Goal: Task Accomplishment & Management: Use online tool/utility

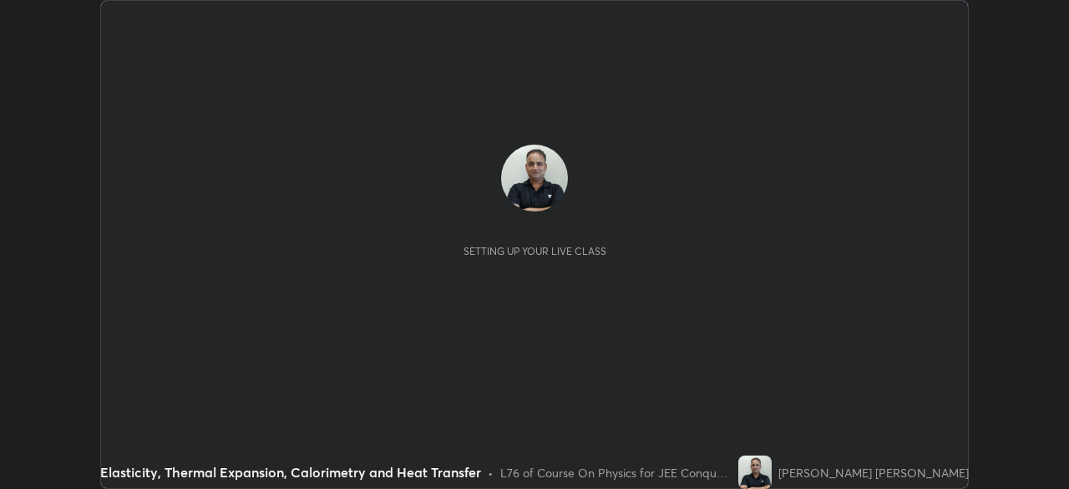
scroll to position [489, 1068]
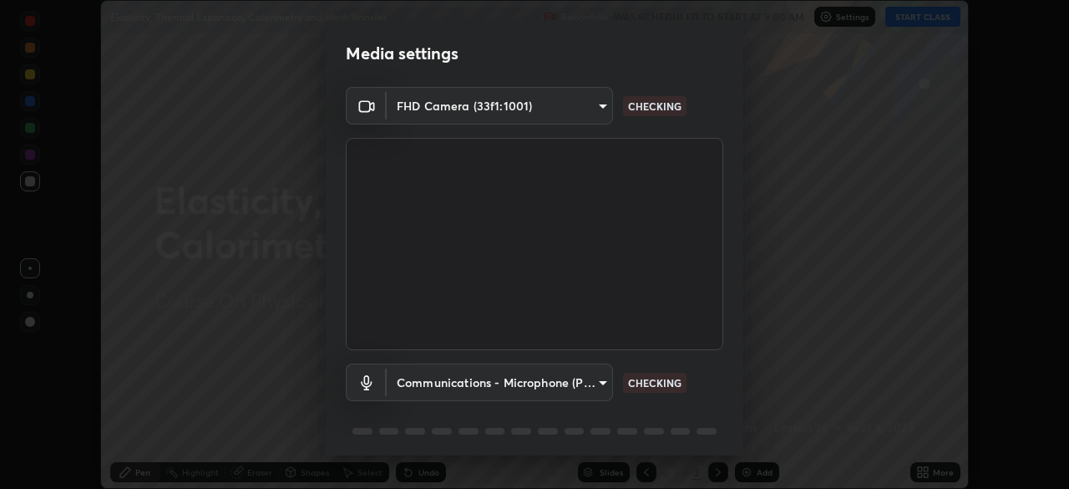
type input "ffb915138f5094fbba49c7dcbdc0b3377f3315ea980a35094b33733fc21d282d"
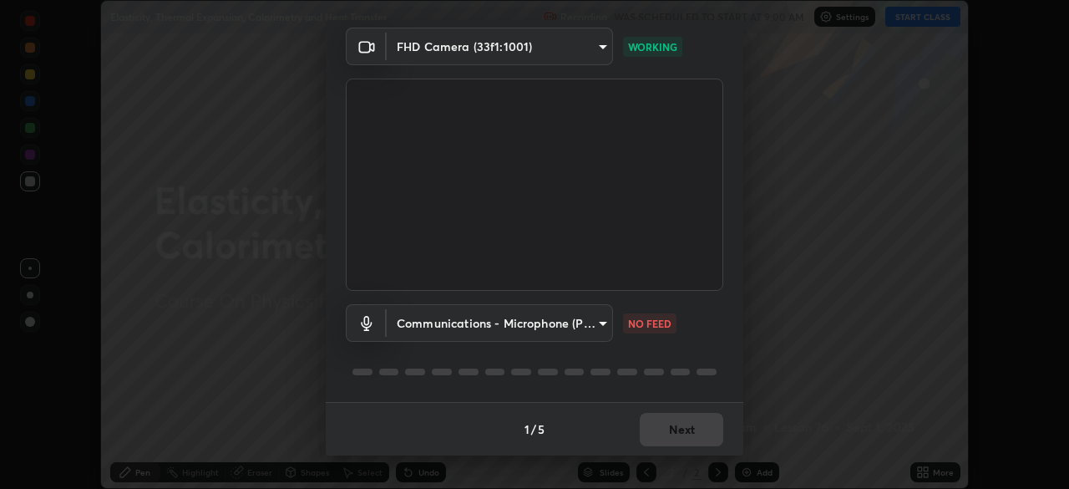
click at [560, 327] on body "Erase all Elasticity, Thermal Expansion, Calorimetry and Heat Transfer Recordin…" at bounding box center [534, 244] width 1069 height 489
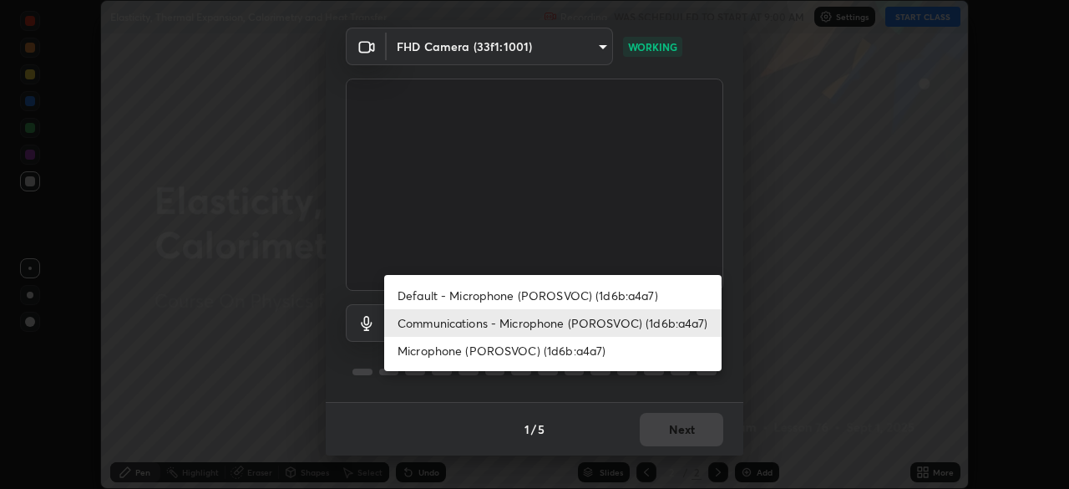
click at [547, 351] on li "Microphone (POROSVOC) (1d6b:a4a7)" at bounding box center [552, 351] width 337 height 28
type input "3fb3650eade0ec0a1bd0a7d1f87ca9eb5d548a38c0fe8b6180c3065924ba7fd6"
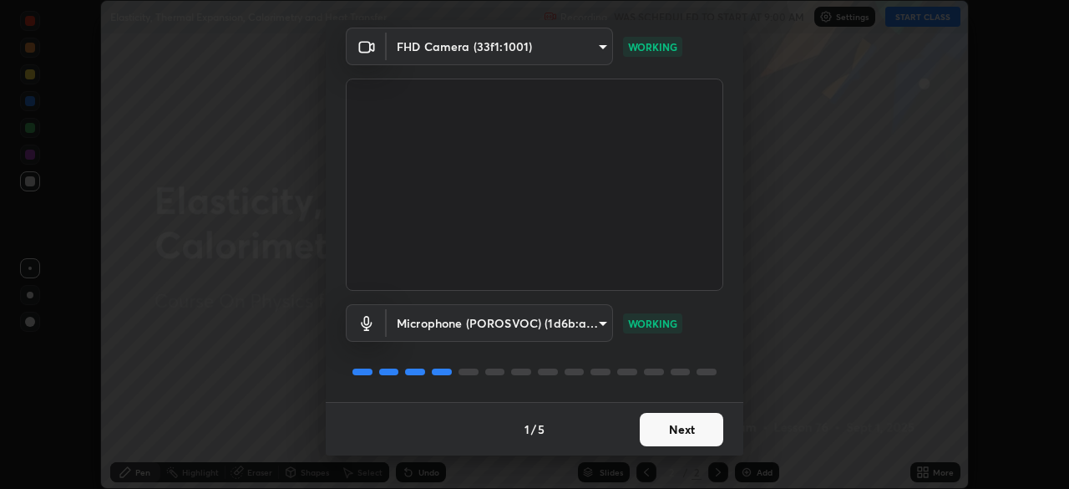
click at [687, 438] on button "Next" at bounding box center [682, 429] width 84 height 33
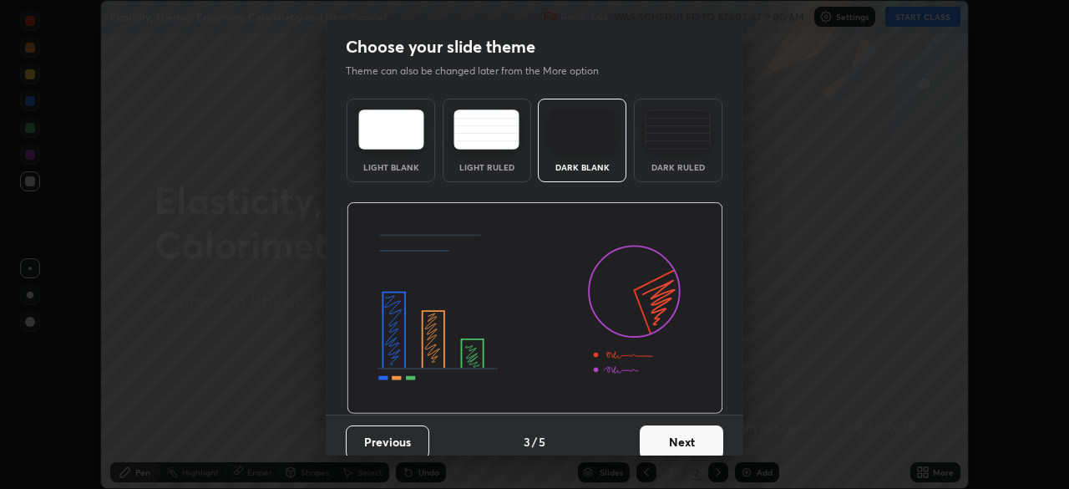
click at [682, 437] on button "Next" at bounding box center [682, 441] width 84 height 33
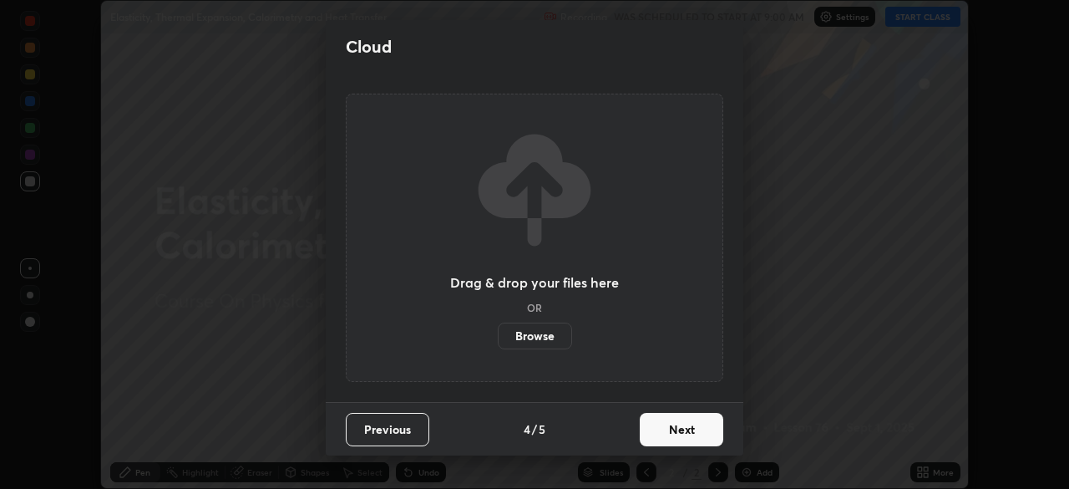
click at [681, 437] on button "Next" at bounding box center [682, 429] width 84 height 33
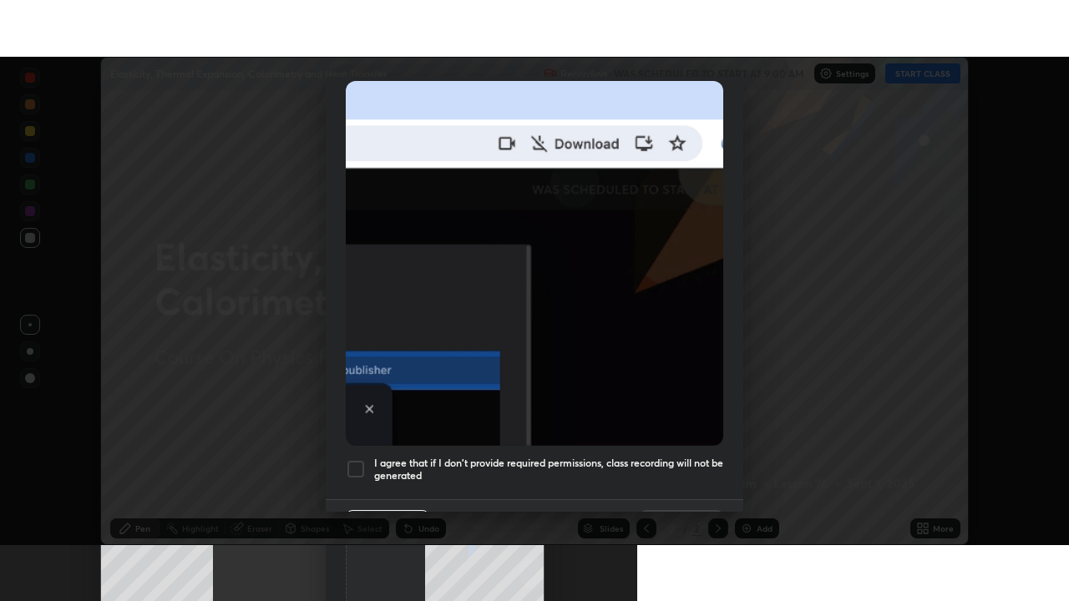
scroll to position [400, 0]
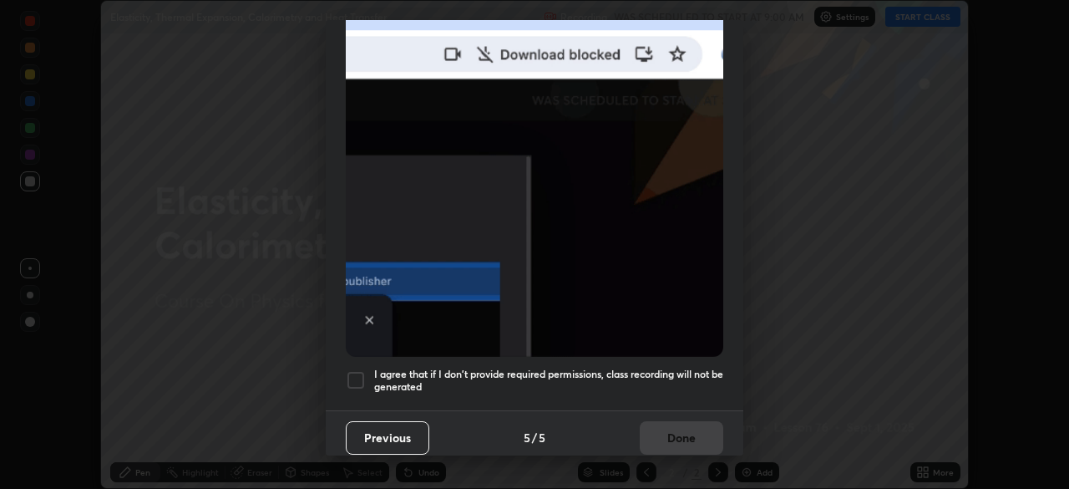
click at [363, 373] on div at bounding box center [356, 380] width 20 height 20
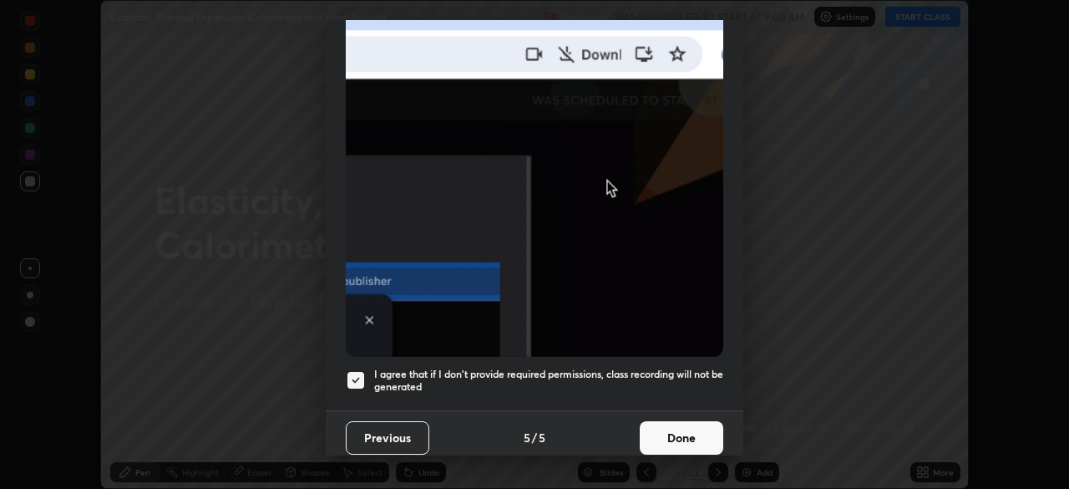
click at [672, 421] on button "Done" at bounding box center [682, 437] width 84 height 33
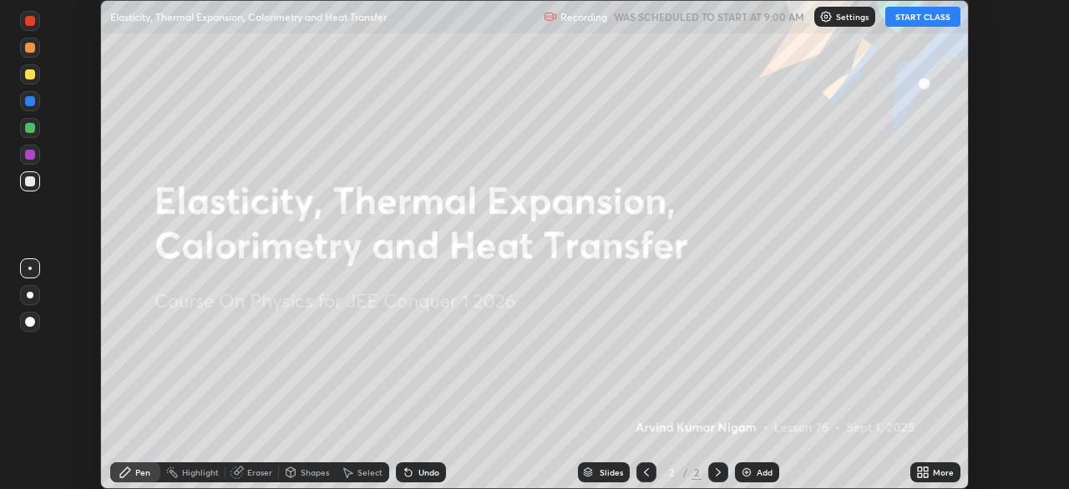
click at [927, 9] on button "START CLASS" at bounding box center [922, 17] width 75 height 20
click at [937, 471] on div "More" at bounding box center [943, 472] width 21 height 8
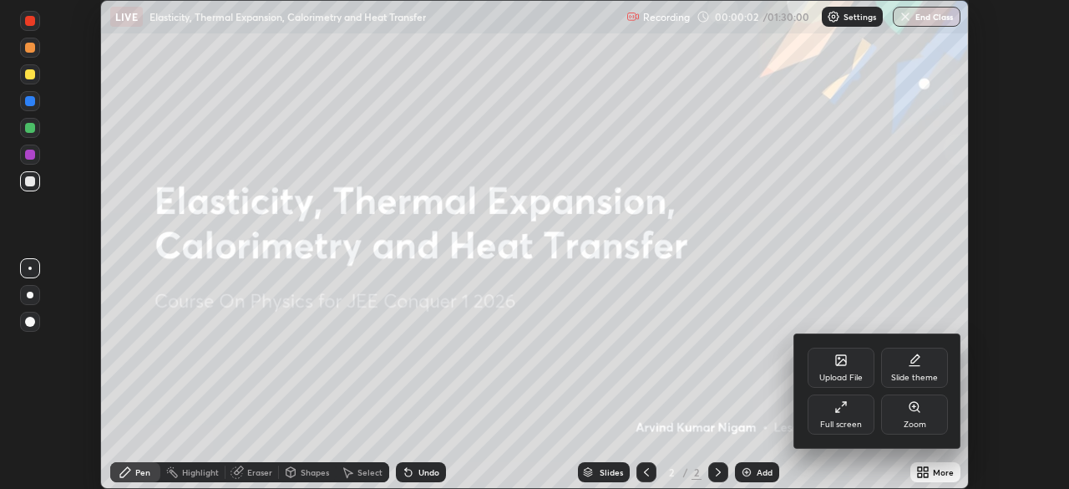
click at [859, 420] on div "Full screen" at bounding box center [841, 424] width 42 height 8
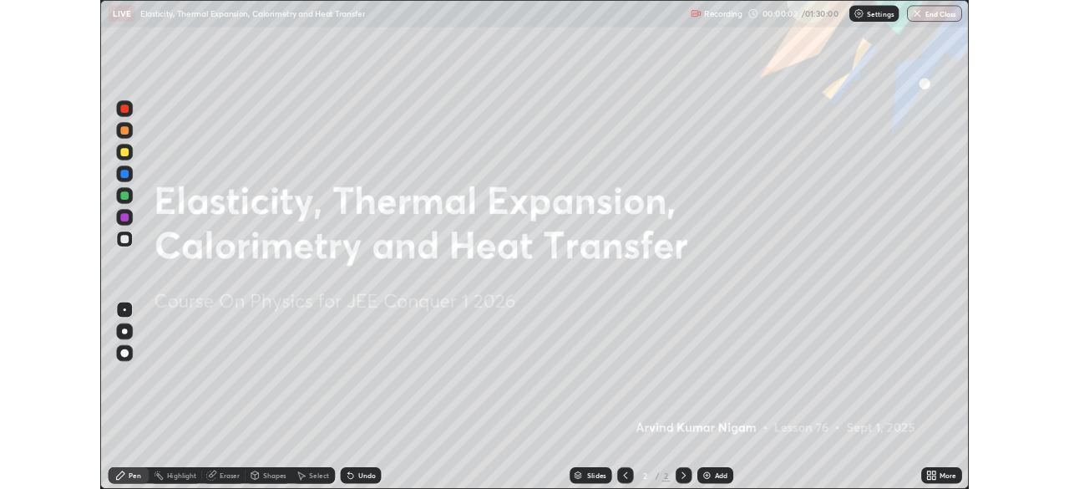
scroll to position [601, 1069]
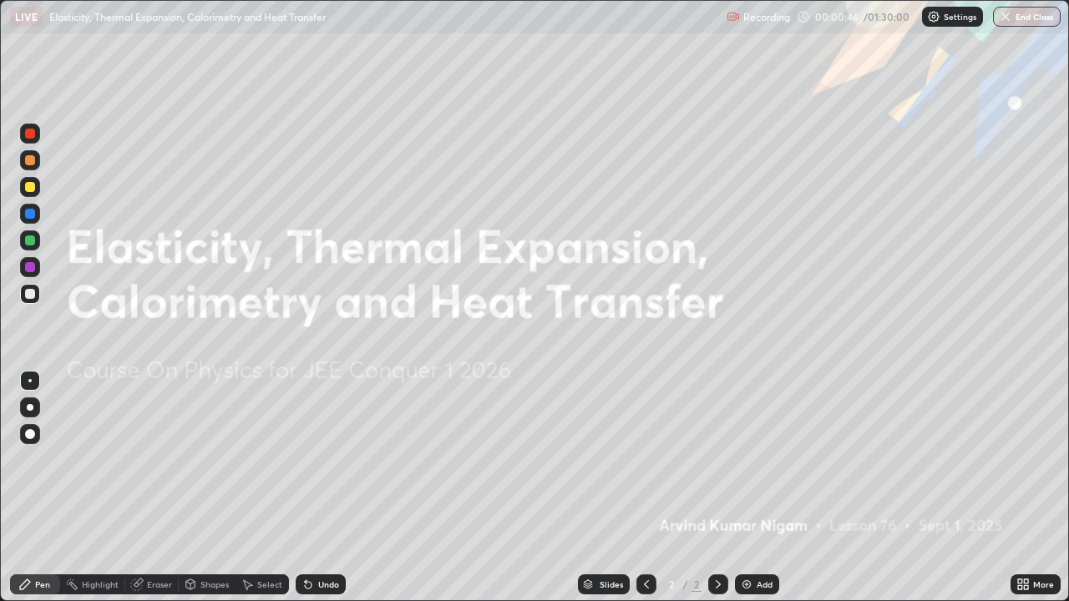
click at [745, 488] on div "Add" at bounding box center [757, 585] width 44 height 20
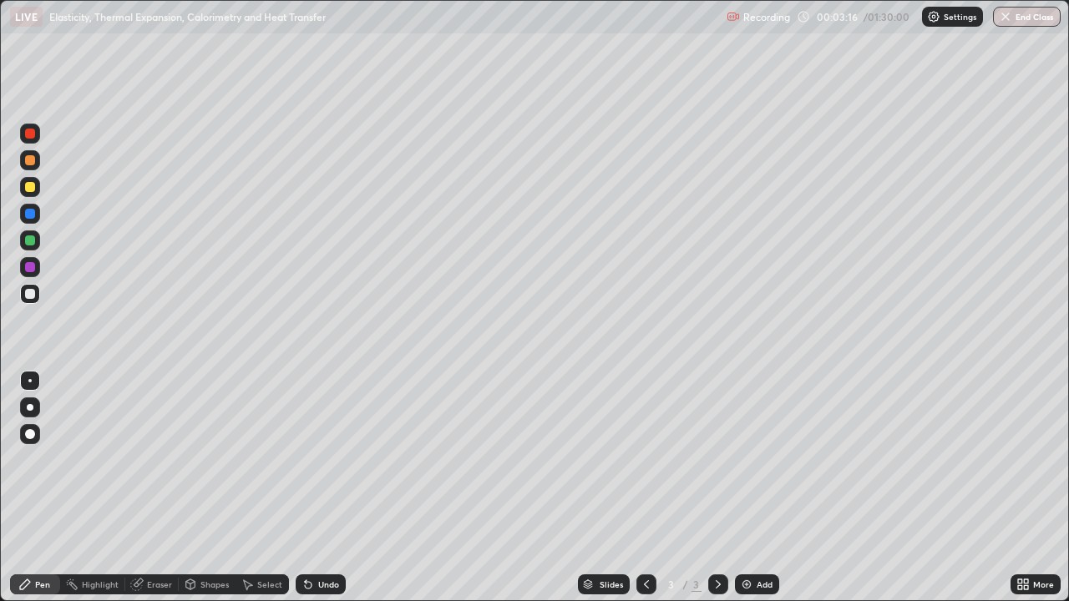
click at [33, 186] on div at bounding box center [30, 187] width 10 height 10
click at [545, 84] on button "Undo" at bounding box center [565, 94] width 48 height 20
click at [644, 488] on icon at bounding box center [646, 584] width 13 height 13
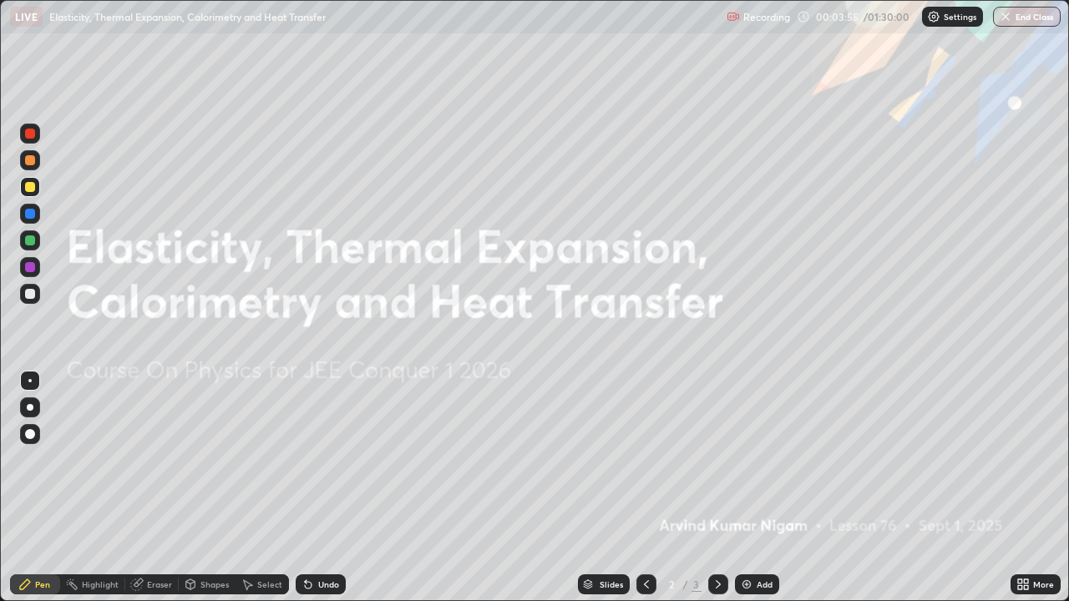
click at [752, 488] on div "Add" at bounding box center [757, 585] width 44 height 20
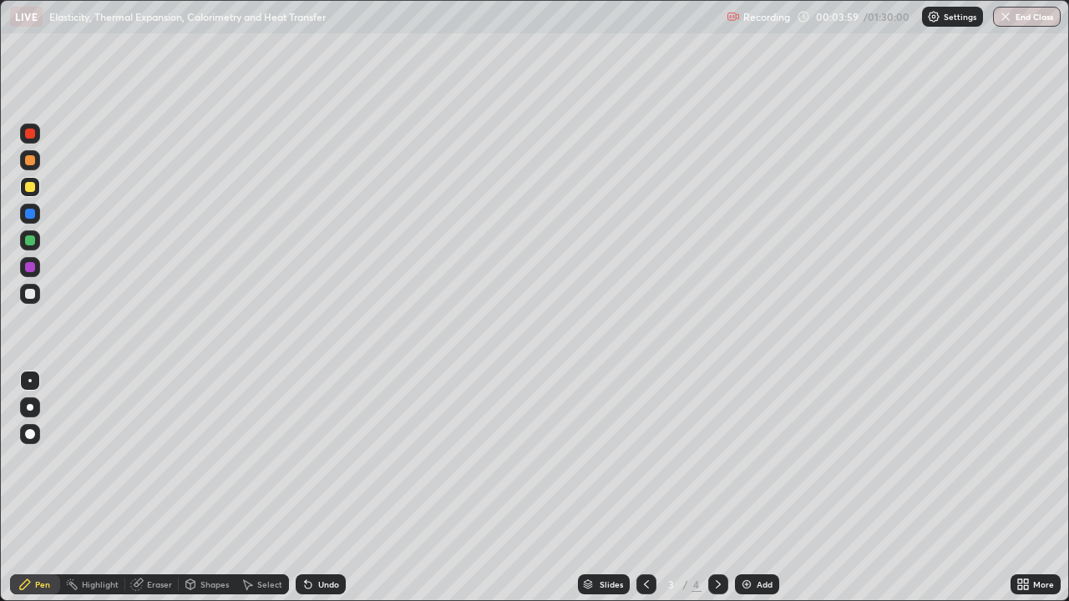
click at [205, 488] on div "Shapes" at bounding box center [214, 584] width 28 height 8
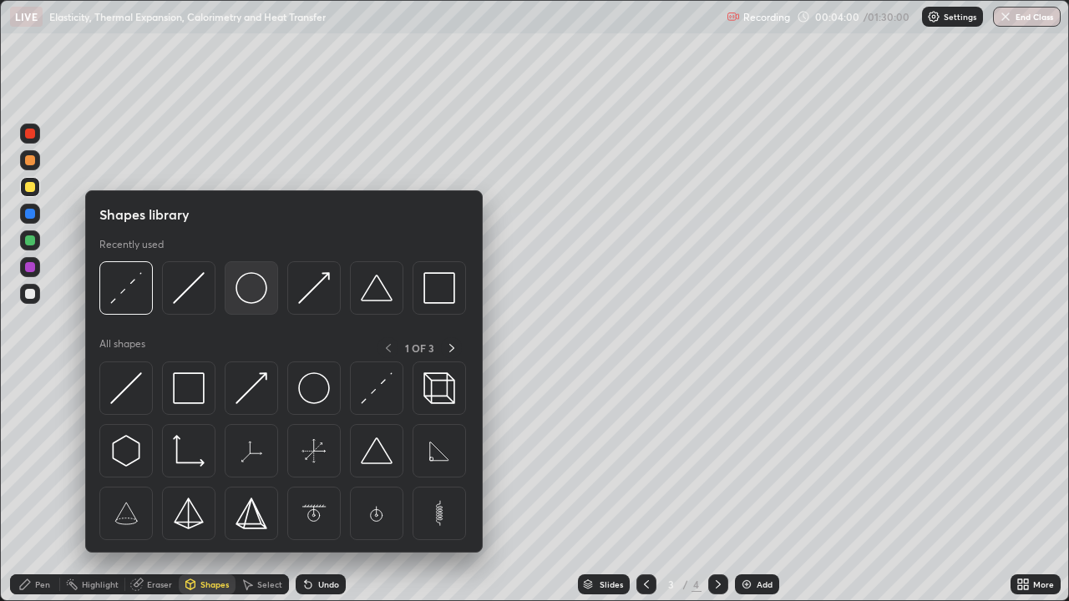
click at [252, 293] on img at bounding box center [252, 288] width 32 height 32
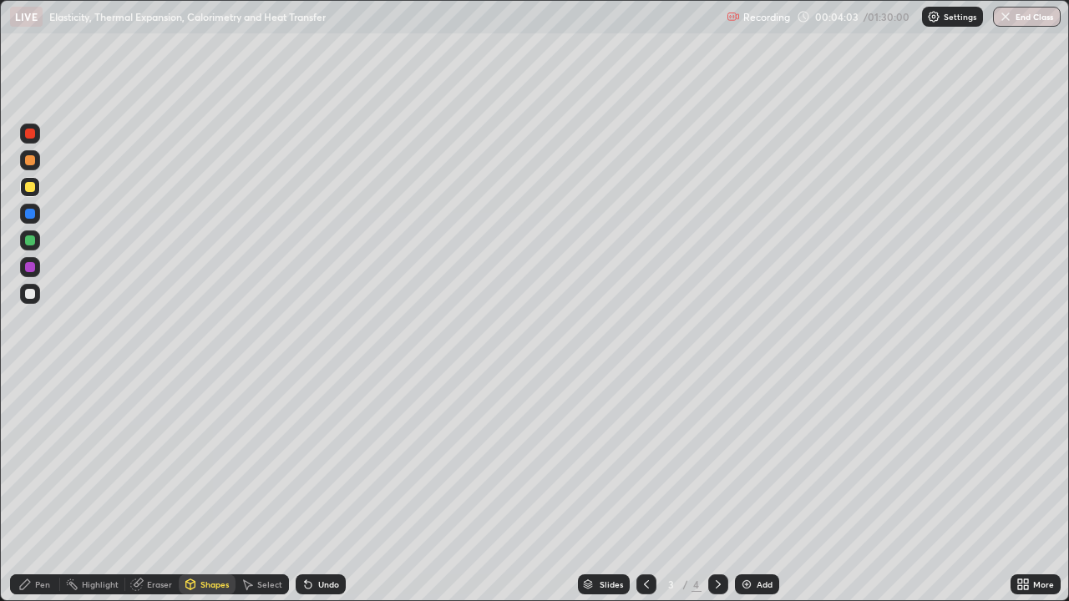
click at [44, 488] on div "Pen" at bounding box center [42, 584] width 15 height 8
click at [36, 291] on div at bounding box center [30, 294] width 20 height 20
click at [34, 187] on div at bounding box center [30, 187] width 10 height 10
click at [710, 488] on div at bounding box center [718, 585] width 20 height 20
click at [31, 296] on div at bounding box center [30, 294] width 10 height 10
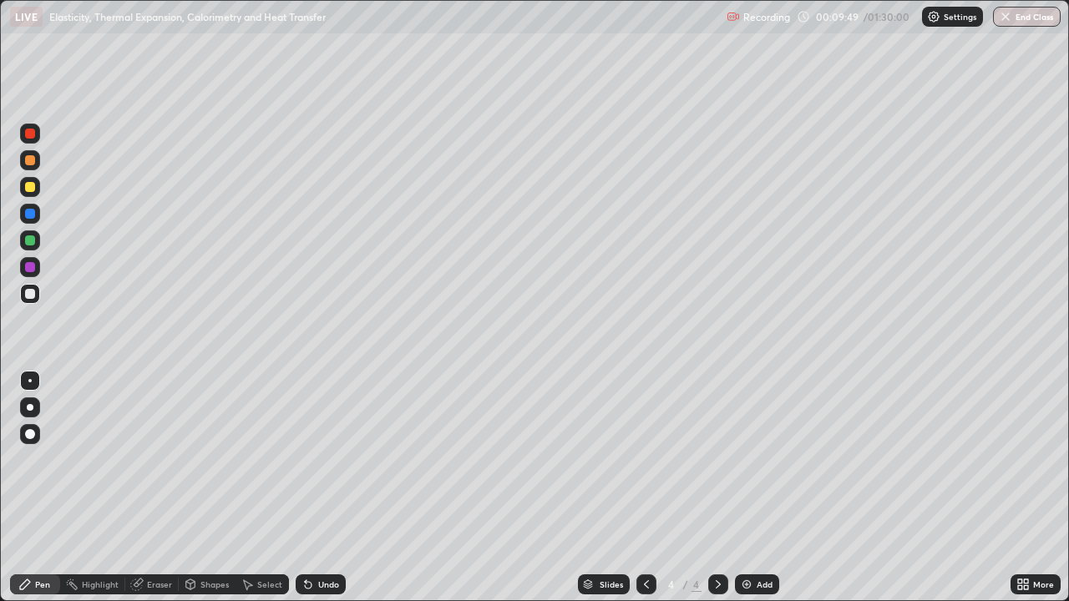
click at [208, 488] on div "Shapes" at bounding box center [214, 584] width 28 height 8
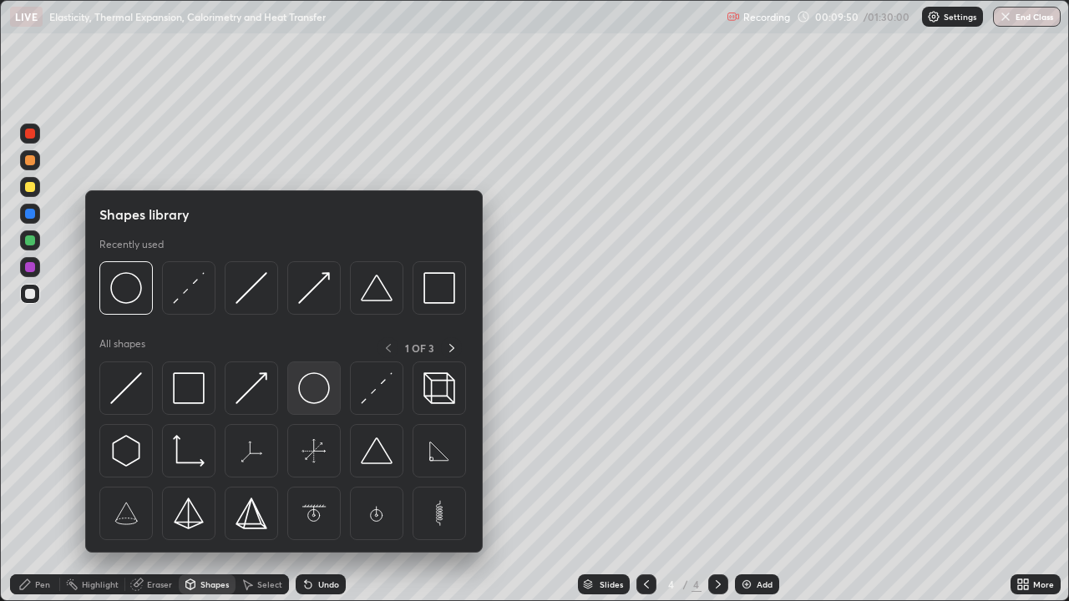
click at [311, 389] on img at bounding box center [314, 388] width 32 height 32
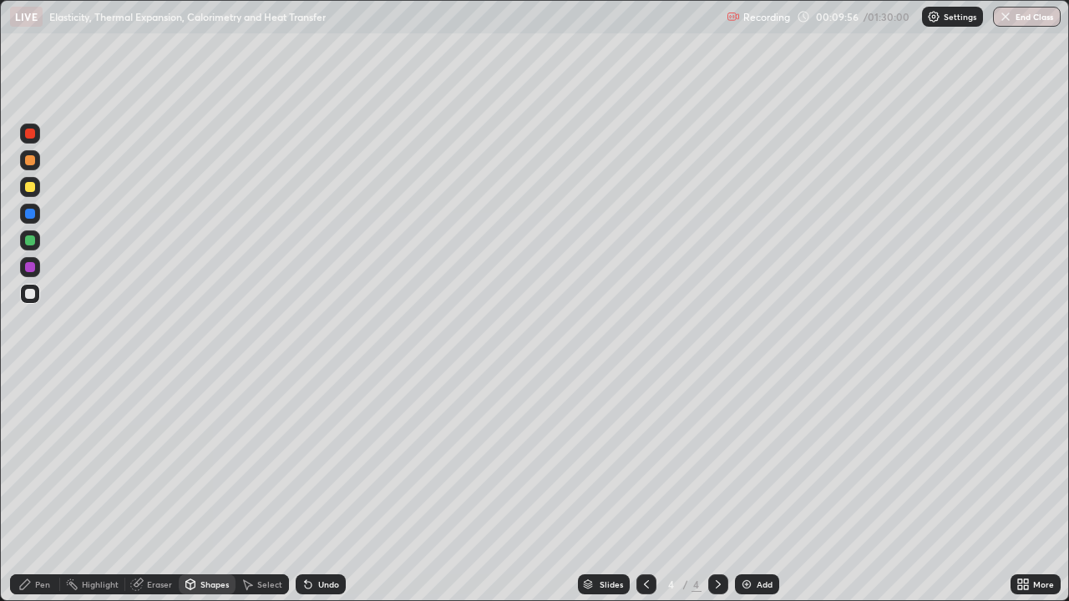
click at [208, 488] on div "Shapes" at bounding box center [214, 584] width 28 height 8
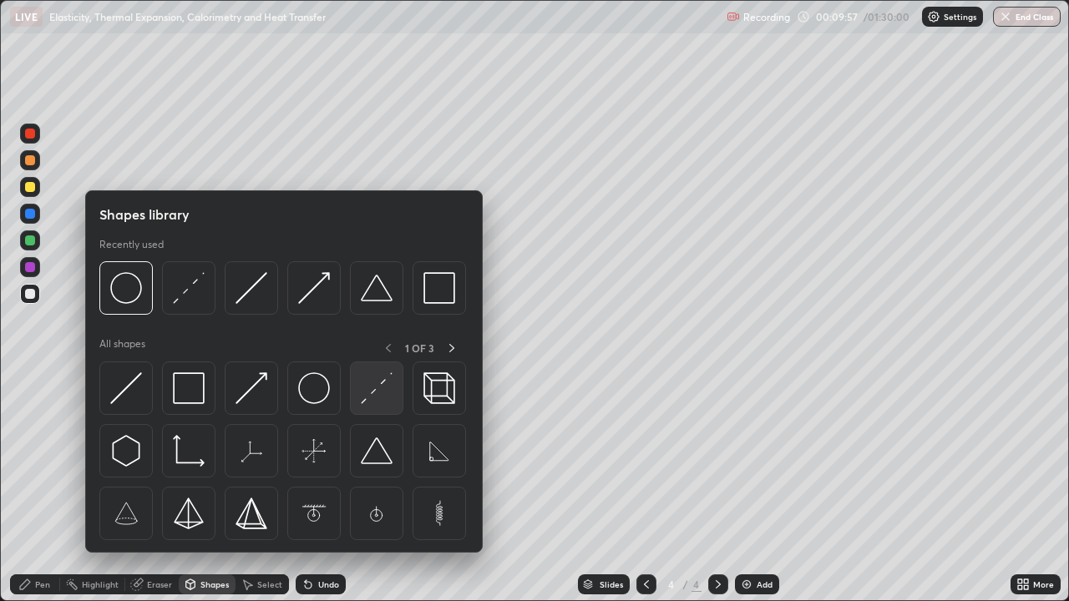
click at [374, 397] on img at bounding box center [377, 388] width 32 height 32
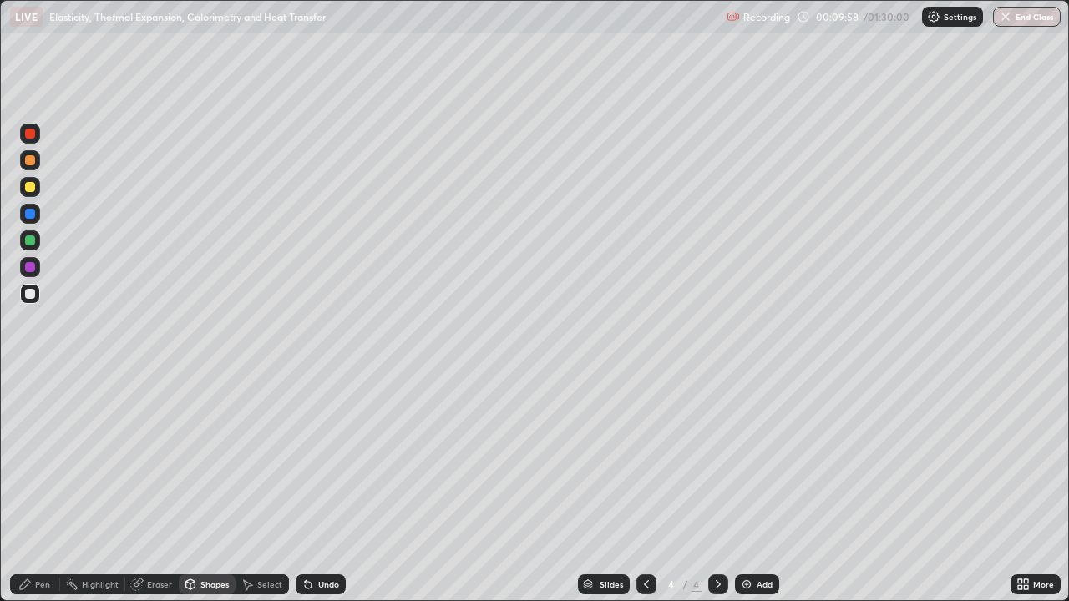
click at [215, 488] on div "Shapes" at bounding box center [214, 584] width 28 height 8
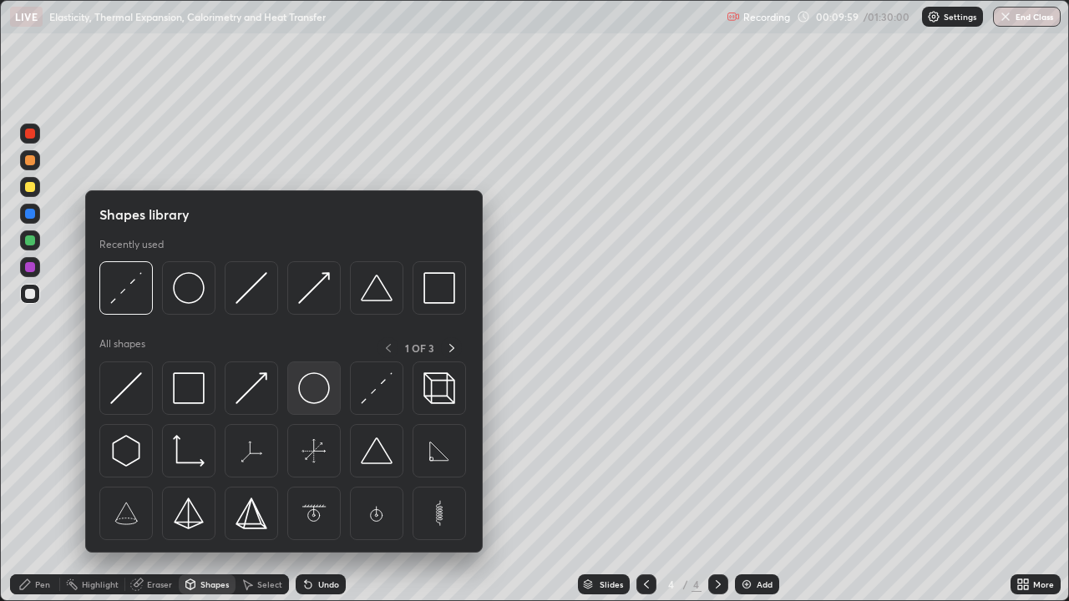
click at [306, 391] on img at bounding box center [314, 388] width 32 height 32
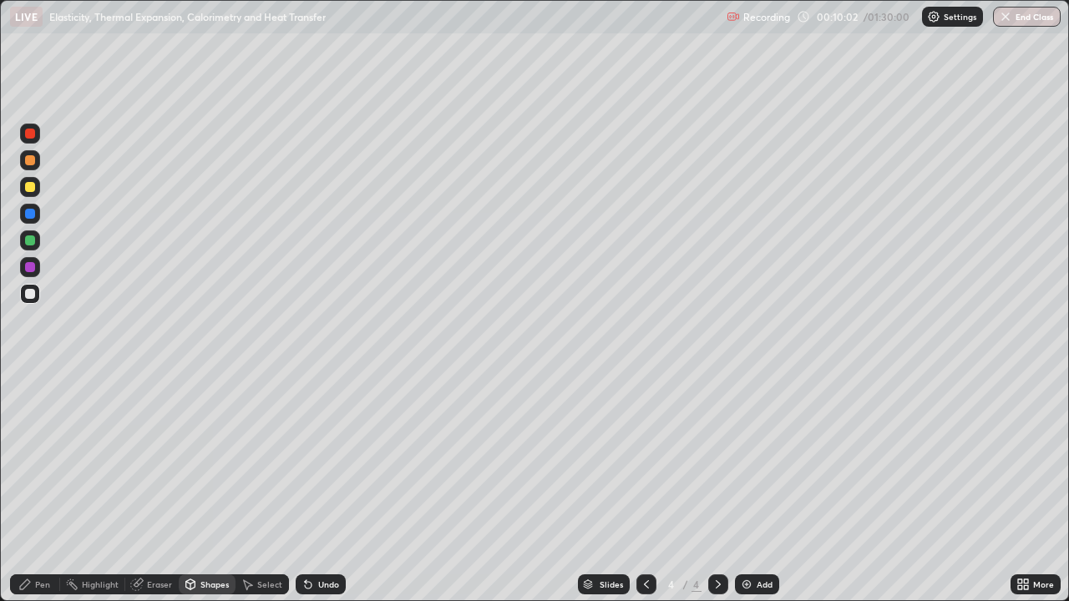
click at [43, 488] on div "Pen" at bounding box center [42, 584] width 15 height 8
click at [30, 188] on div at bounding box center [30, 187] width 10 height 10
click at [28, 217] on div at bounding box center [30, 214] width 10 height 10
click at [746, 488] on div "Add" at bounding box center [757, 585] width 44 height 20
click at [31, 191] on div at bounding box center [30, 187] width 10 height 10
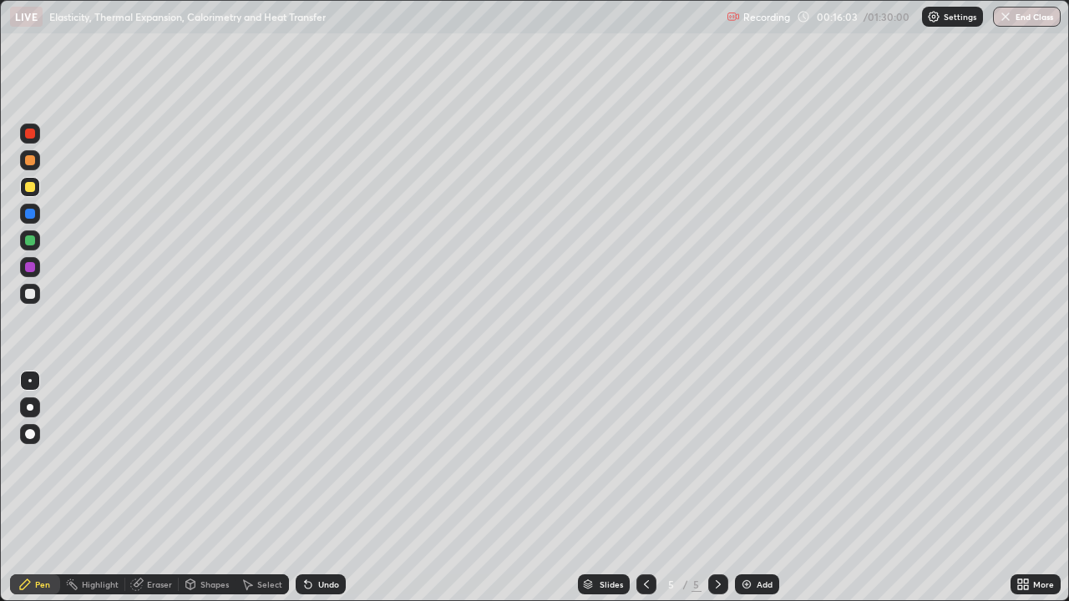
click at [318, 488] on div "Undo" at bounding box center [328, 584] width 21 height 8
click at [30, 295] on div at bounding box center [30, 294] width 10 height 10
click at [36, 187] on div at bounding box center [30, 187] width 20 height 20
click at [318, 488] on div "Undo" at bounding box center [328, 584] width 21 height 8
click at [321, 488] on div "Undo" at bounding box center [321, 585] width 50 height 20
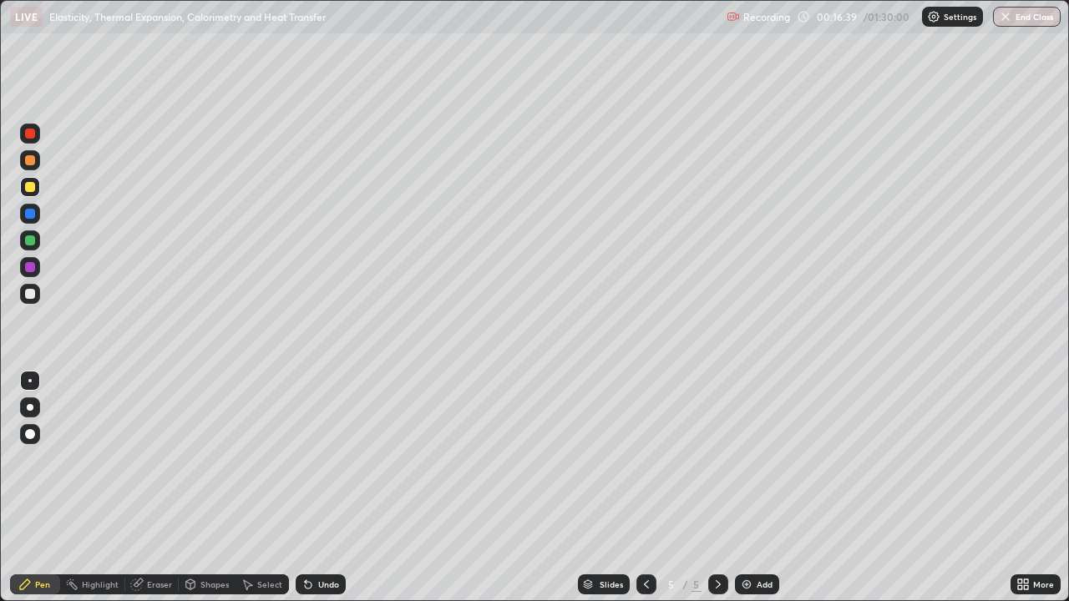
click at [327, 488] on div "Undo" at bounding box center [328, 584] width 21 height 8
click at [319, 488] on div "Undo" at bounding box center [328, 584] width 21 height 8
click at [305, 488] on div "Undo" at bounding box center [321, 585] width 50 height 20
click at [200, 488] on div "Shapes" at bounding box center [214, 584] width 28 height 8
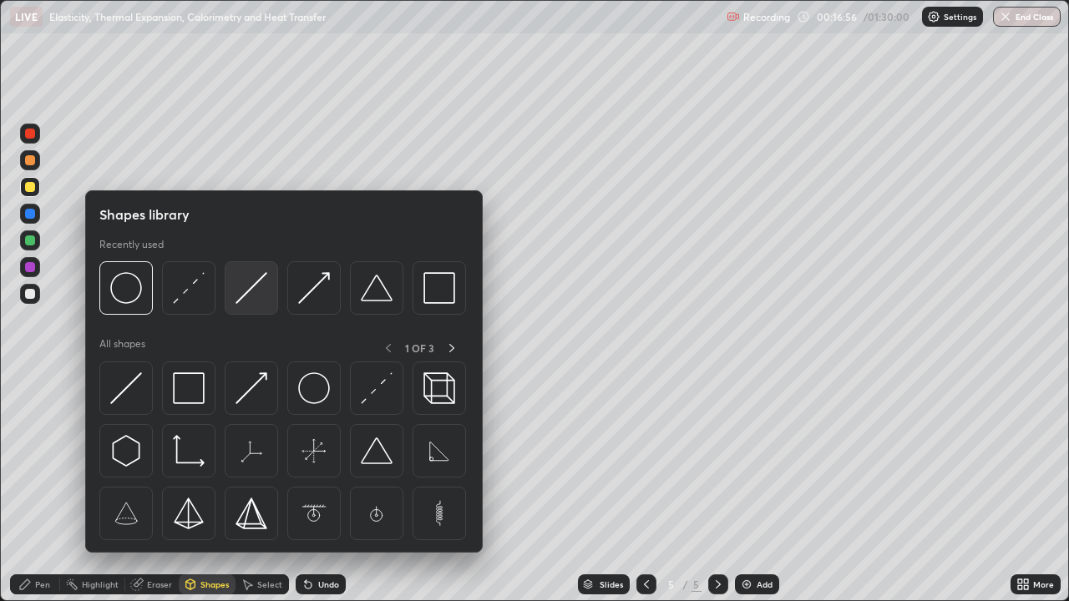
click at [236, 298] on img at bounding box center [252, 288] width 32 height 32
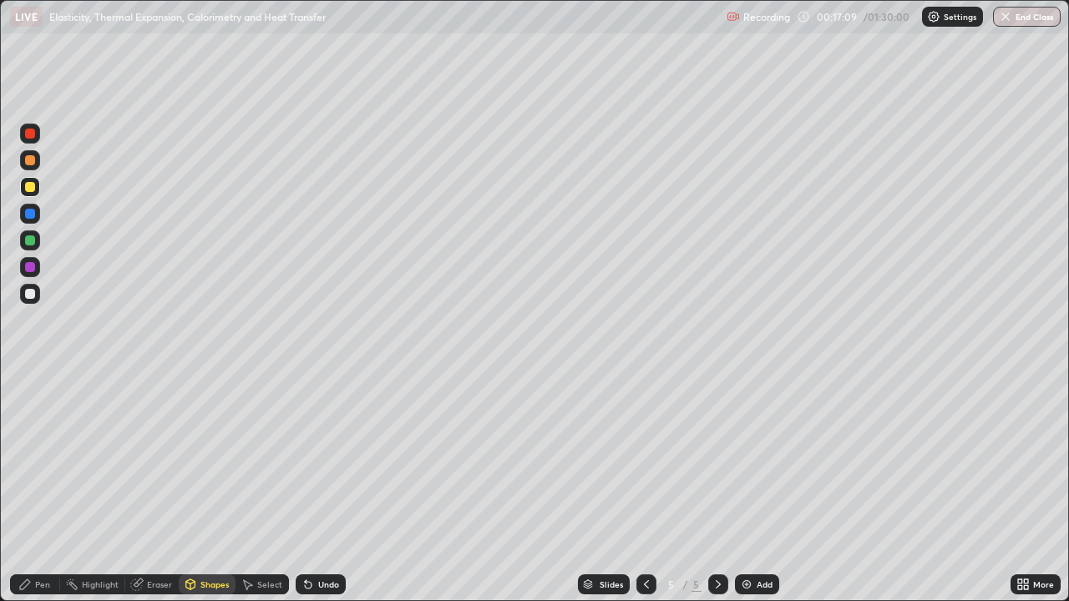
click at [41, 488] on div "Pen" at bounding box center [42, 584] width 15 height 8
click at [31, 293] on div at bounding box center [30, 294] width 10 height 10
click at [207, 488] on div "Shapes" at bounding box center [214, 584] width 28 height 8
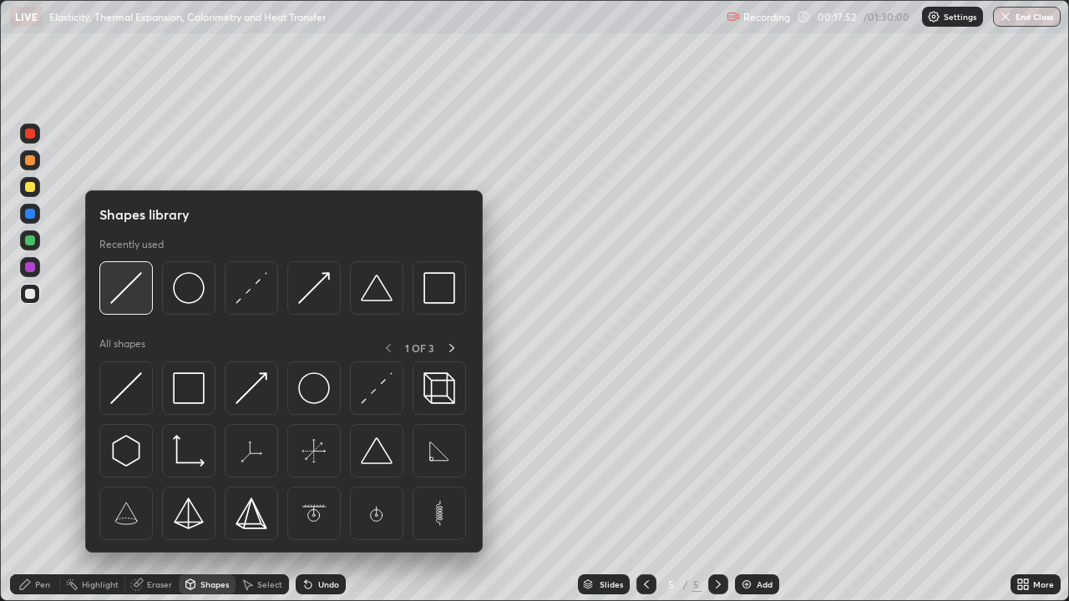
click at [120, 296] on img at bounding box center [126, 288] width 32 height 32
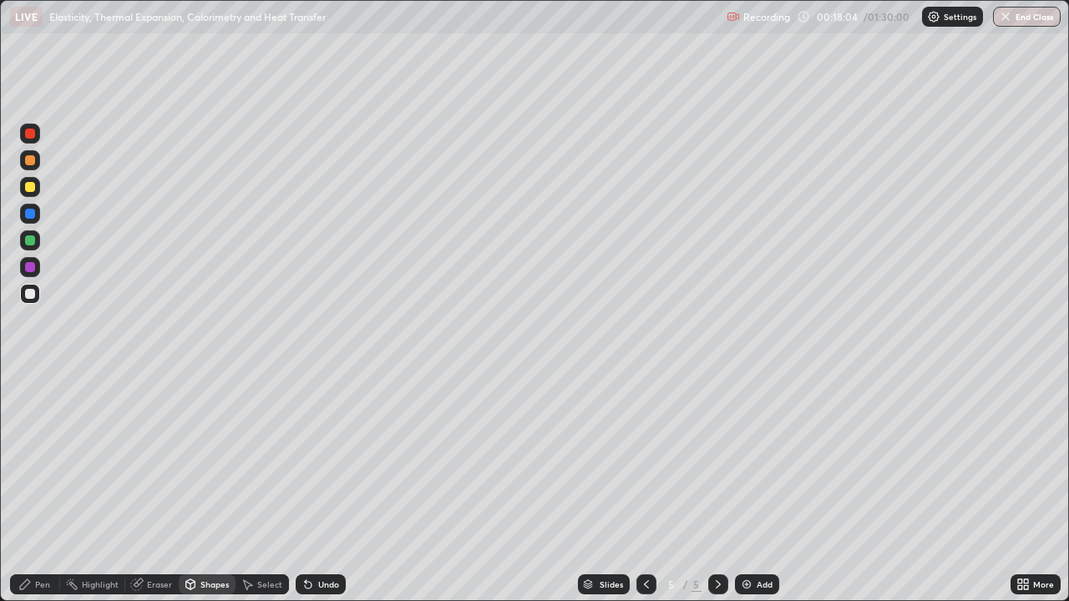
click at [44, 488] on div "Pen" at bounding box center [42, 584] width 15 height 8
click at [33, 196] on div at bounding box center [30, 187] width 20 height 20
click at [215, 488] on div "Shapes" at bounding box center [214, 584] width 28 height 8
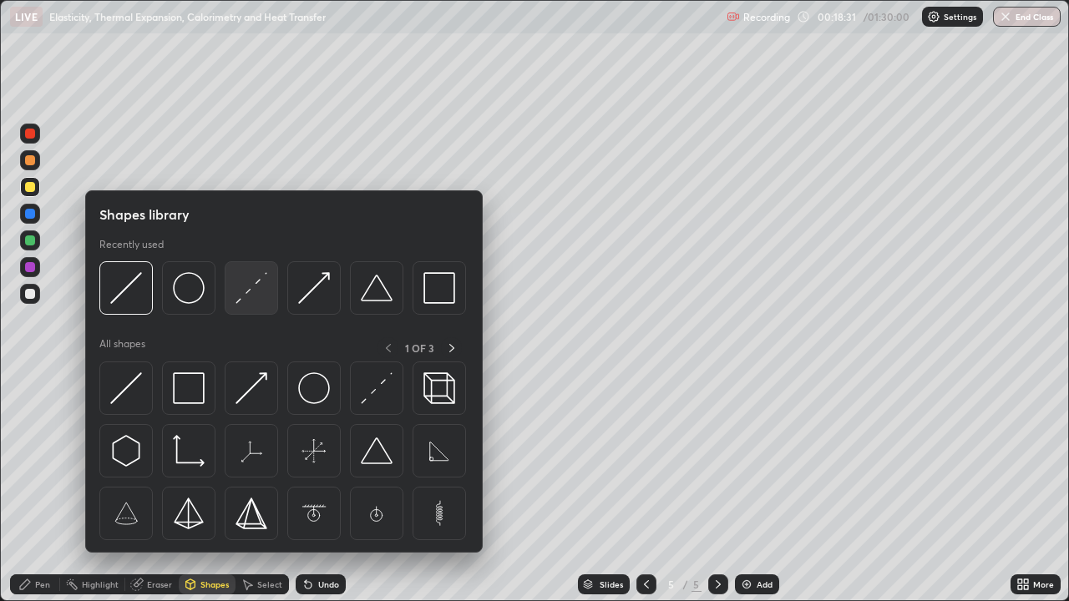
click at [241, 298] on img at bounding box center [252, 288] width 32 height 32
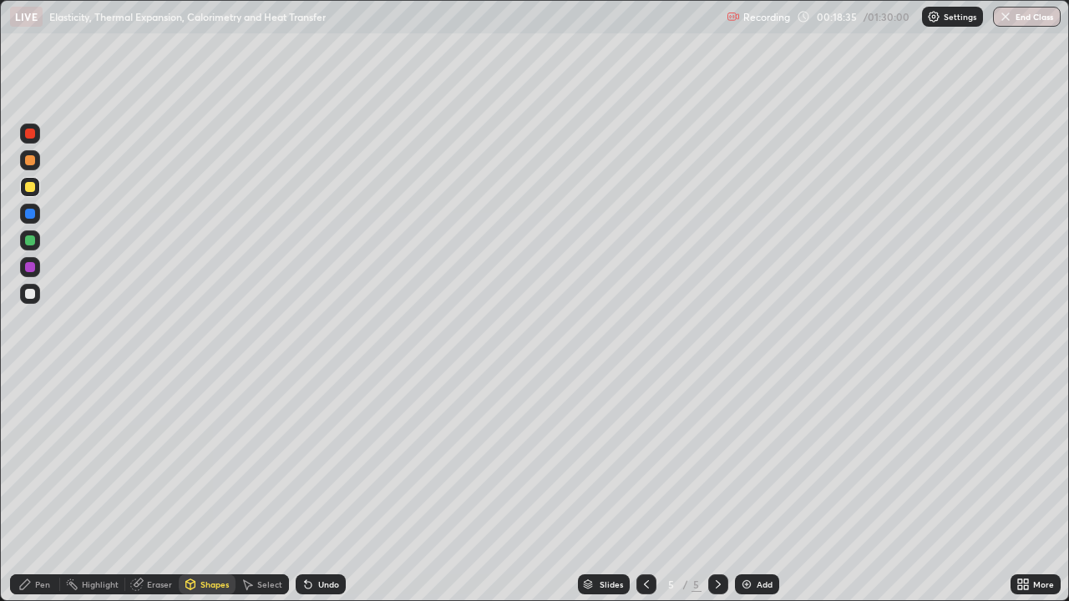
click at [322, 488] on div "Undo" at bounding box center [328, 584] width 21 height 8
click at [305, 488] on icon at bounding box center [306, 581] width 2 height 2
click at [36, 296] on div at bounding box center [30, 294] width 20 height 20
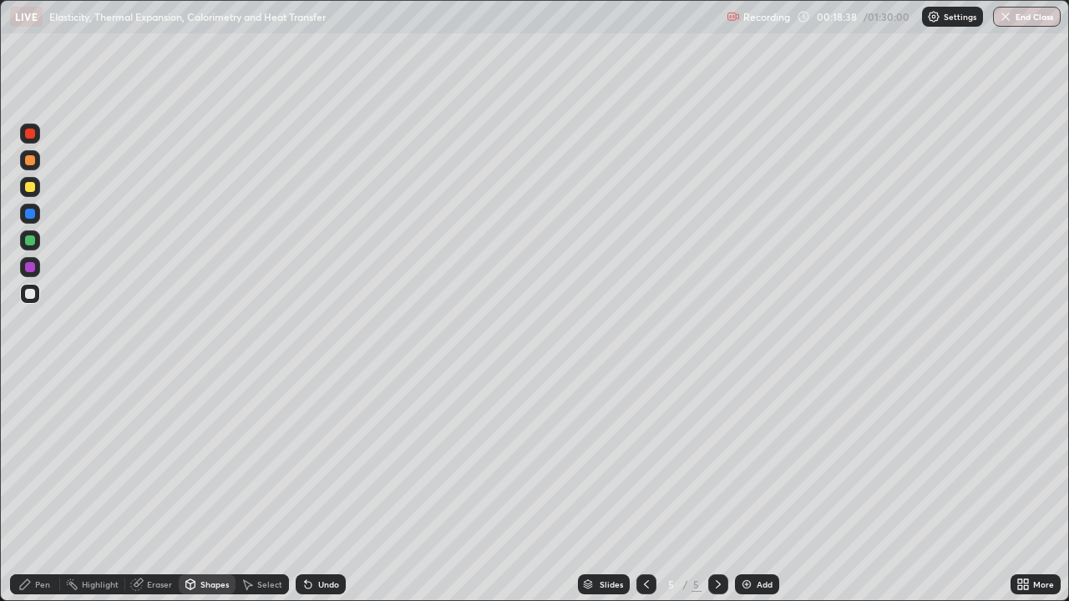
click at [215, 488] on div "Shapes" at bounding box center [214, 584] width 28 height 8
click at [43, 488] on div "Pen" at bounding box center [42, 584] width 15 height 8
click at [35, 207] on div at bounding box center [30, 214] width 20 height 20
click at [33, 183] on div at bounding box center [30, 187] width 10 height 10
click at [200, 488] on div "Shapes" at bounding box center [214, 584] width 28 height 8
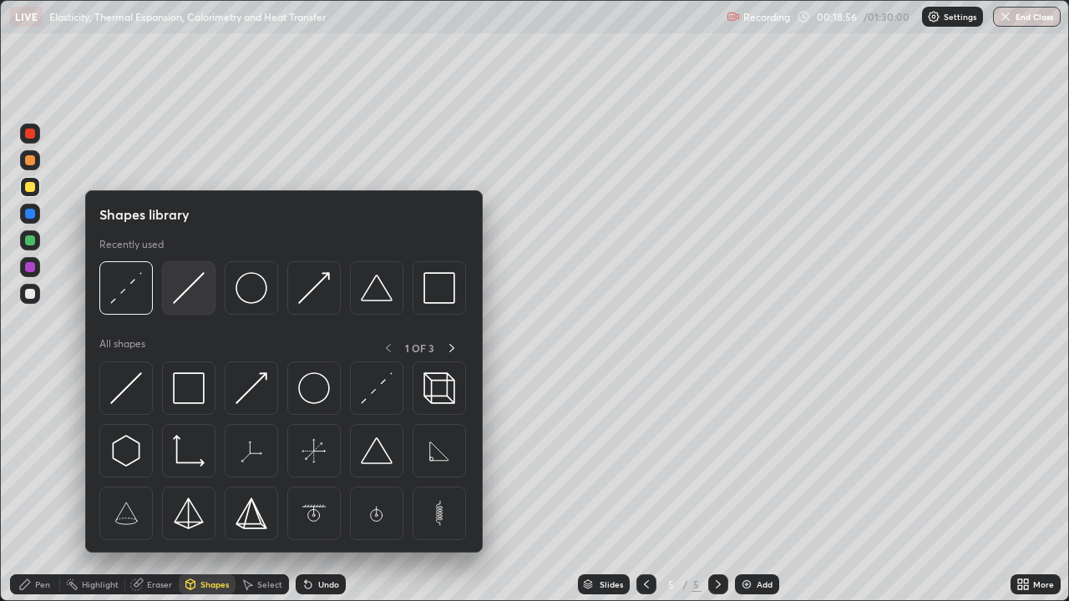
click at [181, 298] on img at bounding box center [189, 288] width 32 height 32
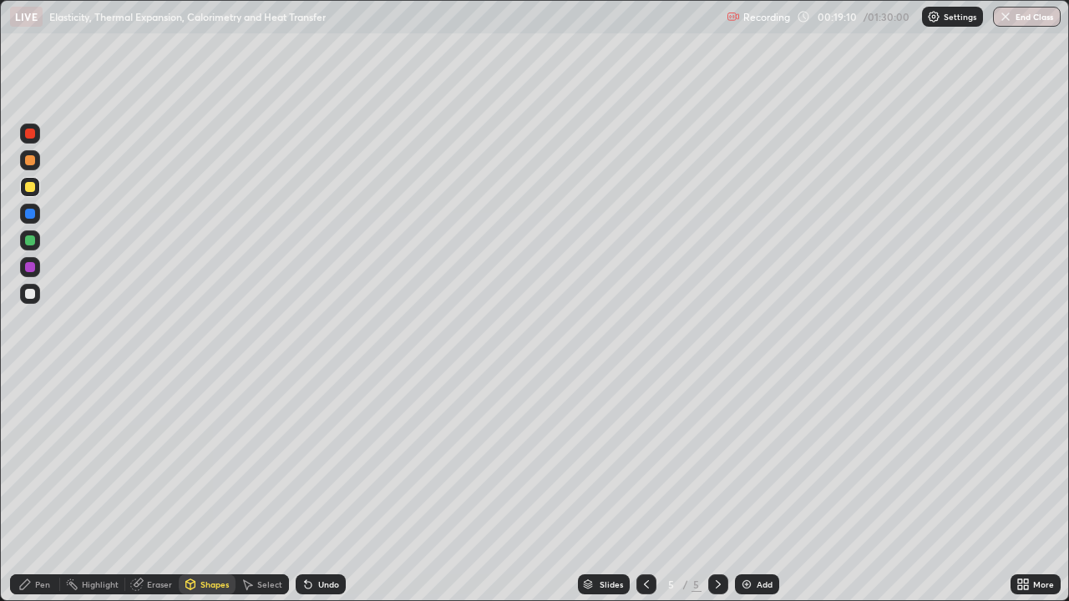
click at [139, 488] on icon at bounding box center [136, 585] width 11 height 11
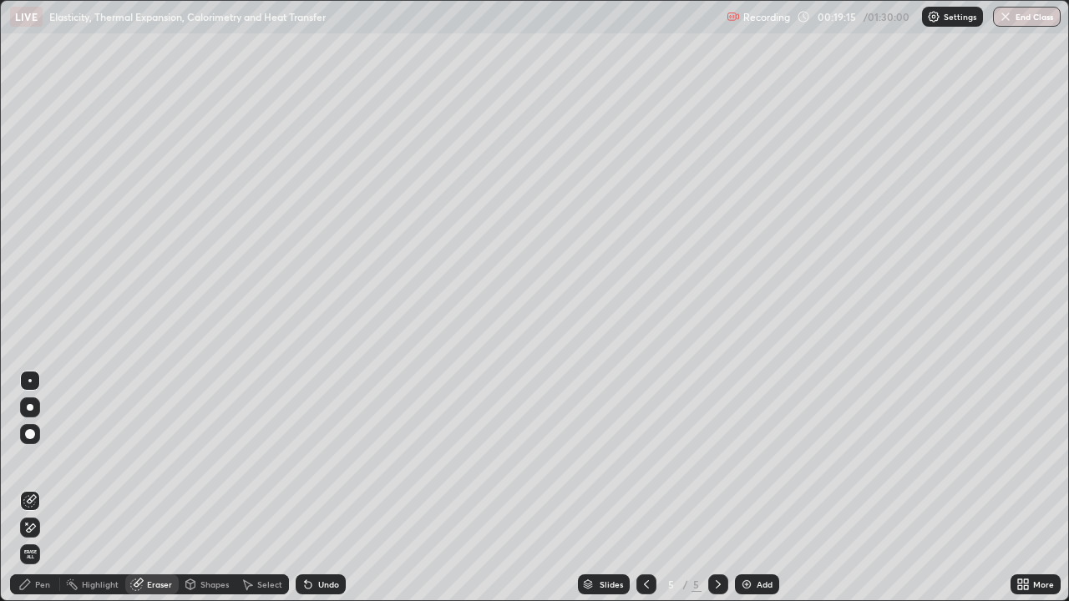
click at [43, 488] on div "Pen" at bounding box center [35, 585] width 50 height 20
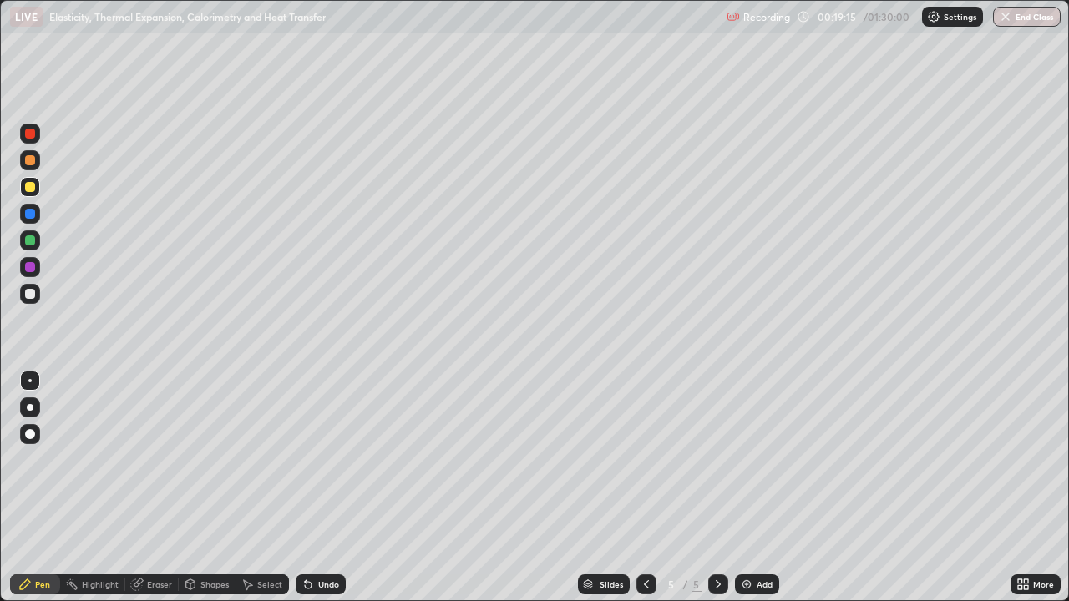
click at [30, 217] on div at bounding box center [30, 214] width 10 height 10
click at [33, 245] on div at bounding box center [30, 241] width 10 height 10
click at [39, 411] on div at bounding box center [30, 408] width 20 height 20
click at [21, 296] on div at bounding box center [30, 294] width 20 height 20
click at [30, 217] on div at bounding box center [30, 214] width 10 height 10
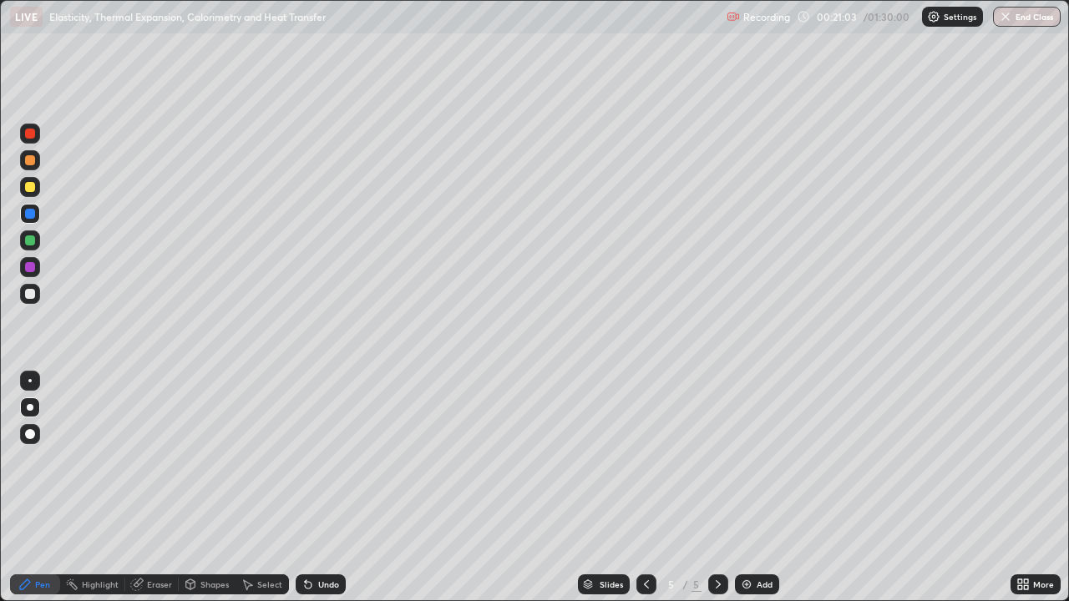
click at [30, 435] on div at bounding box center [30, 434] width 10 height 10
click at [204, 488] on div "Shapes" at bounding box center [207, 585] width 57 height 20
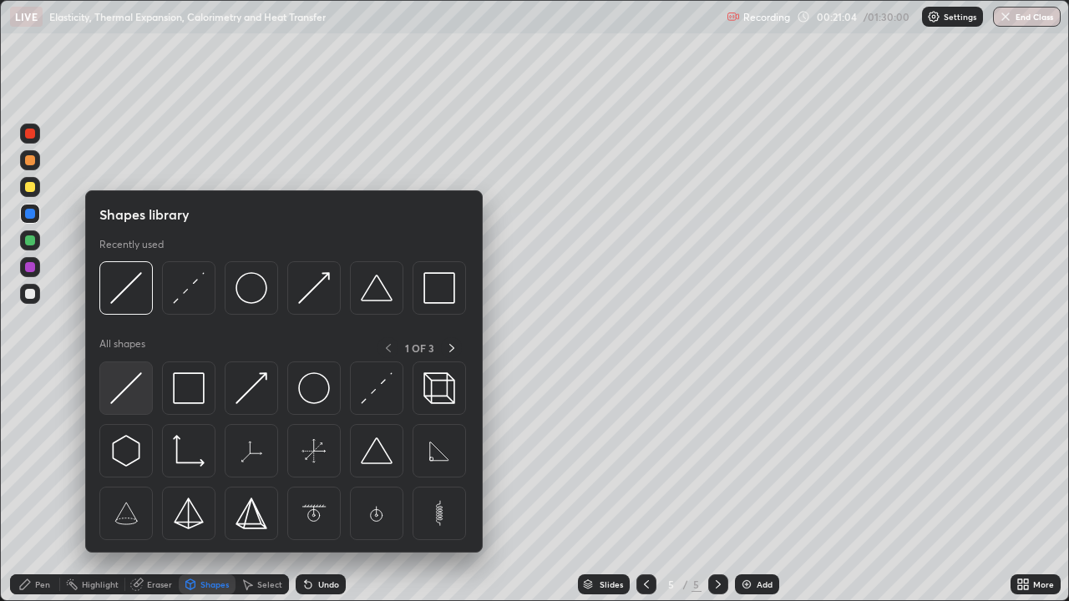
click at [128, 382] on img at bounding box center [126, 388] width 32 height 32
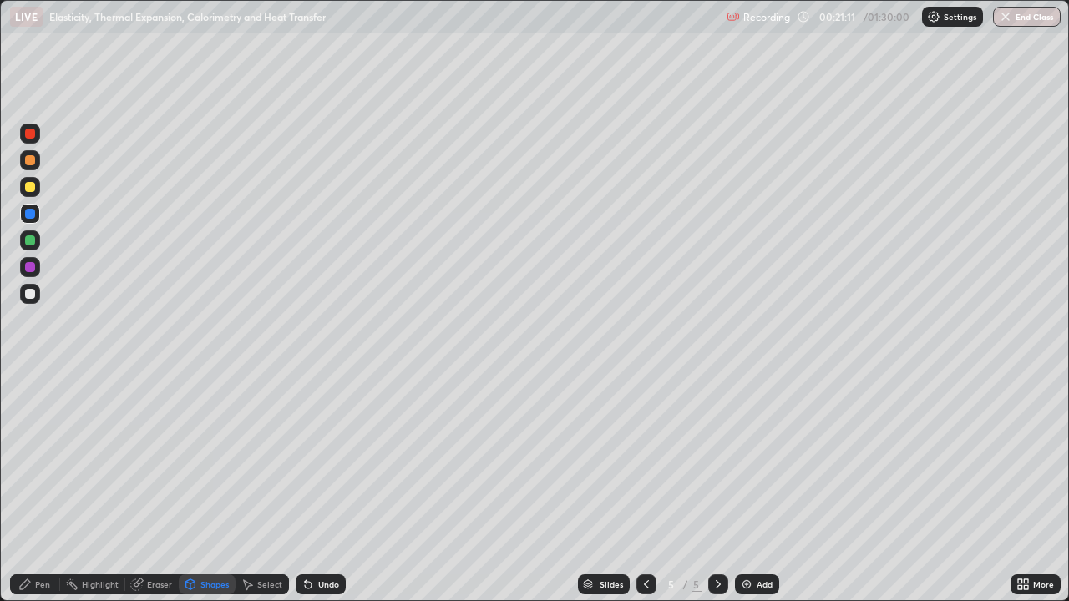
click at [28, 195] on div at bounding box center [30, 187] width 20 height 20
click at [30, 488] on icon at bounding box center [24, 584] width 13 height 13
click at [26, 292] on div at bounding box center [30, 294] width 10 height 10
click at [33, 387] on div at bounding box center [30, 381] width 20 height 20
click at [752, 488] on div "Add" at bounding box center [757, 585] width 44 height 20
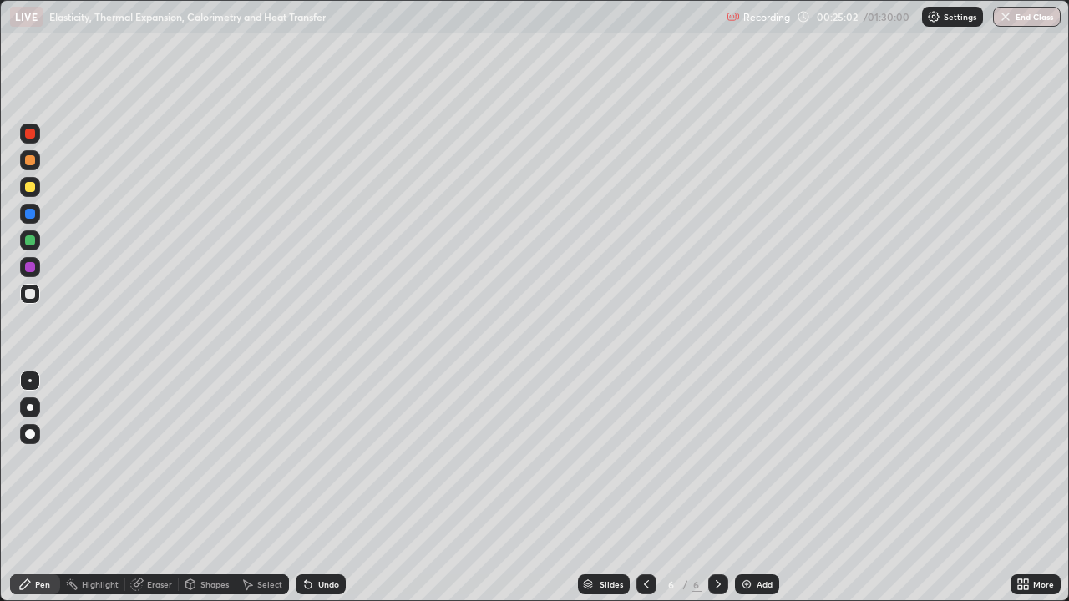
click at [34, 189] on div at bounding box center [30, 187] width 10 height 10
click at [31, 431] on div at bounding box center [30, 434] width 10 height 10
click at [34, 373] on div at bounding box center [30, 381] width 20 height 20
click at [31, 291] on div at bounding box center [30, 294] width 10 height 10
click at [266, 488] on div "Select" at bounding box center [269, 584] width 25 height 8
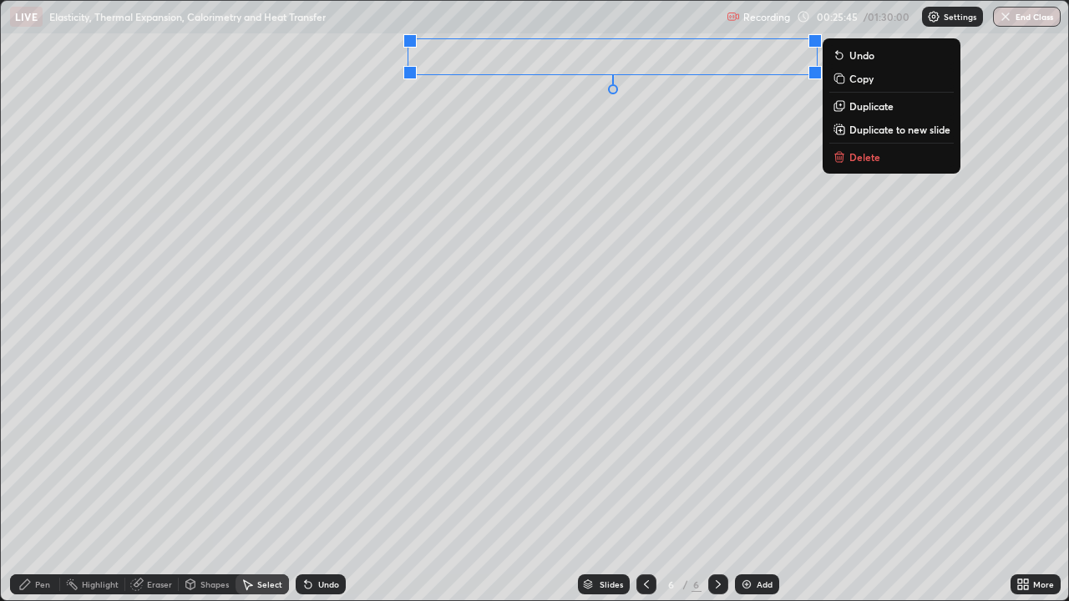
click at [850, 78] on p "Copy" at bounding box center [861, 78] width 24 height 13
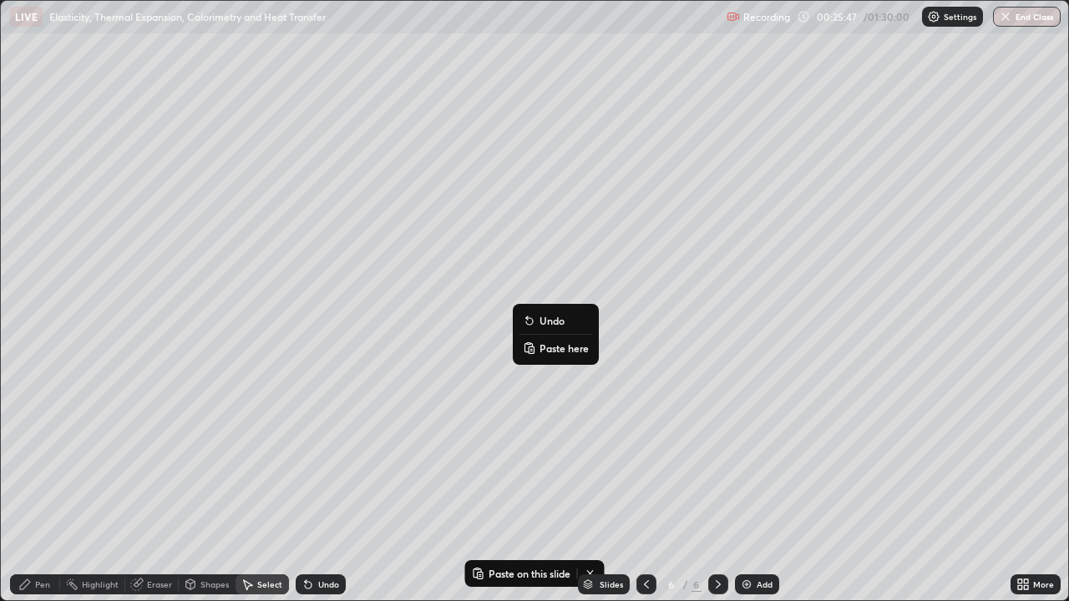
click at [529, 343] on icon at bounding box center [528, 344] width 3 height 2
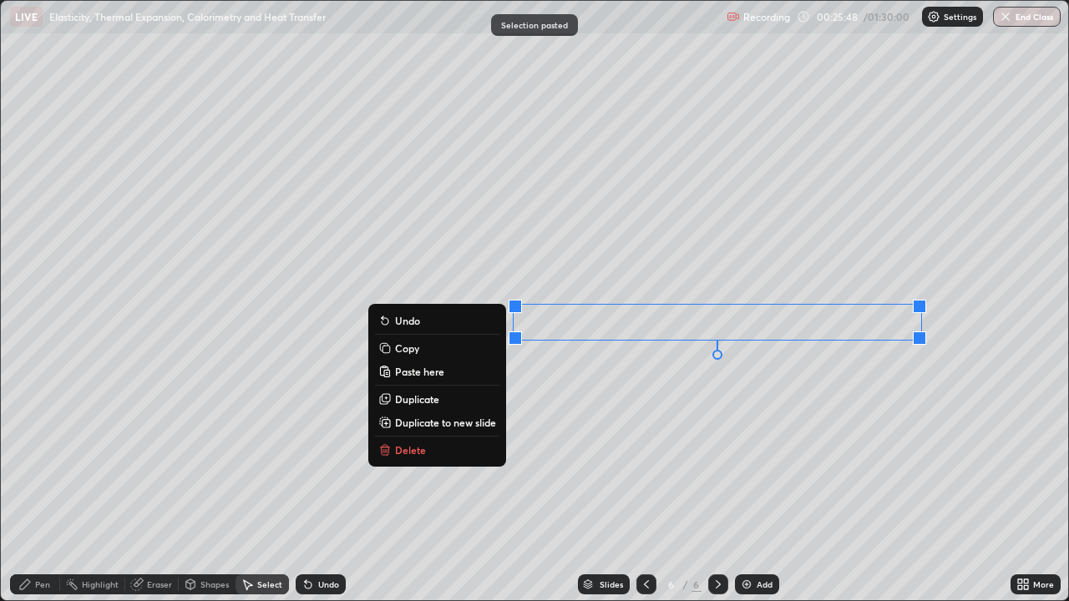
click at [1021, 488] on icon at bounding box center [1020, 582] width 4 height 4
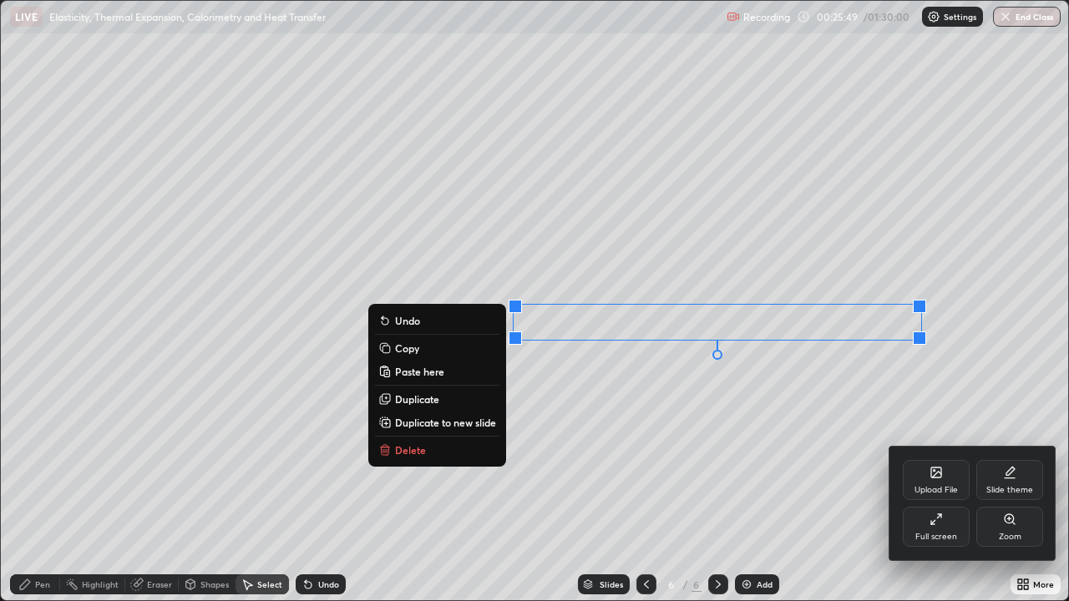
click at [945, 488] on div "Full screen" at bounding box center [936, 537] width 42 height 8
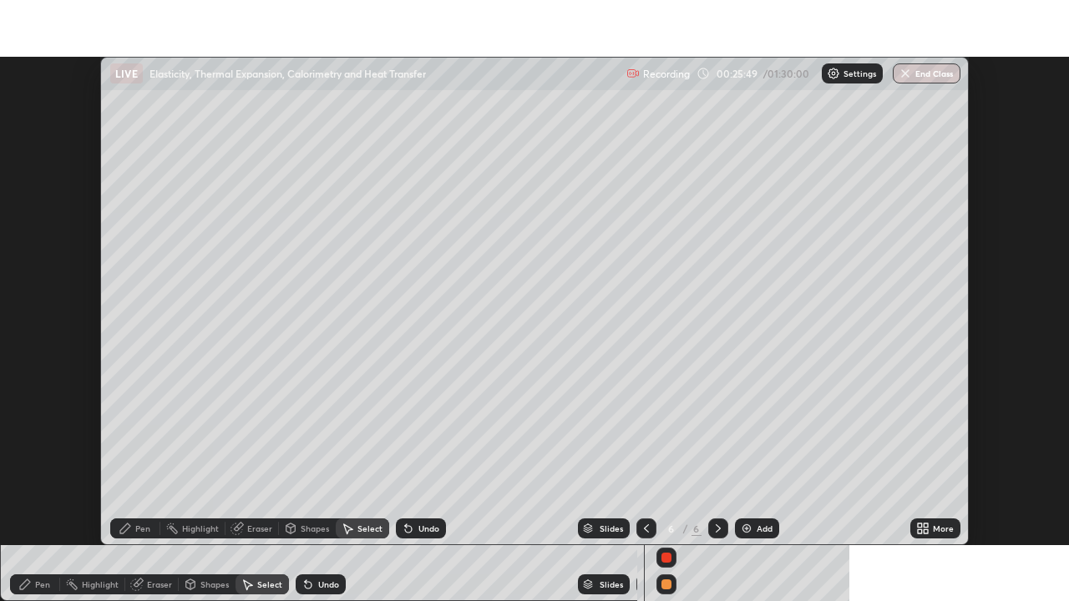
scroll to position [83023, 82443]
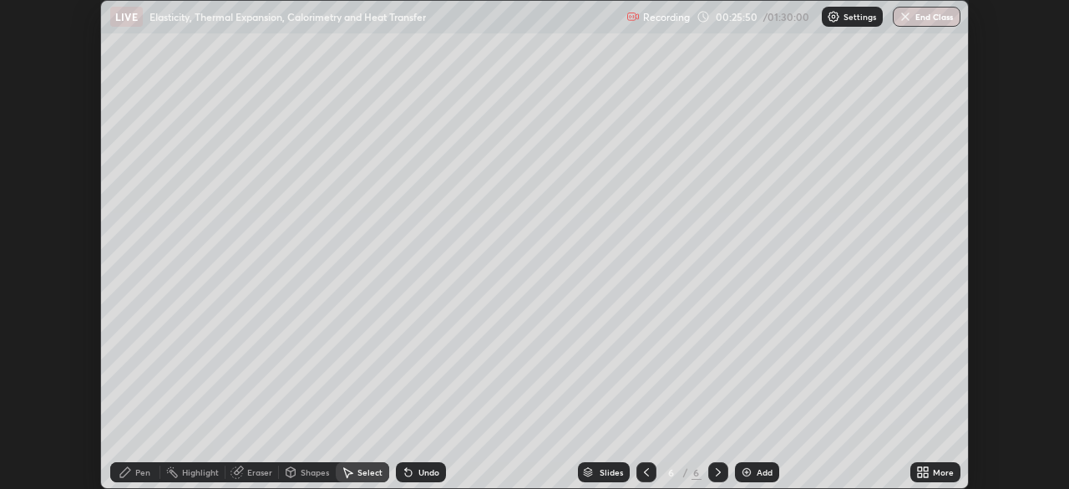
click at [925, 474] on icon at bounding box center [926, 475] width 4 height 4
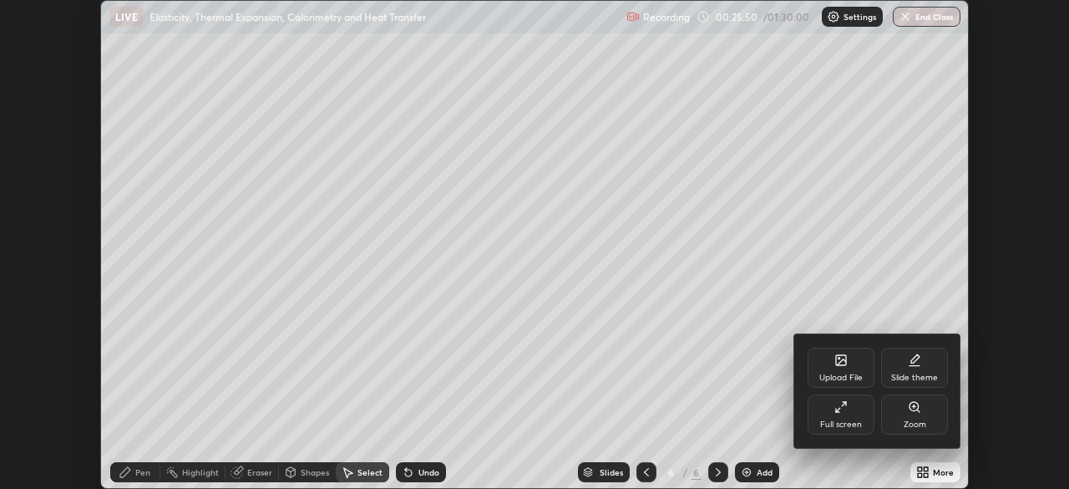
click at [853, 417] on div "Full screen" at bounding box center [841, 414] width 67 height 40
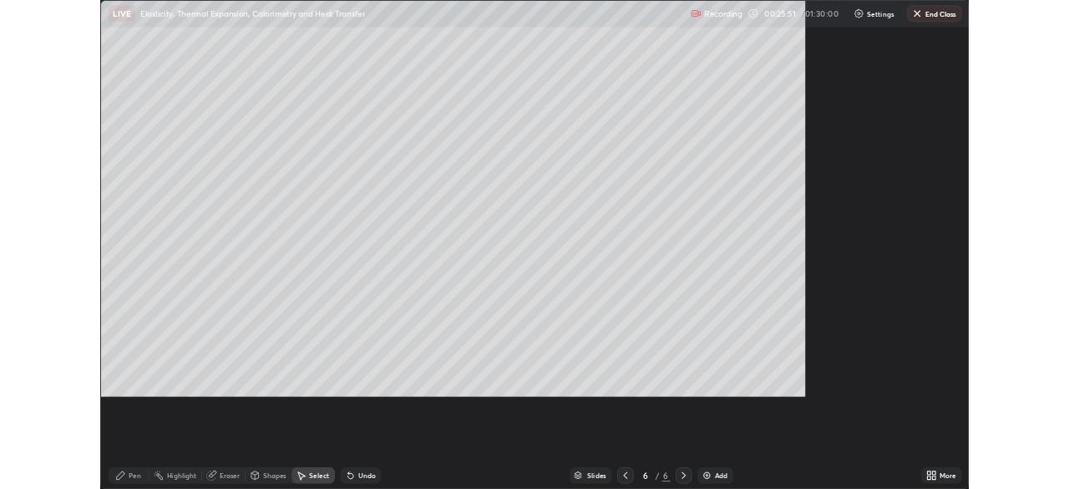
scroll to position [601, 1069]
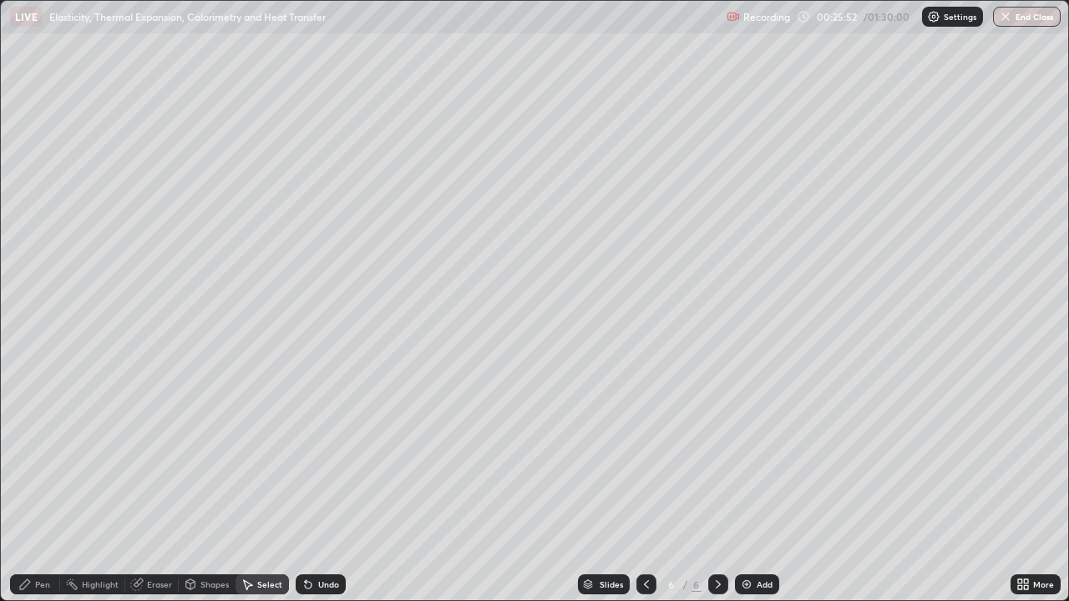
click at [46, 488] on div "Pen" at bounding box center [35, 585] width 50 height 20
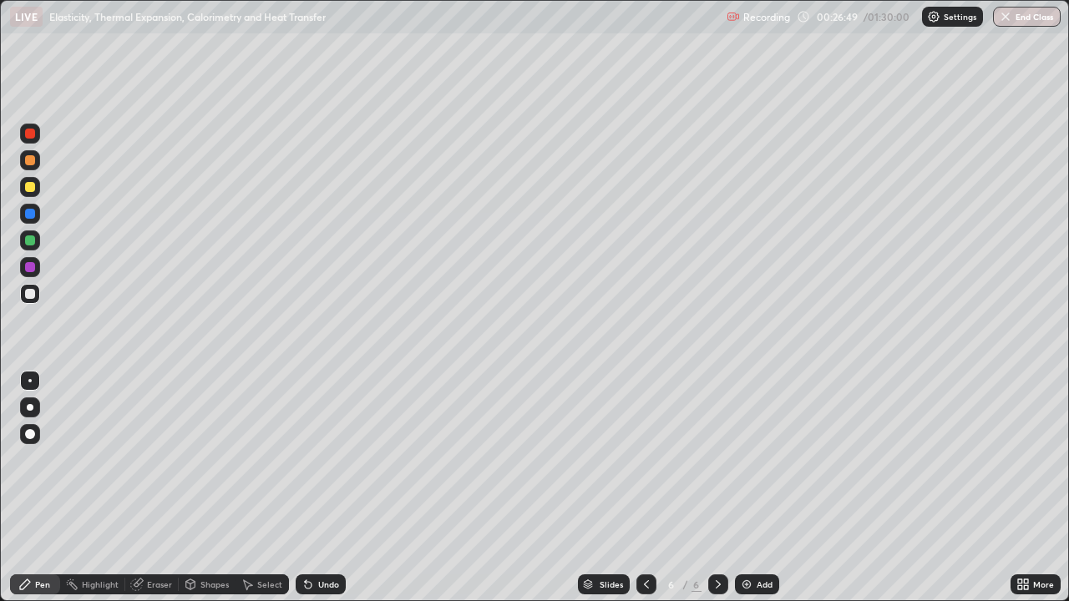
click at [31, 218] on div at bounding box center [30, 214] width 10 height 10
click at [27, 432] on div at bounding box center [30, 434] width 10 height 10
click at [331, 488] on div "Undo" at bounding box center [328, 584] width 21 height 8
click at [30, 381] on div at bounding box center [29, 380] width 3 height 3
click at [30, 188] on div at bounding box center [30, 187] width 10 height 10
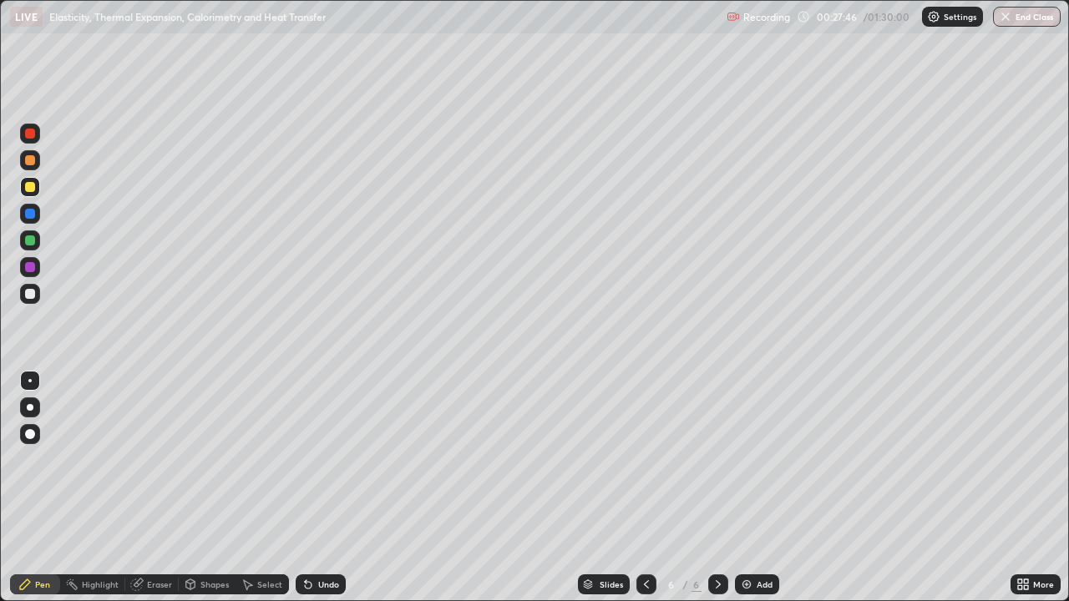
click at [31, 433] on div at bounding box center [30, 434] width 10 height 10
click at [34, 239] on div at bounding box center [30, 241] width 10 height 10
click at [30, 381] on div at bounding box center [29, 380] width 3 height 3
click at [32, 438] on div at bounding box center [30, 434] width 10 height 10
click at [38, 377] on div at bounding box center [30, 381] width 20 height 20
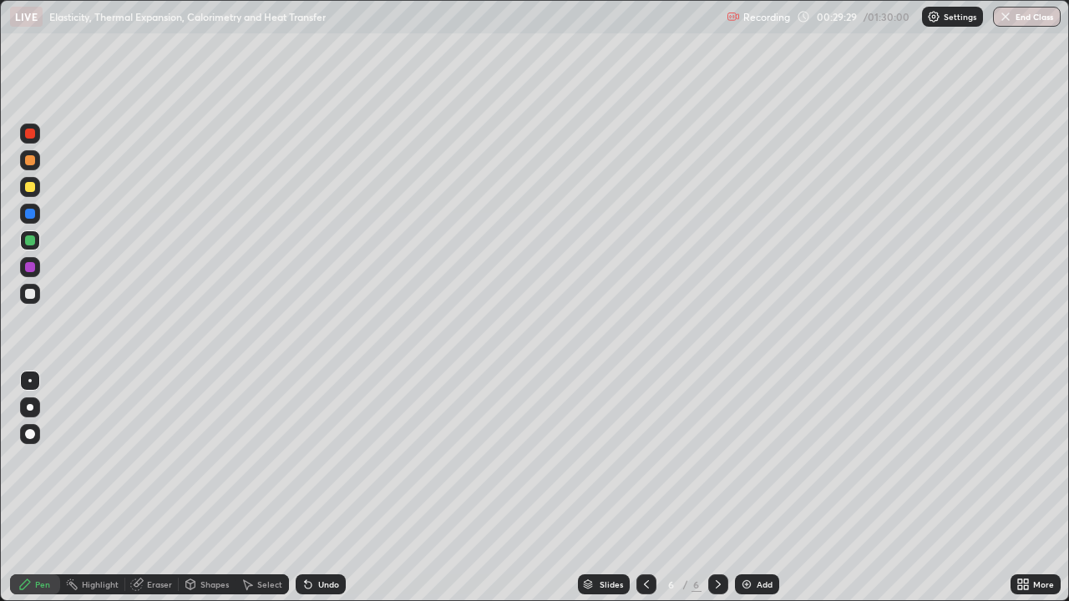
click at [310, 488] on icon at bounding box center [307, 584] width 13 height 13
click at [309, 488] on icon at bounding box center [307, 584] width 13 height 13
click at [322, 488] on div "Undo" at bounding box center [328, 584] width 21 height 8
click at [320, 488] on div "Undo" at bounding box center [328, 584] width 21 height 8
click at [318, 488] on div "Undo" at bounding box center [328, 584] width 21 height 8
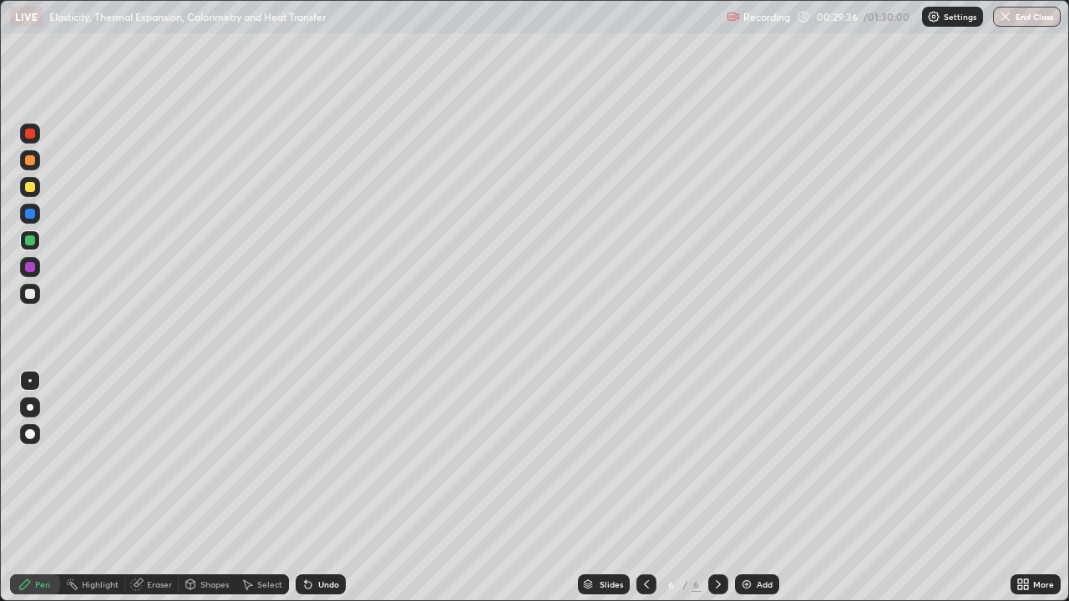
click at [28, 408] on div at bounding box center [30, 407] width 7 height 7
click at [750, 488] on img at bounding box center [746, 584] width 13 height 13
click at [32, 292] on div at bounding box center [30, 294] width 10 height 10
click at [28, 430] on div at bounding box center [30, 434] width 10 height 10
click at [39, 389] on div at bounding box center [30, 380] width 20 height 27
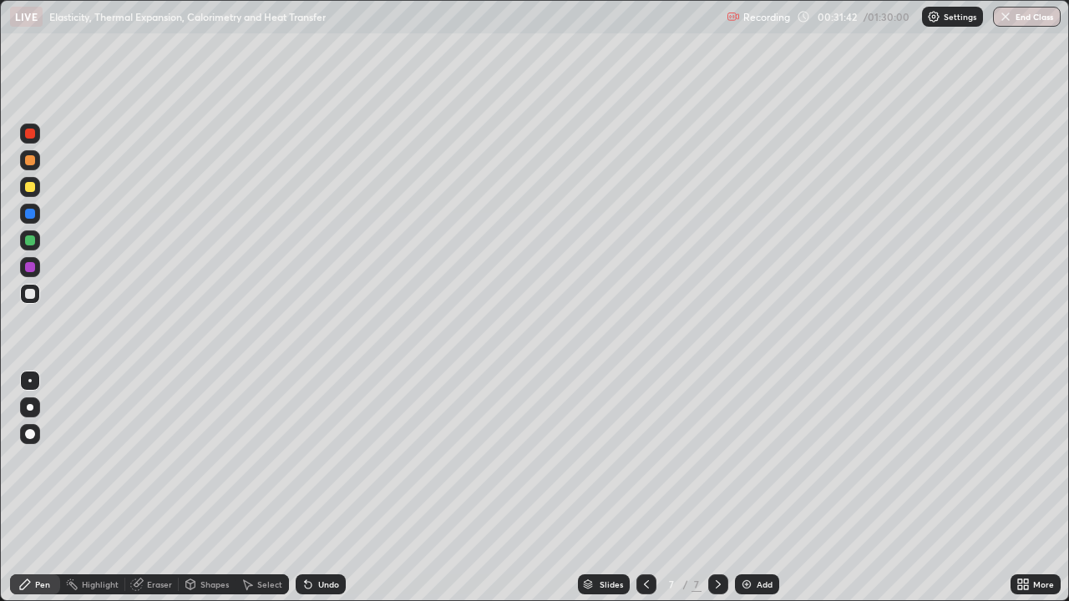
click at [213, 488] on div "Shapes" at bounding box center [214, 584] width 28 height 8
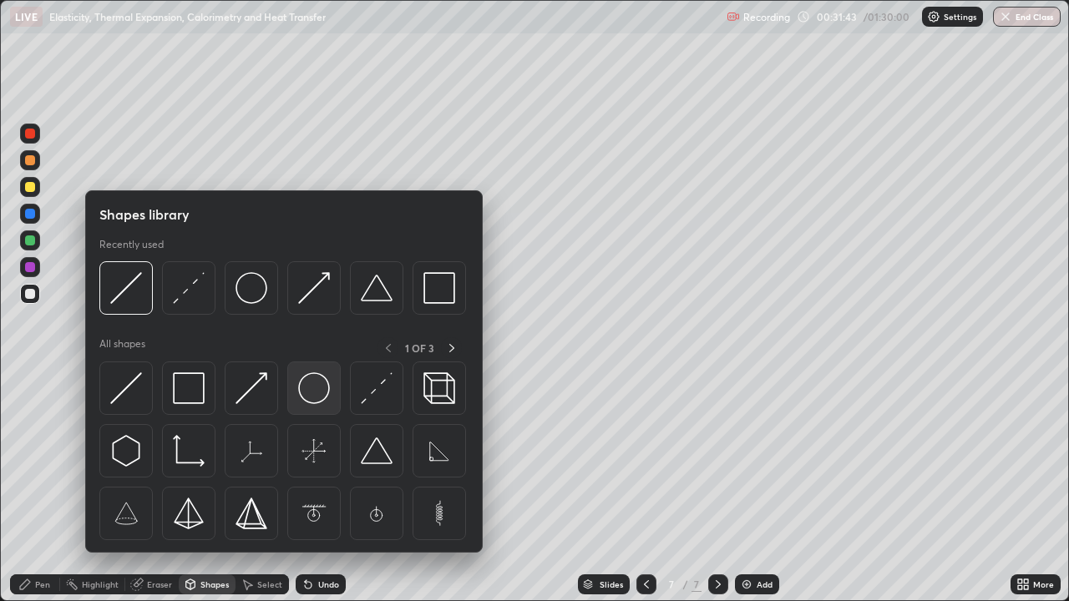
click at [305, 403] on img at bounding box center [314, 388] width 32 height 32
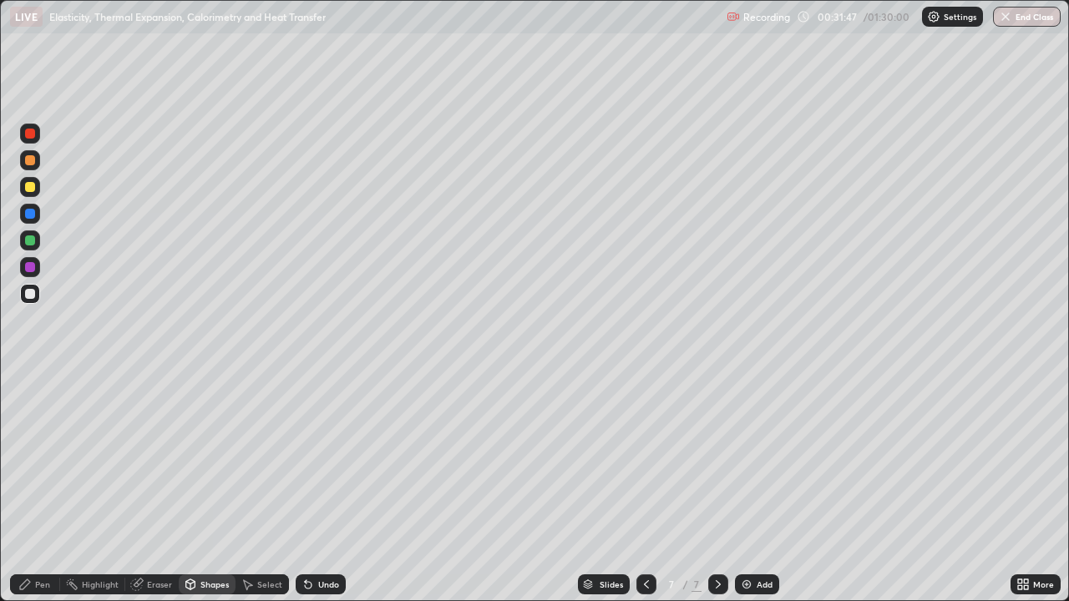
click at [255, 488] on div "Select" at bounding box center [262, 585] width 53 height 20
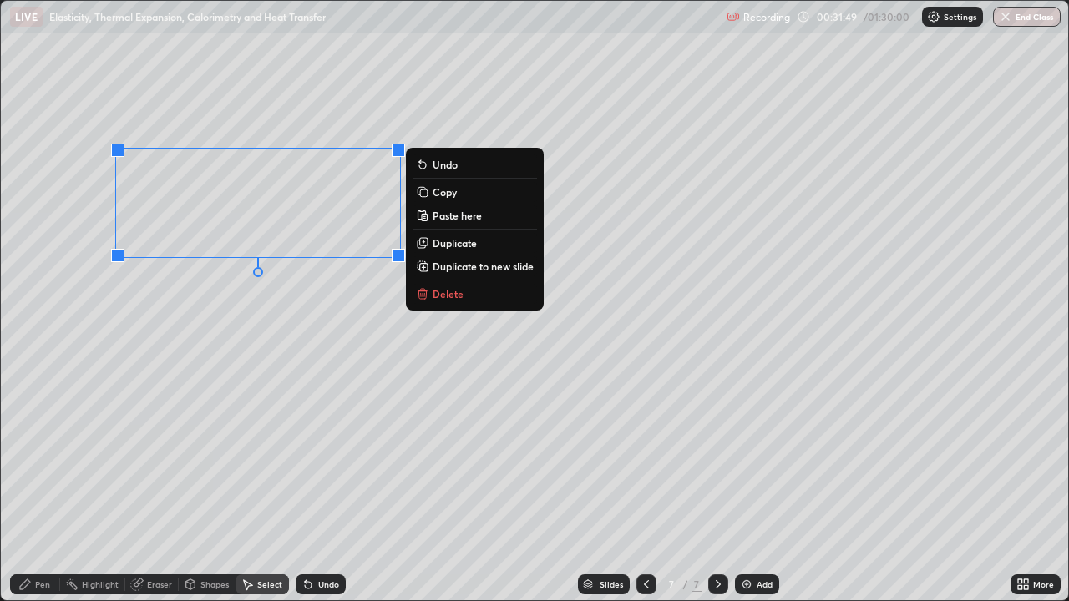
click at [443, 195] on p "Copy" at bounding box center [445, 191] width 24 height 13
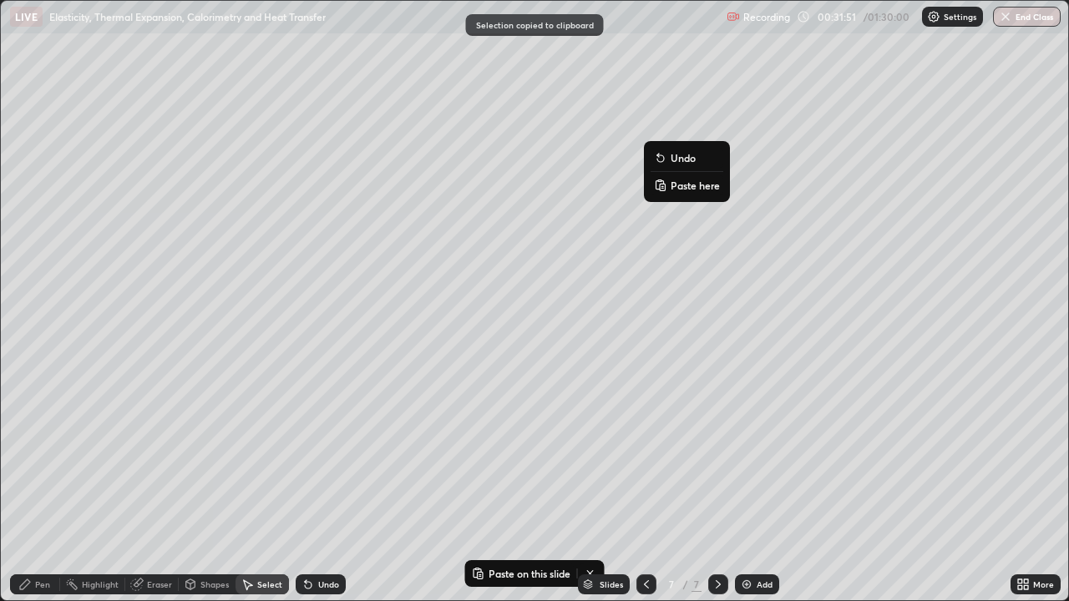
click at [672, 180] on p "Paste here" at bounding box center [695, 185] width 49 height 13
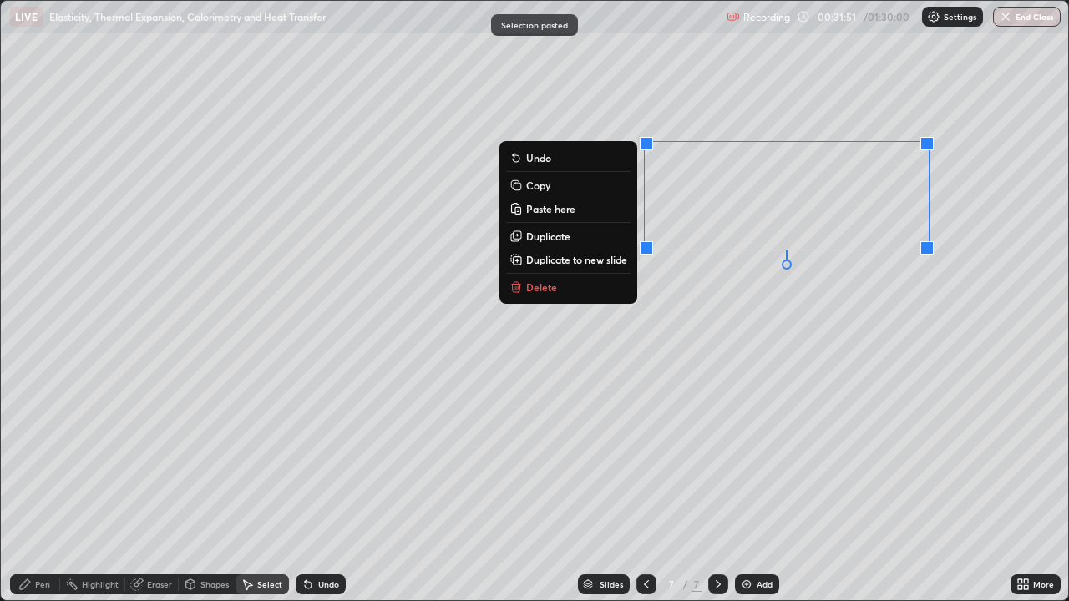
click at [645, 332] on div "0 ° Undo Copy Paste here Duplicate Duplicate to new slide Delete" at bounding box center [534, 301] width 1067 height 600
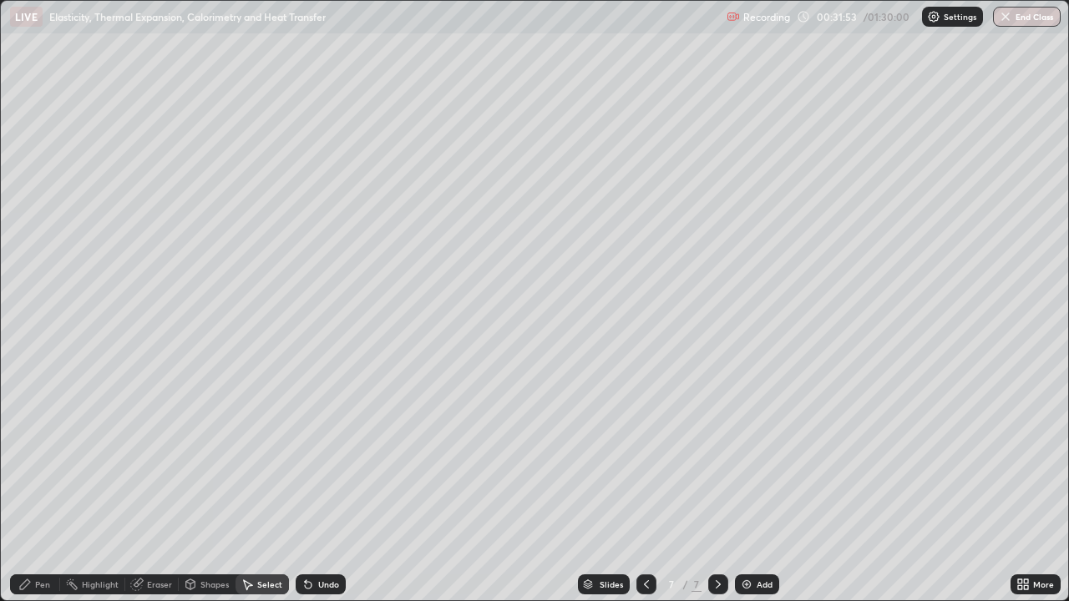
click at [1020, 488] on icon at bounding box center [1022, 584] width 13 height 13
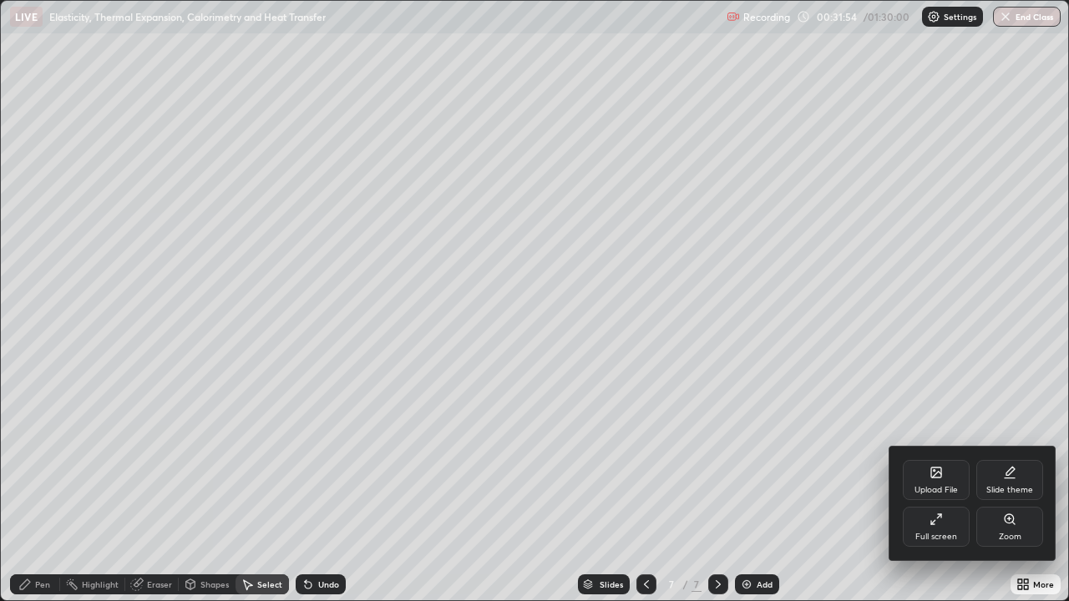
click at [932, 488] on div "Full screen" at bounding box center [936, 537] width 42 height 8
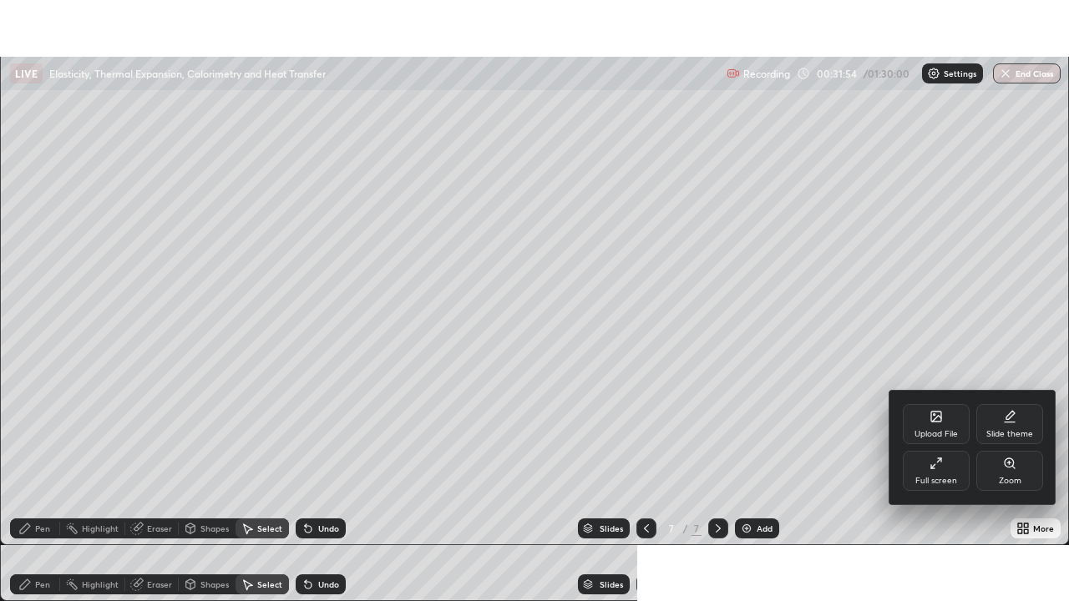
scroll to position [83023, 82443]
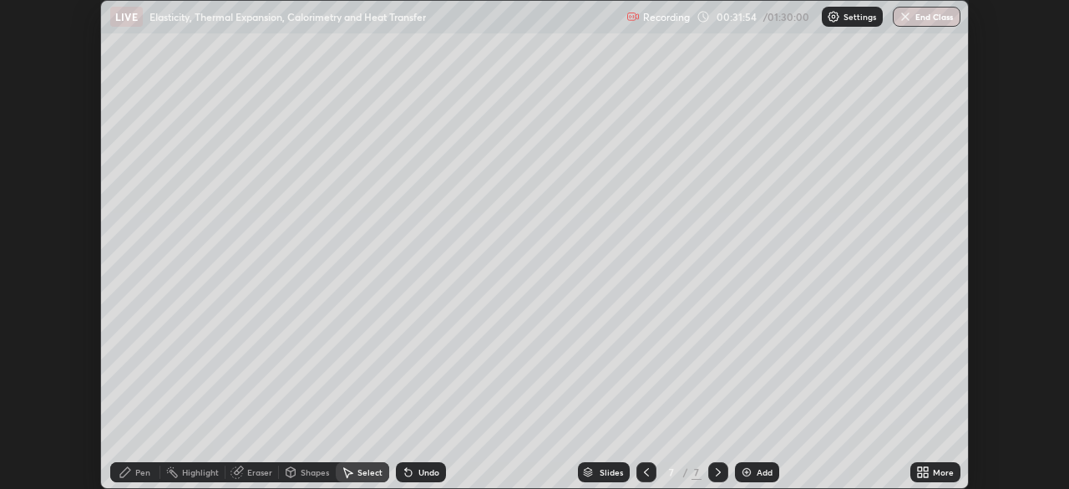
click at [923, 476] on icon at bounding box center [922, 471] width 13 height 13
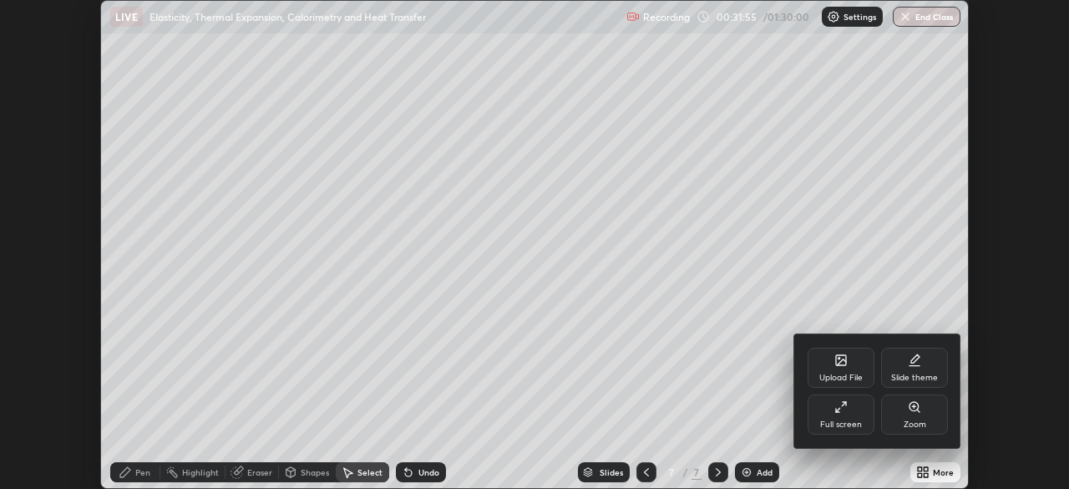
click at [843, 425] on div "Full screen" at bounding box center [841, 424] width 42 height 8
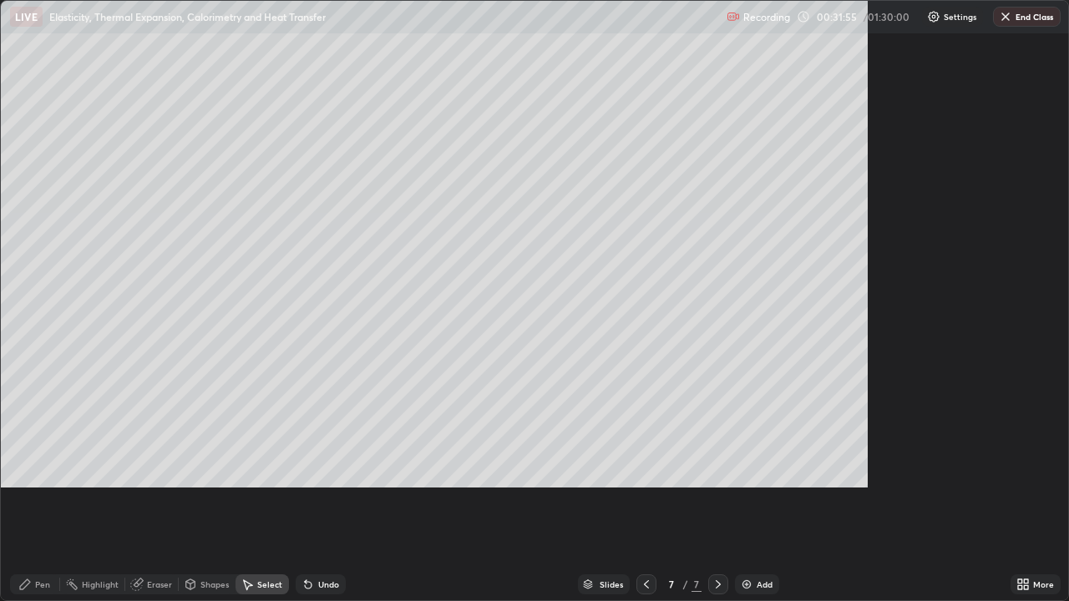
scroll to position [601, 1069]
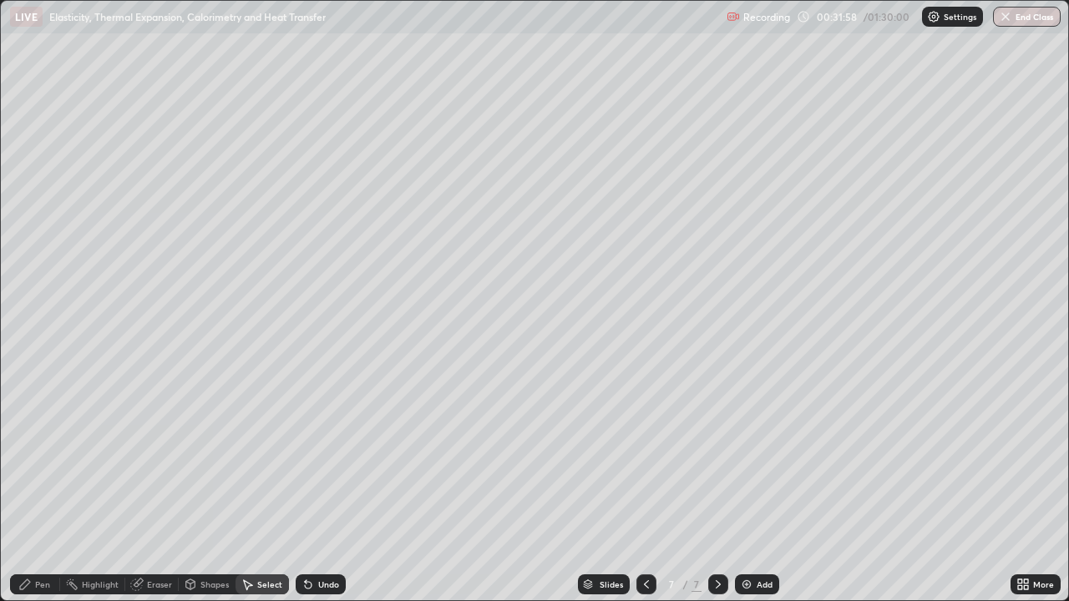
click at [156, 178] on div "0 ° Undo Copy Paste here Duplicate Duplicate to new slide Delete" at bounding box center [534, 301] width 1067 height 600
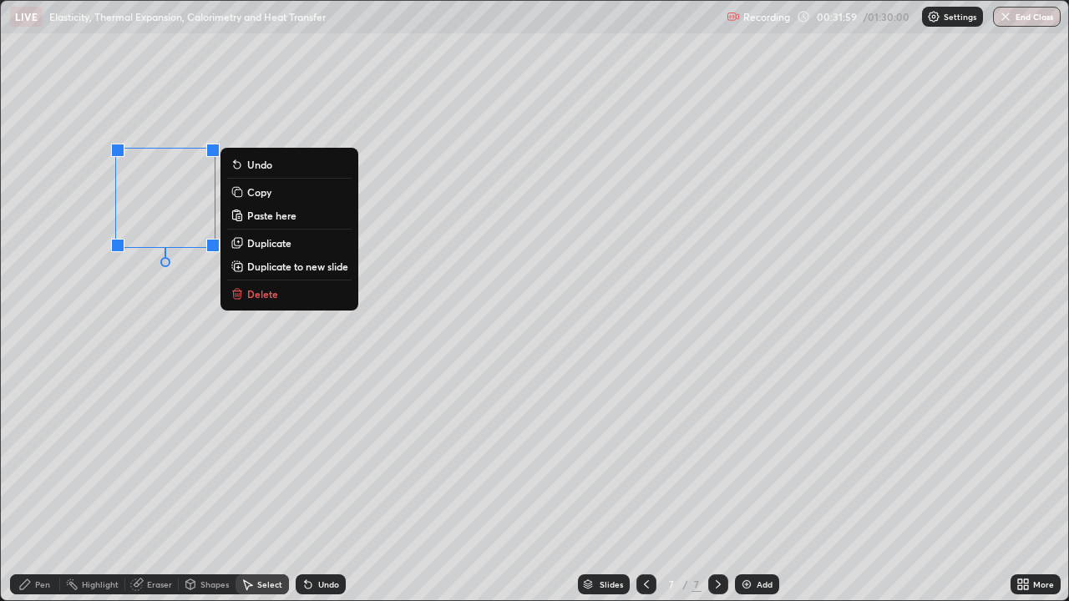
click at [40, 488] on div "Pen" at bounding box center [42, 584] width 15 height 8
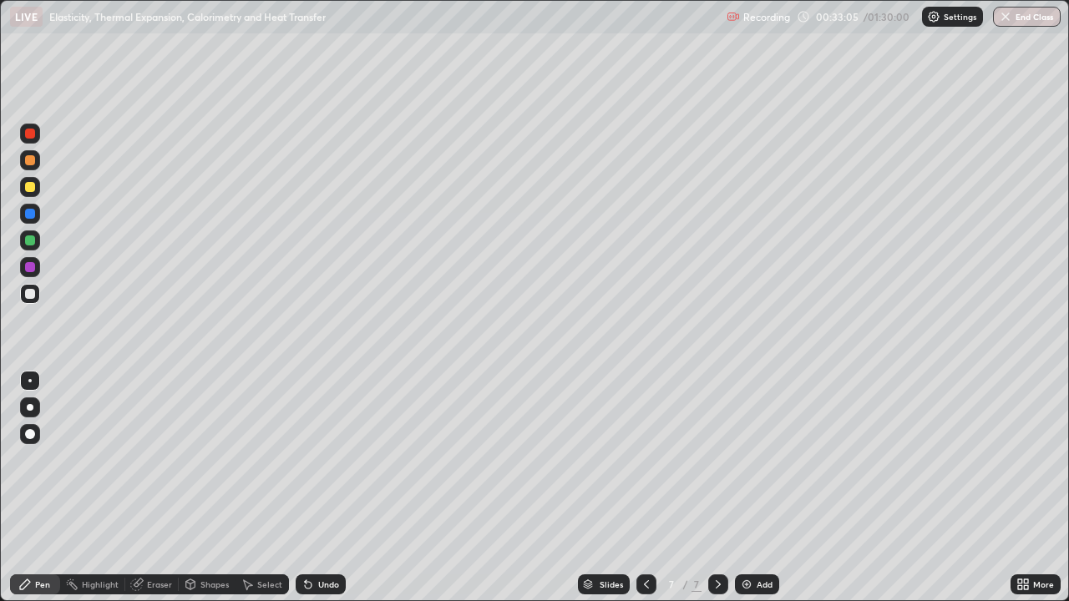
click at [645, 488] on icon at bounding box center [646, 584] width 13 height 13
click at [717, 488] on icon at bounding box center [718, 584] width 13 height 13
click at [31, 241] on div at bounding box center [30, 241] width 10 height 10
click at [200, 488] on div "Shapes" at bounding box center [214, 584] width 28 height 8
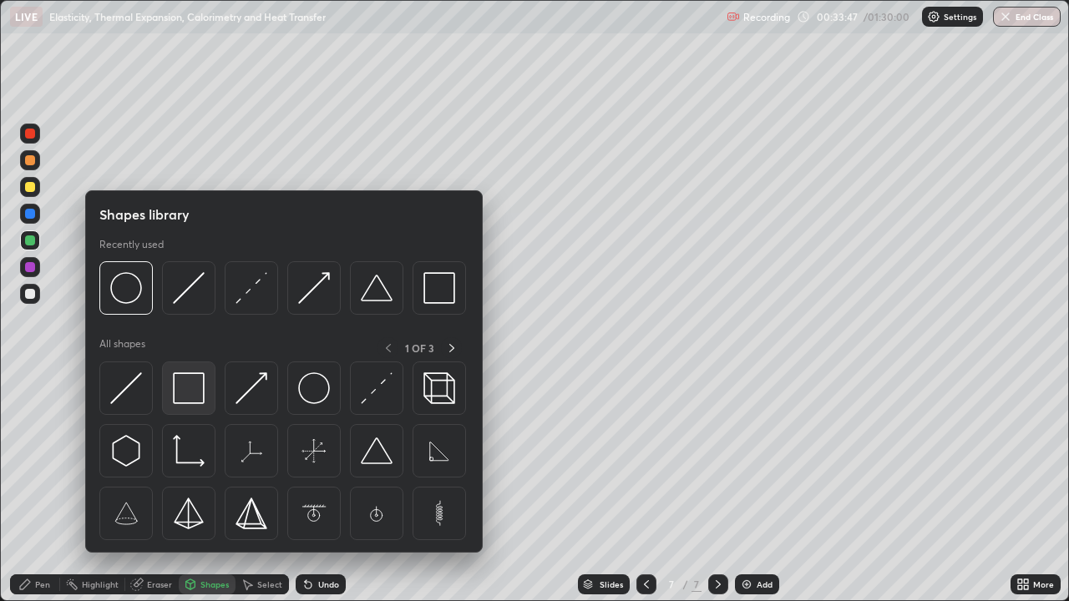
click at [181, 387] on img at bounding box center [189, 388] width 32 height 32
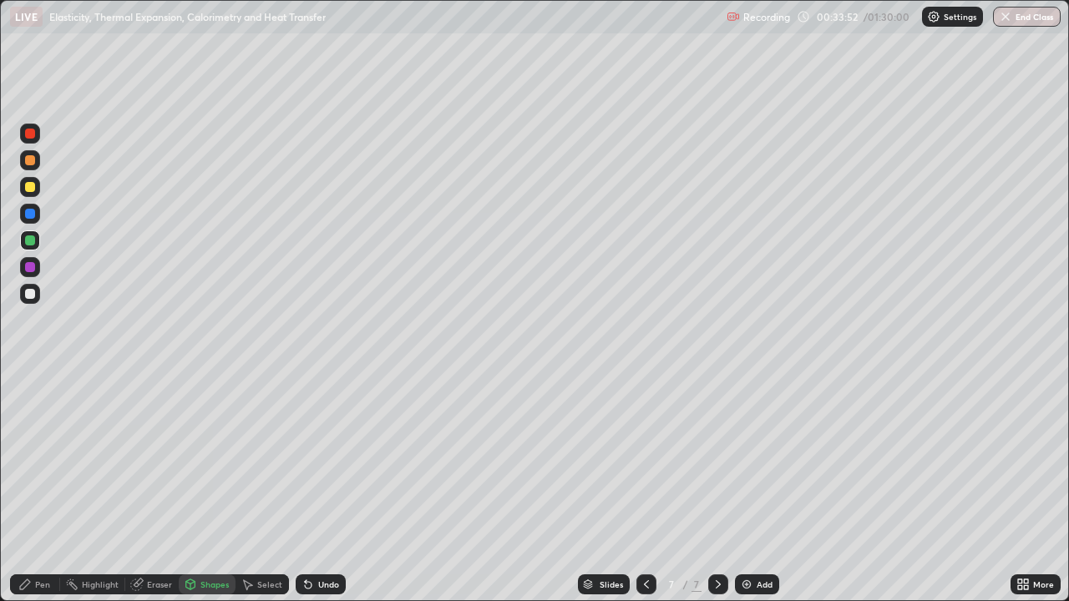
click at [200, 488] on div "Shapes" at bounding box center [214, 584] width 28 height 8
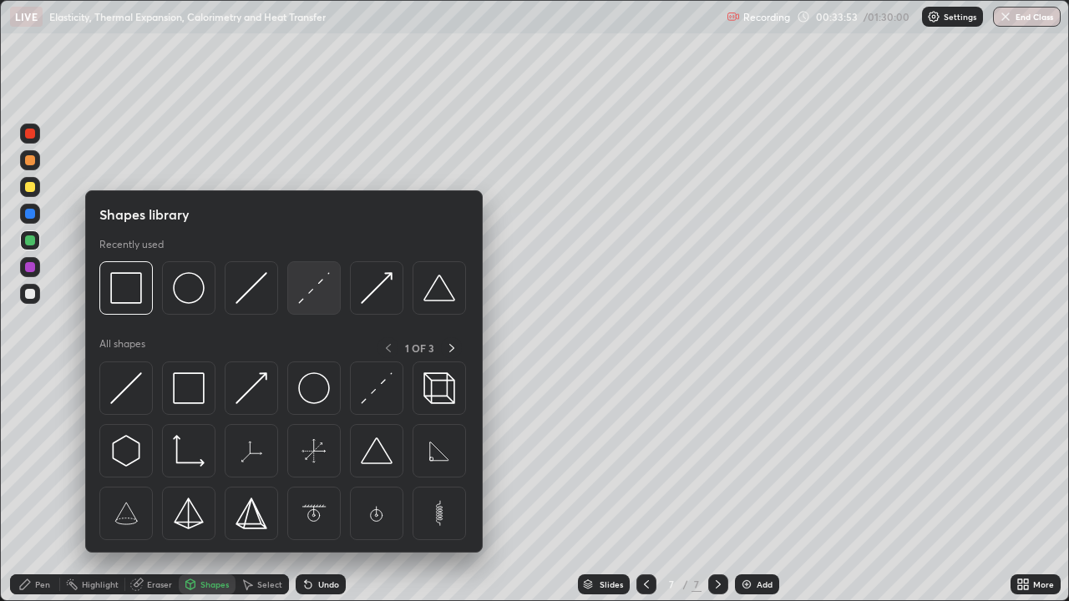
click at [297, 298] on div at bounding box center [313, 287] width 53 height 53
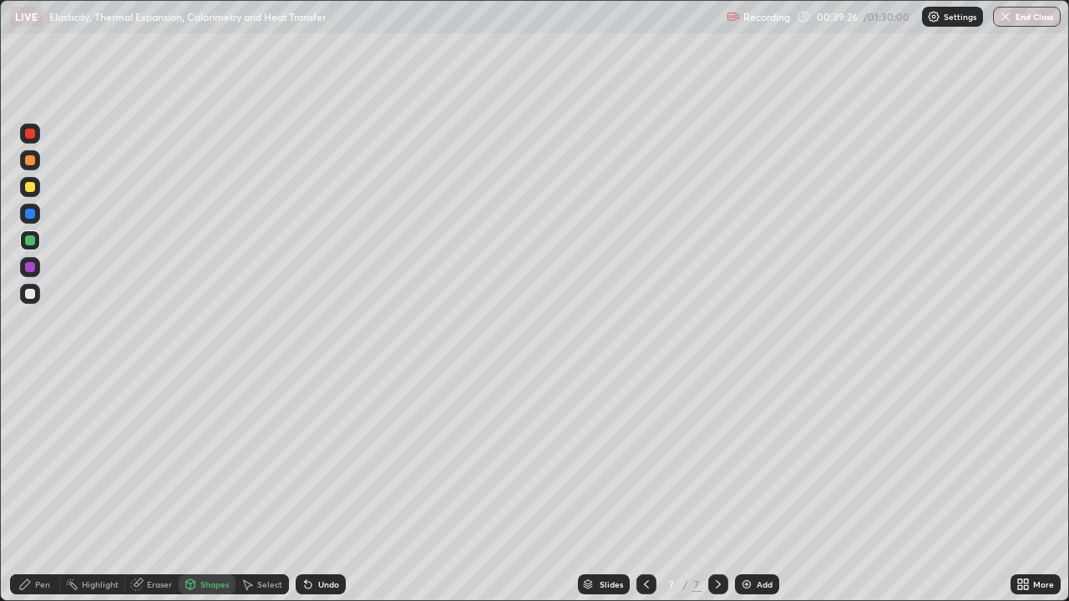
click at [740, 488] on img at bounding box center [746, 584] width 13 height 13
click at [37, 294] on div at bounding box center [30, 294] width 20 height 20
click at [312, 488] on div "Undo" at bounding box center [321, 585] width 50 height 20
click at [318, 488] on div "Undo" at bounding box center [328, 584] width 21 height 8
click at [34, 488] on div "Pen" at bounding box center [35, 585] width 50 height 20
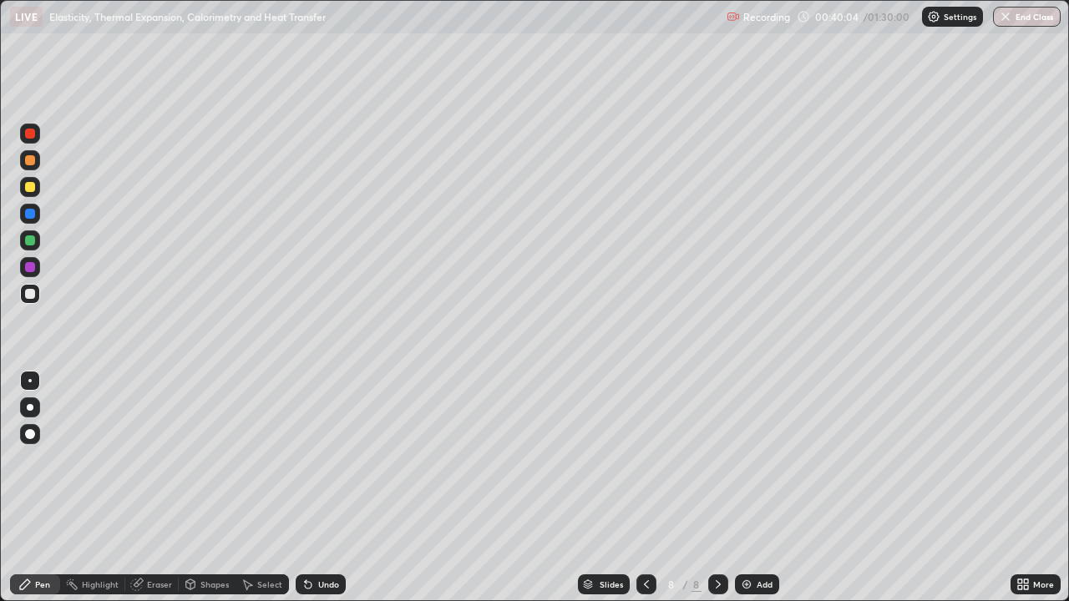
click at [327, 488] on div "Undo" at bounding box center [328, 584] width 21 height 8
click at [321, 488] on div "Undo" at bounding box center [321, 585] width 50 height 20
click at [31, 187] on div at bounding box center [30, 187] width 10 height 10
click at [33, 216] on div at bounding box center [30, 214] width 10 height 10
click at [29, 408] on div at bounding box center [30, 407] width 7 height 7
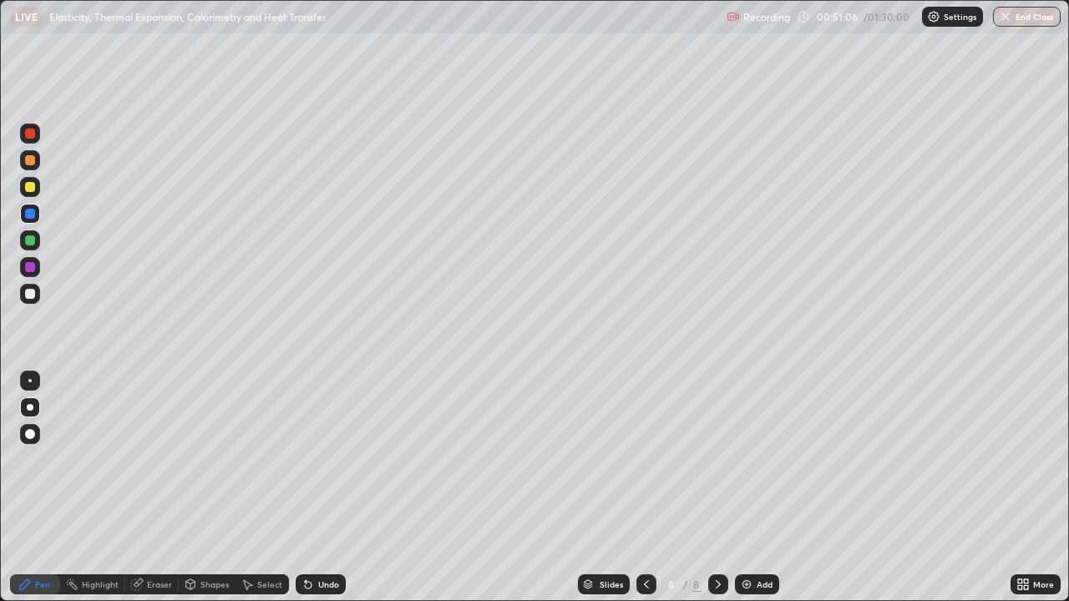
click at [319, 488] on div "Undo" at bounding box center [328, 584] width 21 height 8
click at [31, 295] on div at bounding box center [30, 294] width 10 height 10
click at [30, 381] on div at bounding box center [29, 380] width 3 height 3
click at [750, 488] on img at bounding box center [746, 584] width 13 height 13
click at [29, 296] on div at bounding box center [30, 294] width 10 height 10
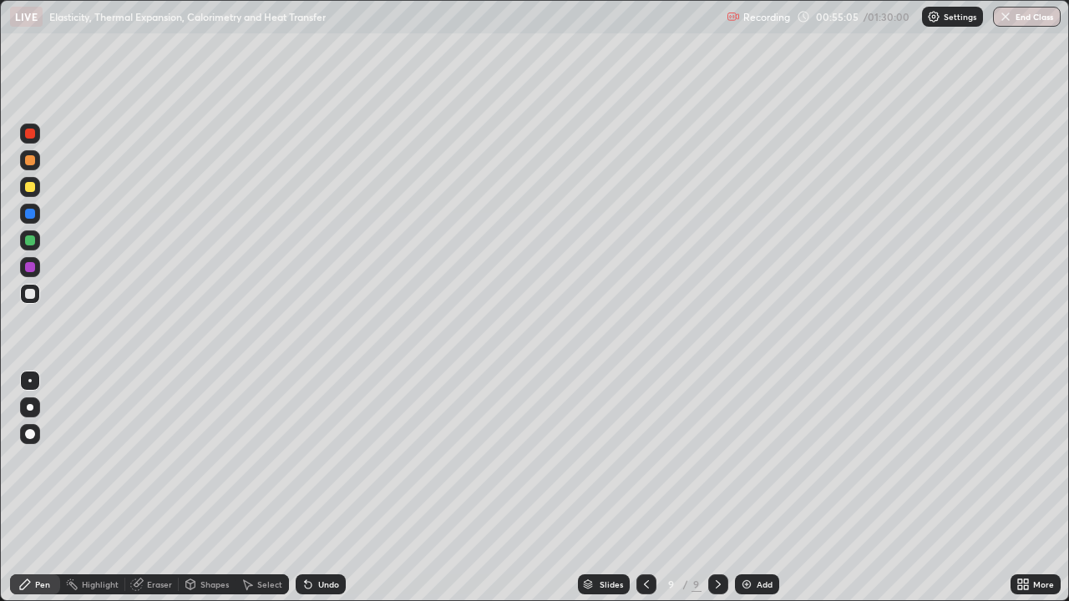
click at [322, 488] on div "Undo" at bounding box center [328, 584] width 21 height 8
click at [640, 488] on icon at bounding box center [646, 584] width 13 height 13
click at [642, 488] on div at bounding box center [646, 584] width 20 height 33
click at [645, 488] on icon at bounding box center [646, 584] width 13 height 13
click at [325, 488] on div "Undo" at bounding box center [328, 584] width 21 height 8
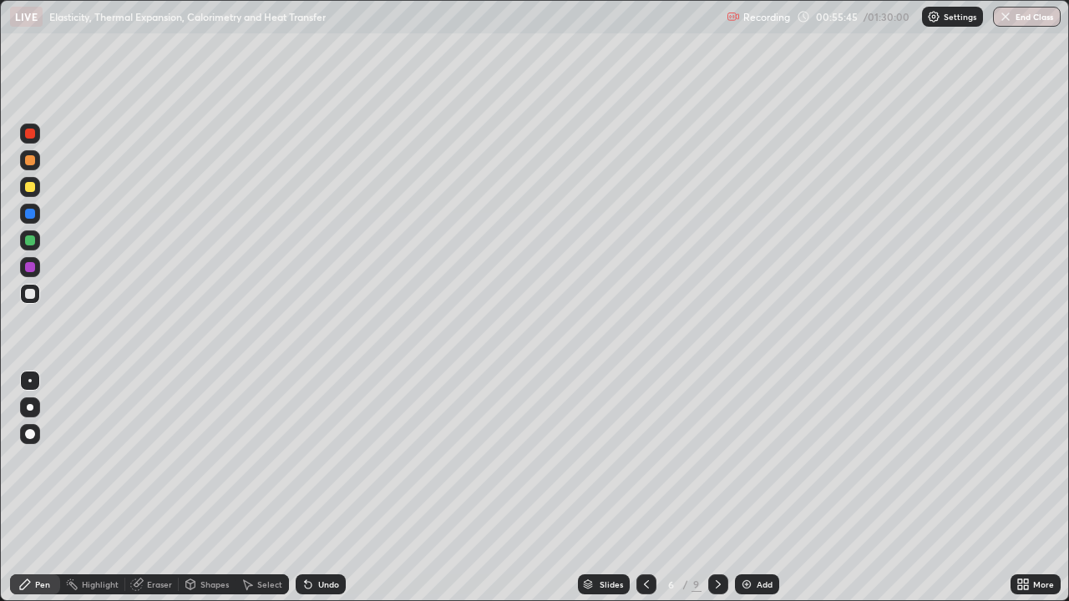
click at [717, 488] on icon at bounding box center [718, 584] width 13 height 13
click at [715, 488] on icon at bounding box center [718, 584] width 13 height 13
click at [713, 488] on div at bounding box center [718, 585] width 20 height 20
click at [31, 239] on div at bounding box center [30, 241] width 10 height 10
click at [28, 434] on div at bounding box center [30, 434] width 10 height 10
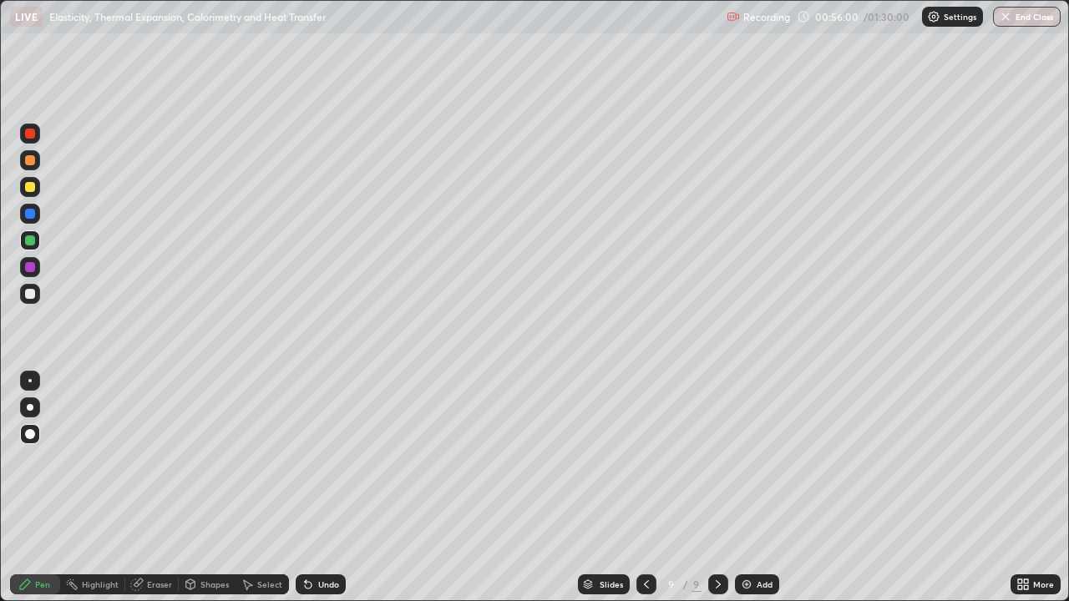
click at [30, 381] on div at bounding box center [29, 380] width 3 height 3
click at [305, 488] on icon at bounding box center [306, 581] width 2 height 2
click at [311, 488] on icon at bounding box center [307, 584] width 13 height 13
click at [306, 488] on icon at bounding box center [308, 585] width 7 height 7
click at [28, 213] on div at bounding box center [30, 214] width 10 height 10
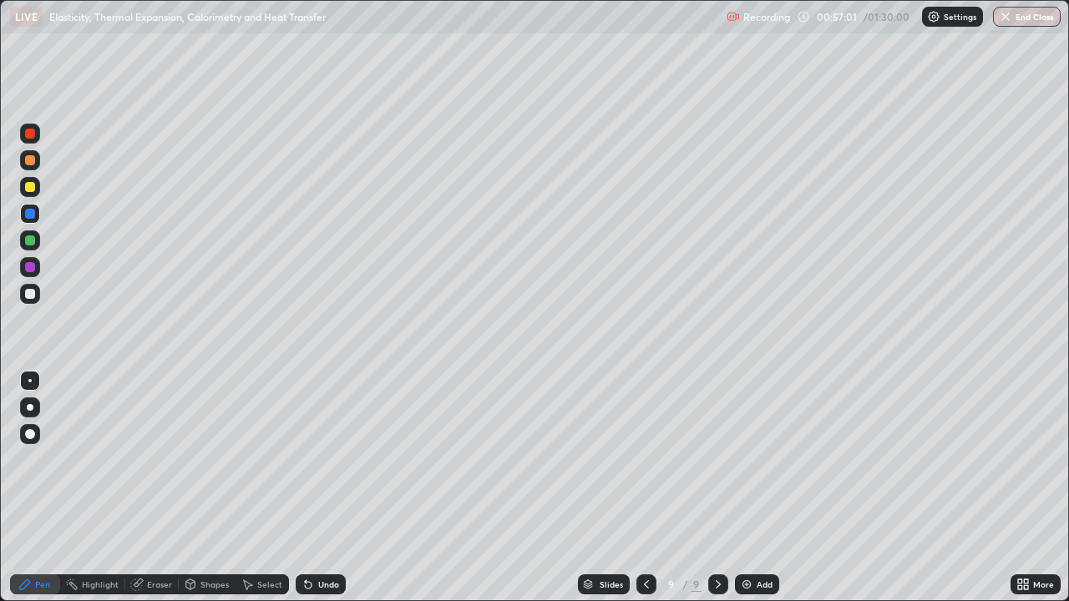
click at [30, 408] on div at bounding box center [30, 407] width 7 height 7
click at [747, 488] on img at bounding box center [746, 584] width 13 height 13
click at [32, 301] on div at bounding box center [30, 294] width 20 height 20
click at [30, 381] on div at bounding box center [29, 380] width 3 height 3
click at [248, 488] on icon at bounding box center [247, 584] width 13 height 13
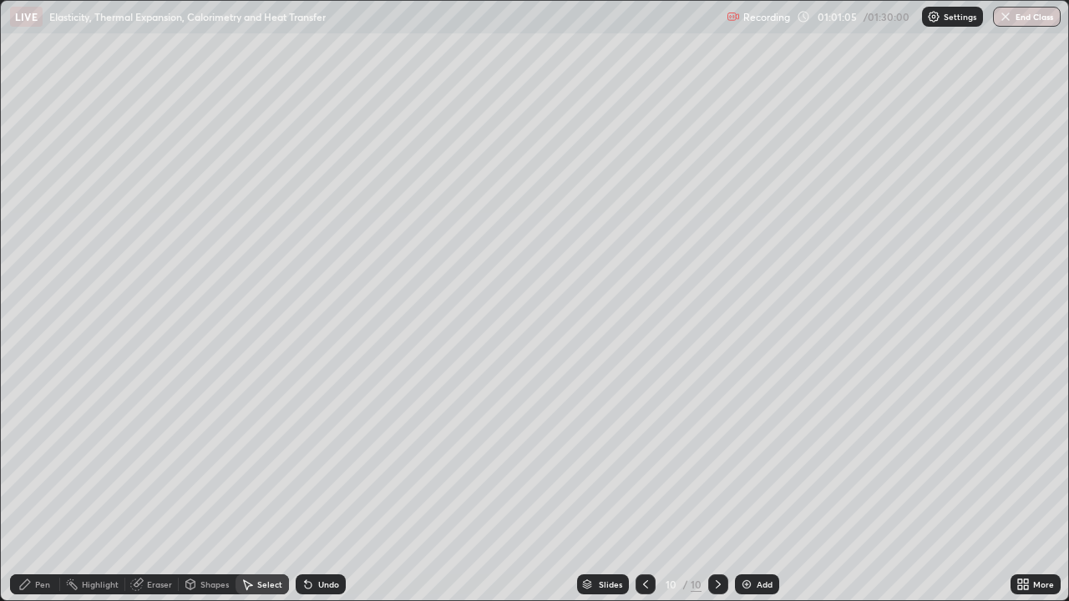
click at [211, 488] on div "Shapes" at bounding box center [214, 584] width 28 height 8
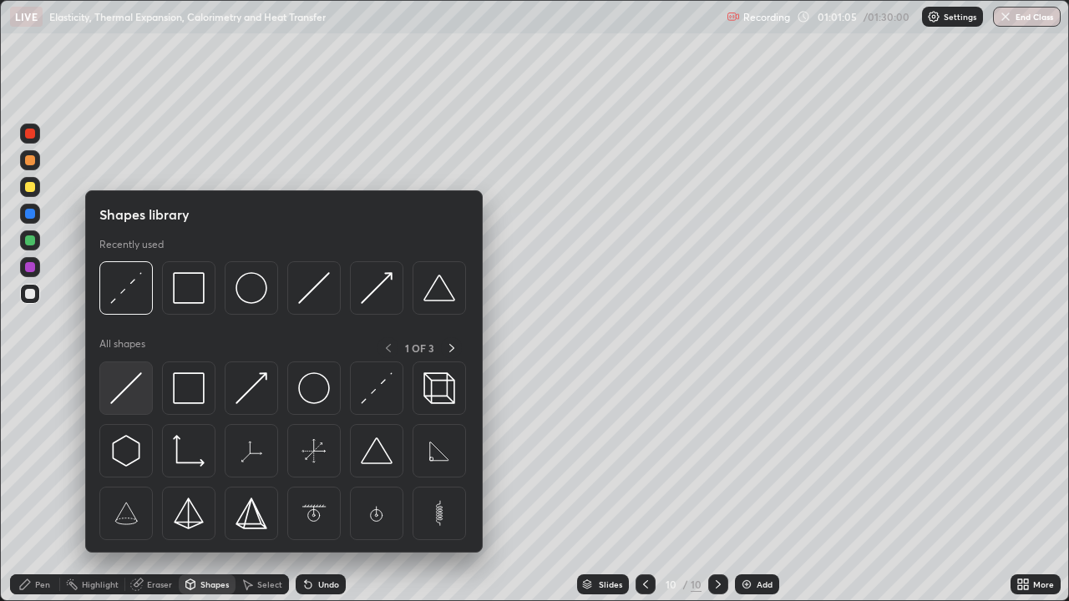
click at [139, 392] on img at bounding box center [126, 388] width 32 height 32
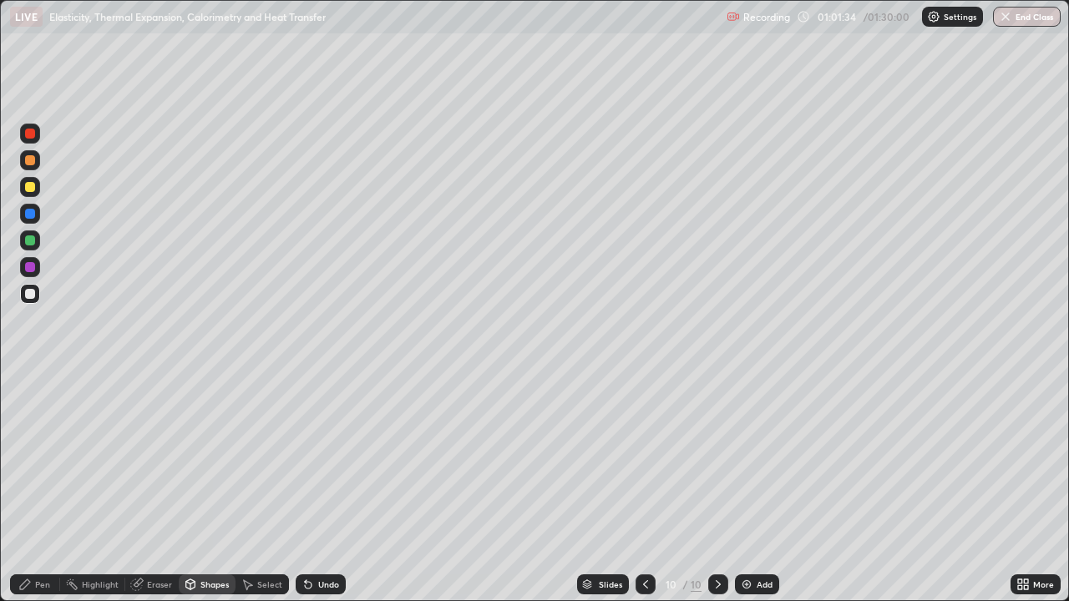
click at [33, 488] on div "Pen" at bounding box center [35, 585] width 50 height 20
click at [200, 488] on div "Shapes" at bounding box center [214, 584] width 28 height 8
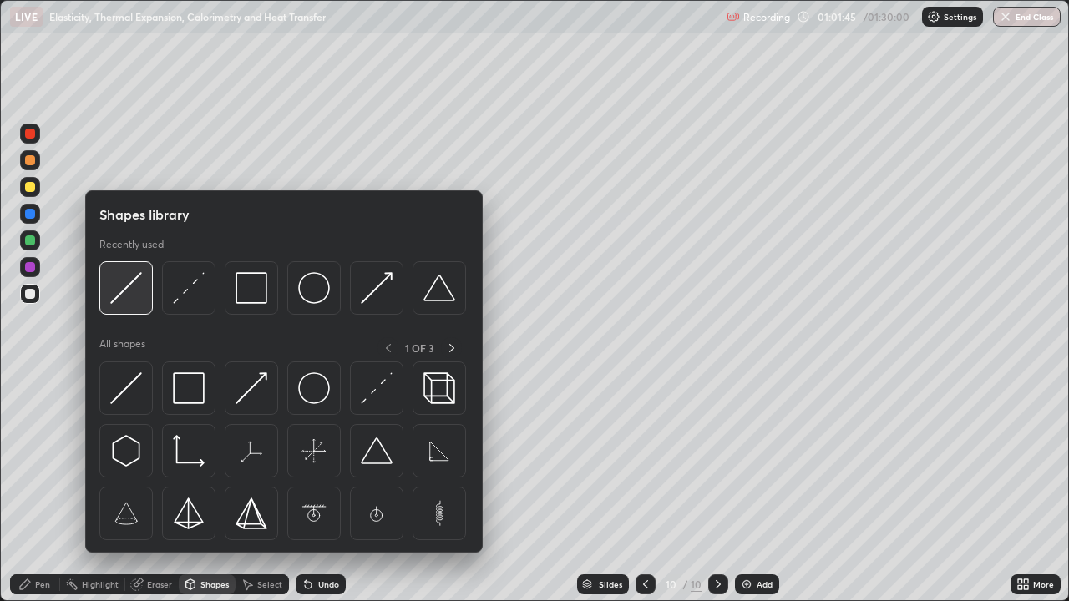
click at [121, 295] on img at bounding box center [126, 288] width 32 height 32
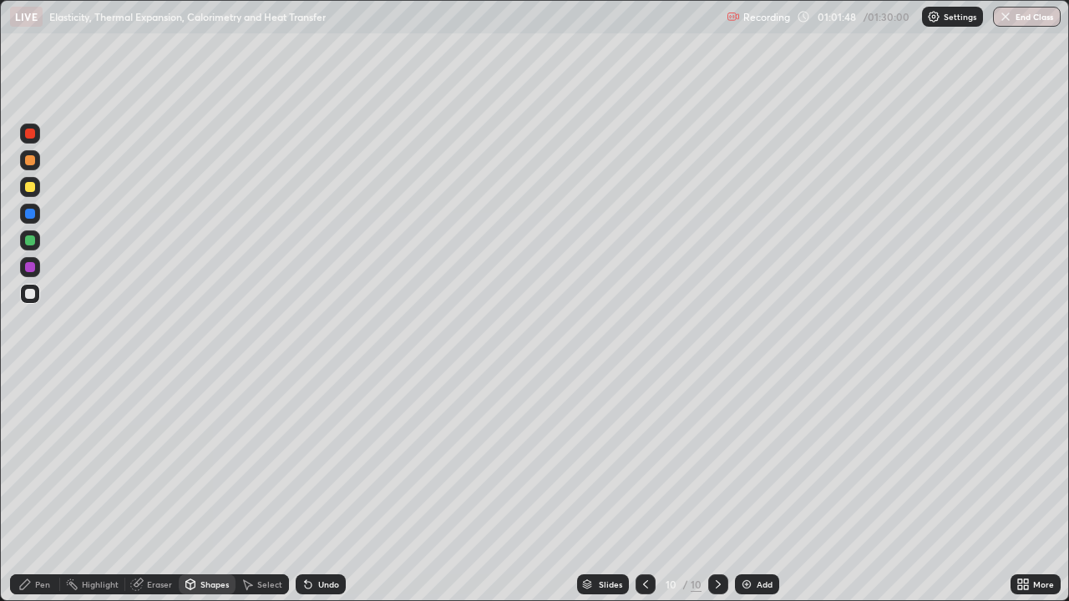
click at [325, 488] on div "Undo" at bounding box center [328, 584] width 21 height 8
click at [209, 488] on div "Shapes" at bounding box center [214, 584] width 28 height 8
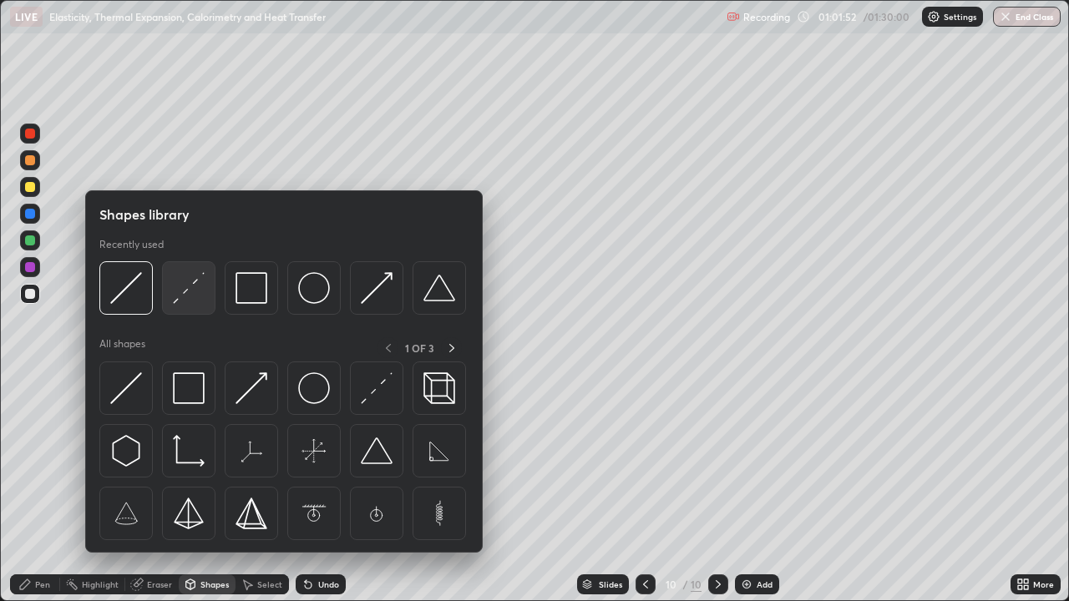
click at [186, 288] on img at bounding box center [189, 288] width 32 height 32
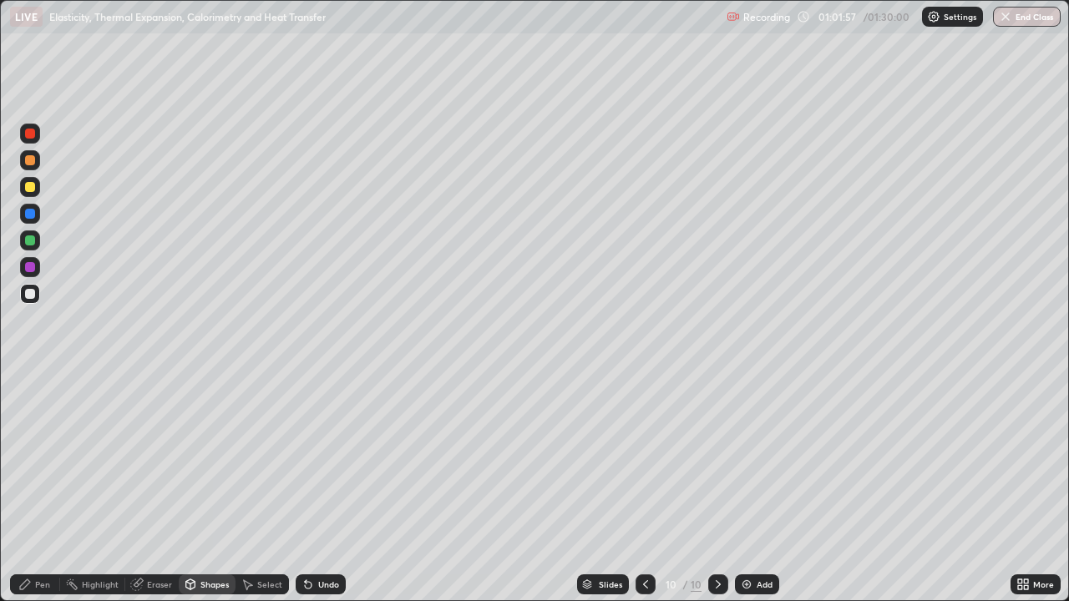
click at [46, 488] on div "Pen" at bounding box center [35, 585] width 50 height 20
click at [34, 217] on div at bounding box center [30, 214] width 10 height 10
click at [306, 488] on icon at bounding box center [308, 585] width 7 height 7
click at [195, 488] on icon at bounding box center [190, 584] width 13 height 13
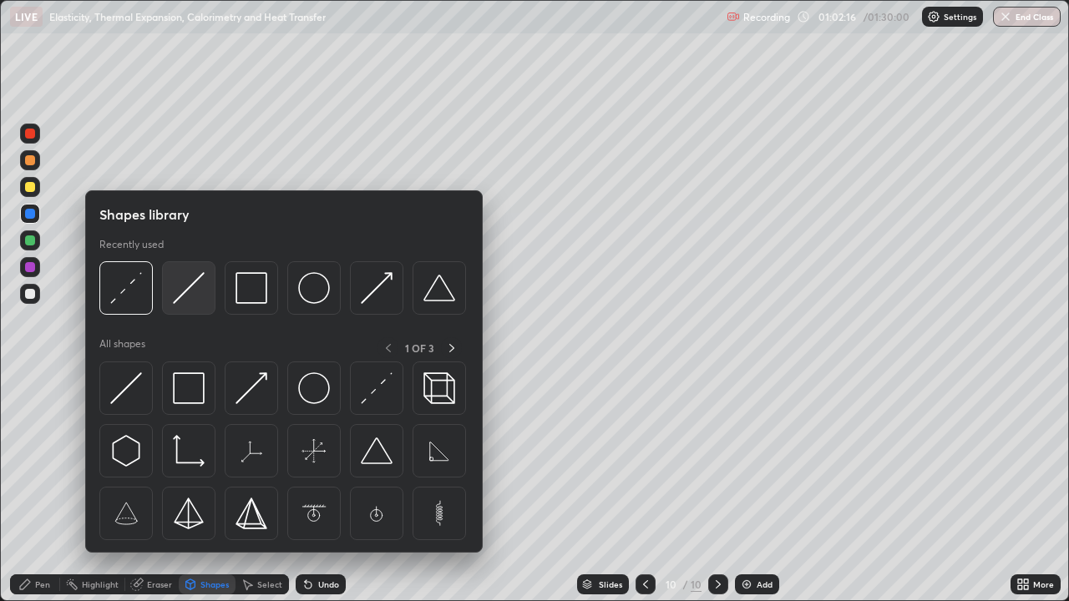
click at [179, 301] on img at bounding box center [189, 288] width 32 height 32
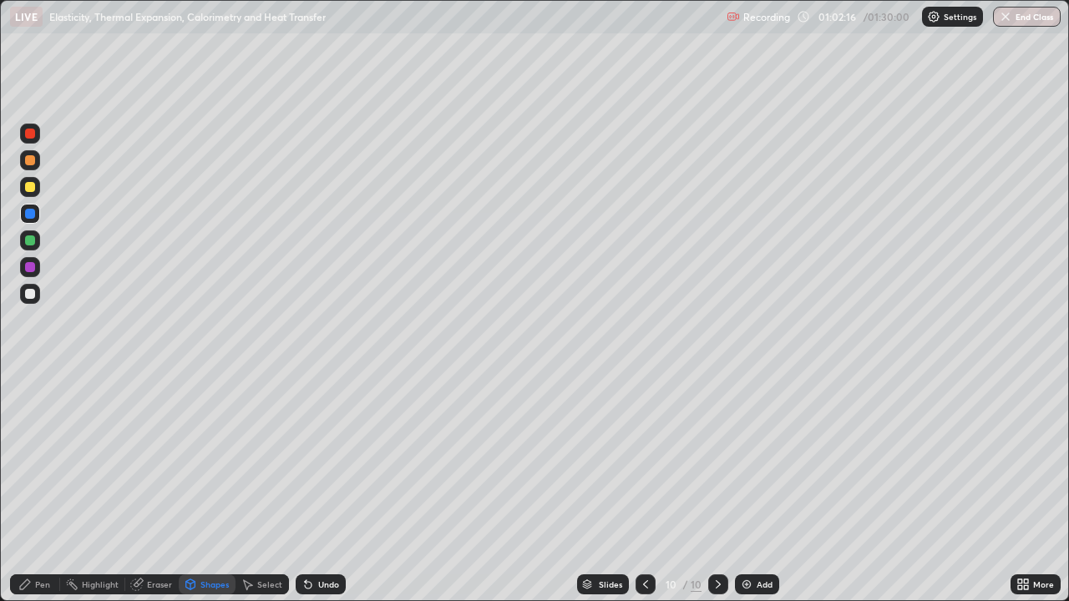
click at [34, 291] on div at bounding box center [30, 294] width 10 height 10
click at [195, 488] on icon at bounding box center [190, 584] width 13 height 13
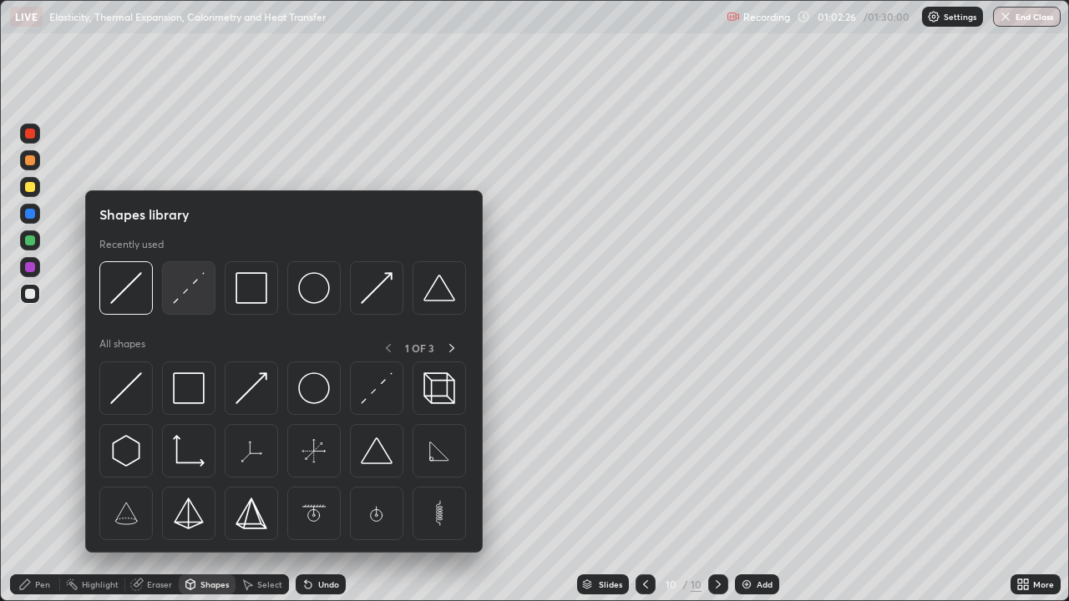
click at [175, 292] on img at bounding box center [189, 288] width 32 height 32
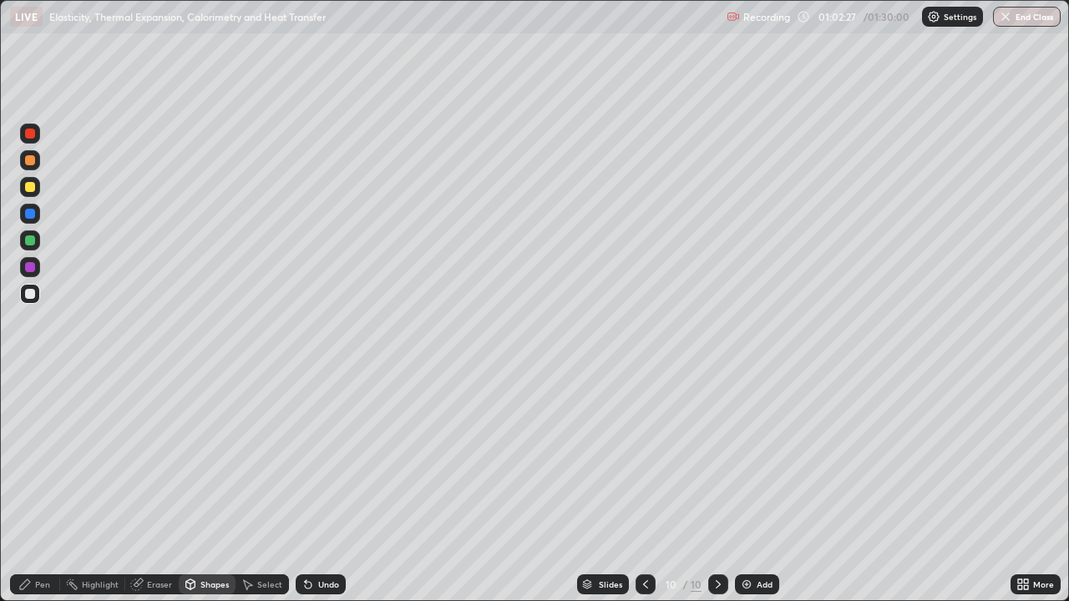
click at [147, 488] on div "Eraser" at bounding box center [159, 584] width 25 height 8
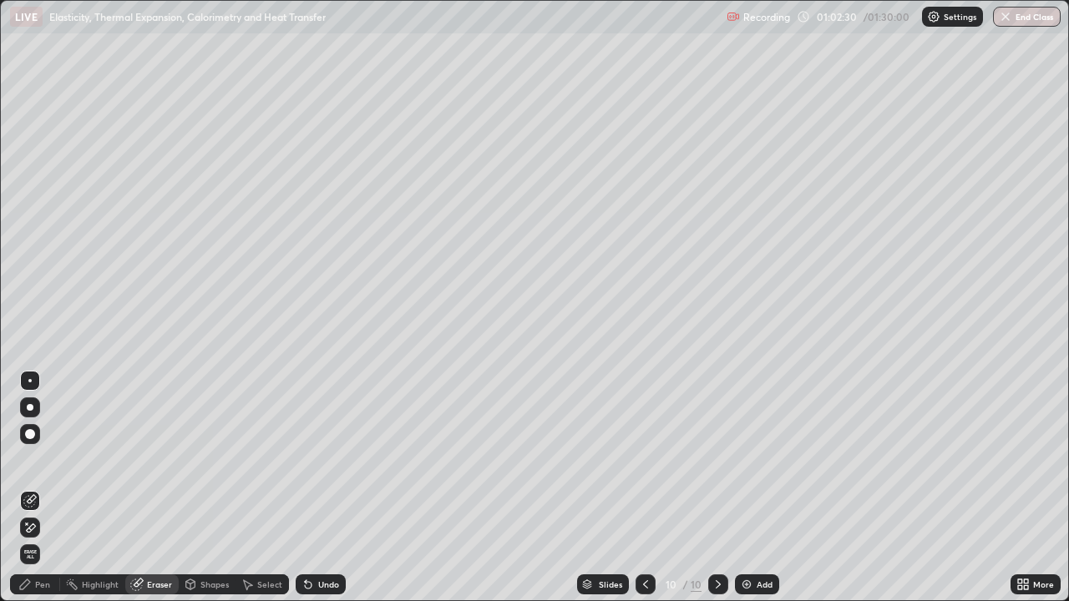
click at [200, 488] on div "Shapes" at bounding box center [214, 584] width 28 height 8
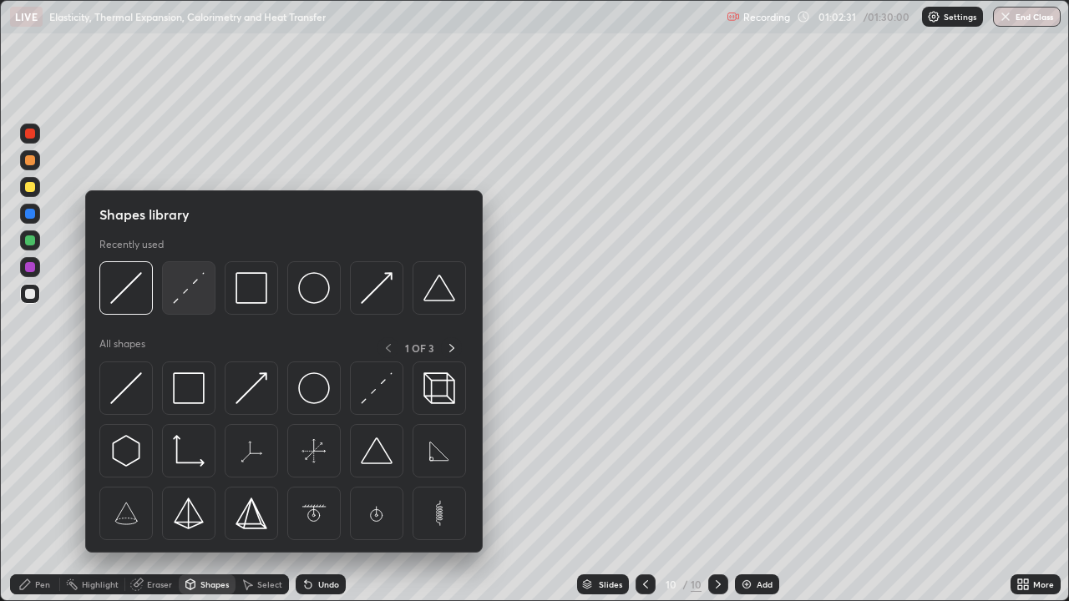
click at [181, 294] on img at bounding box center [189, 288] width 32 height 32
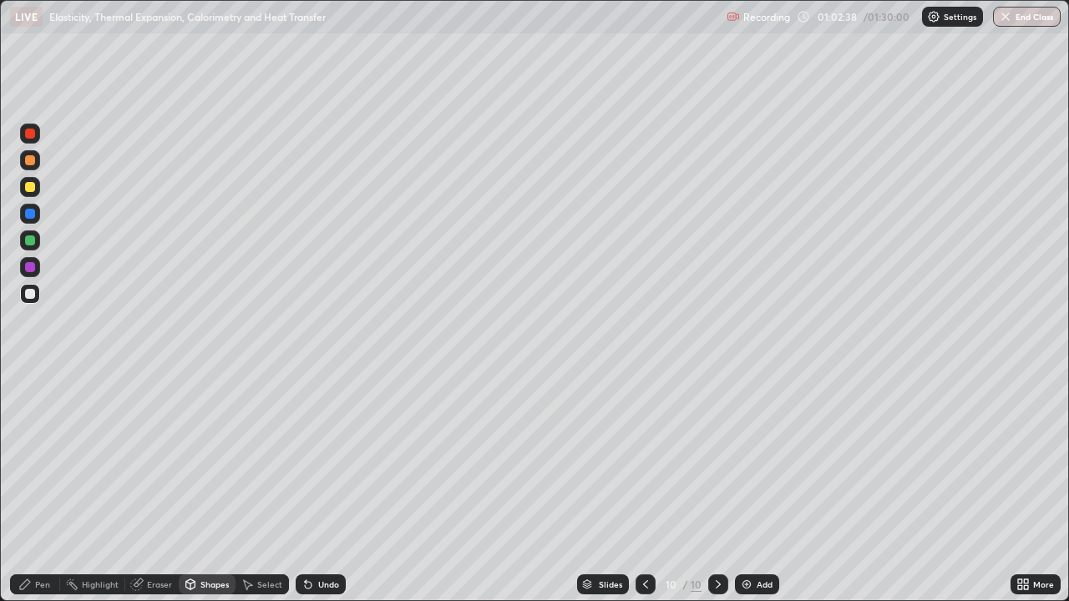
click at [48, 488] on div "Pen" at bounding box center [42, 584] width 15 height 8
click at [200, 488] on div "Shapes" at bounding box center [214, 584] width 28 height 8
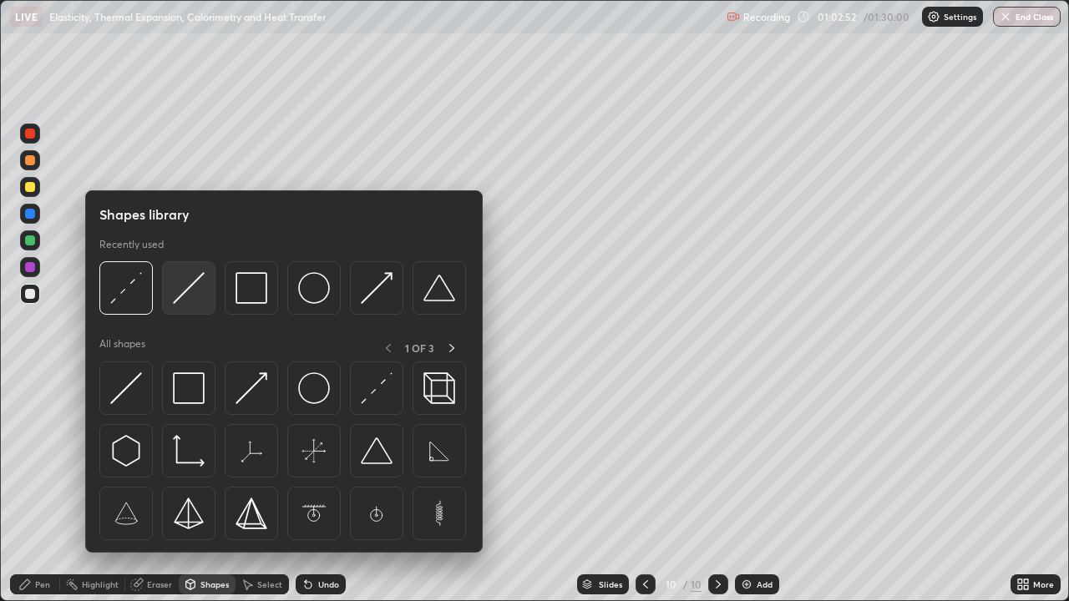
click at [170, 308] on div at bounding box center [188, 287] width 53 height 53
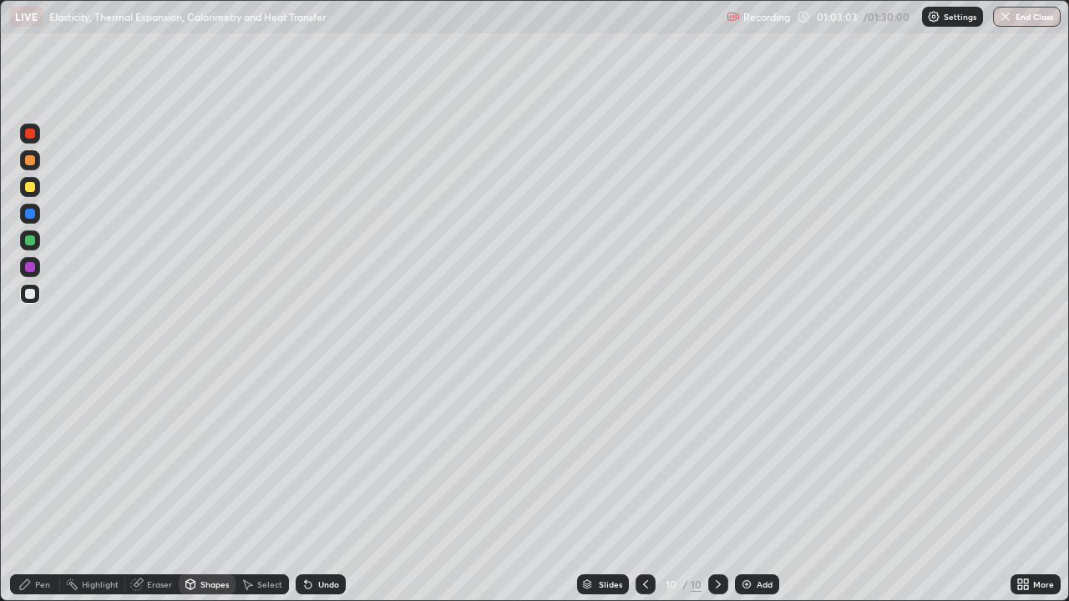
click at [157, 488] on div "Eraser" at bounding box center [159, 584] width 25 height 8
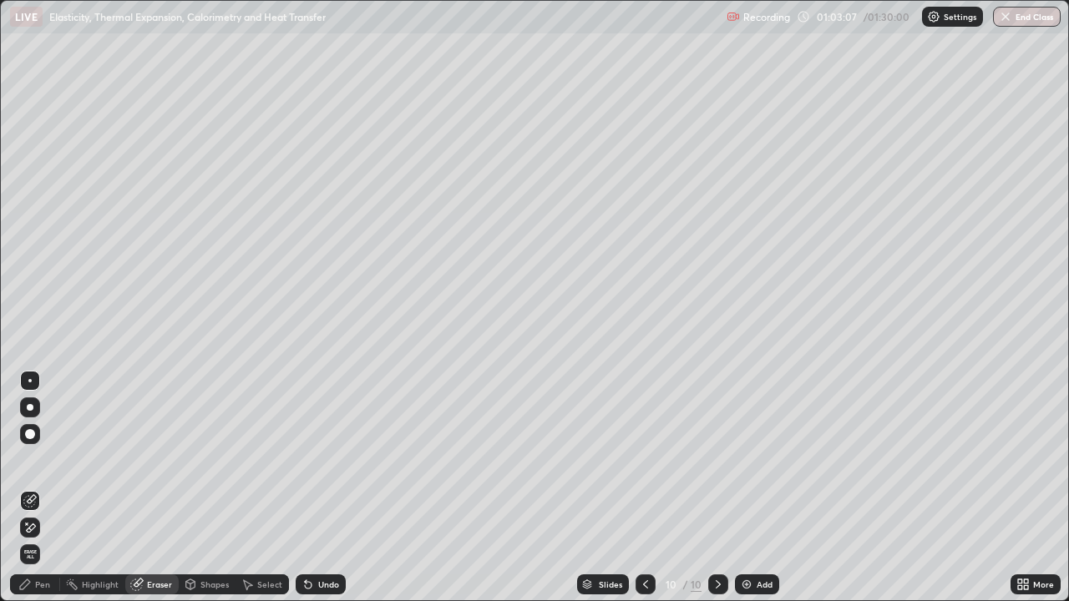
click at [46, 488] on div "Pen" at bounding box center [42, 584] width 15 height 8
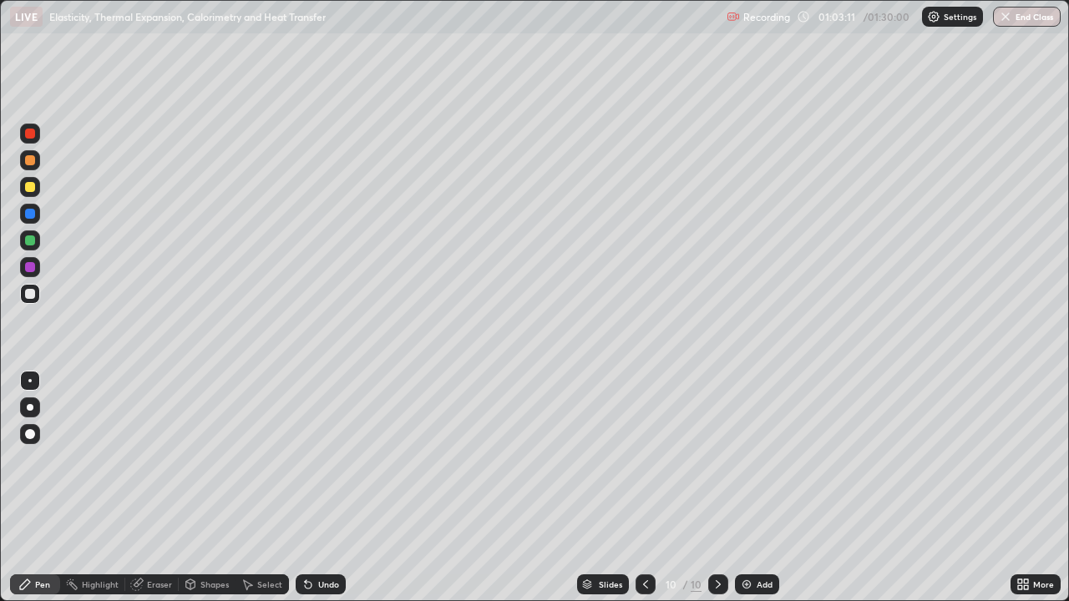
click at [328, 488] on div "Undo" at bounding box center [328, 584] width 21 height 8
click at [218, 488] on div "Shapes" at bounding box center [214, 584] width 28 height 8
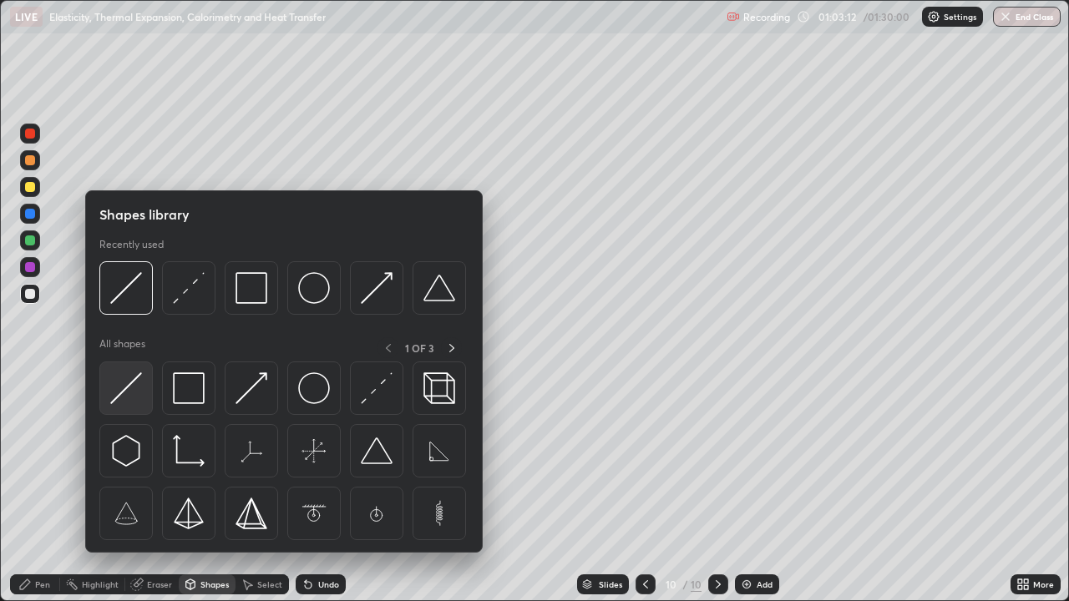
click at [146, 396] on div at bounding box center [125, 388] width 53 height 53
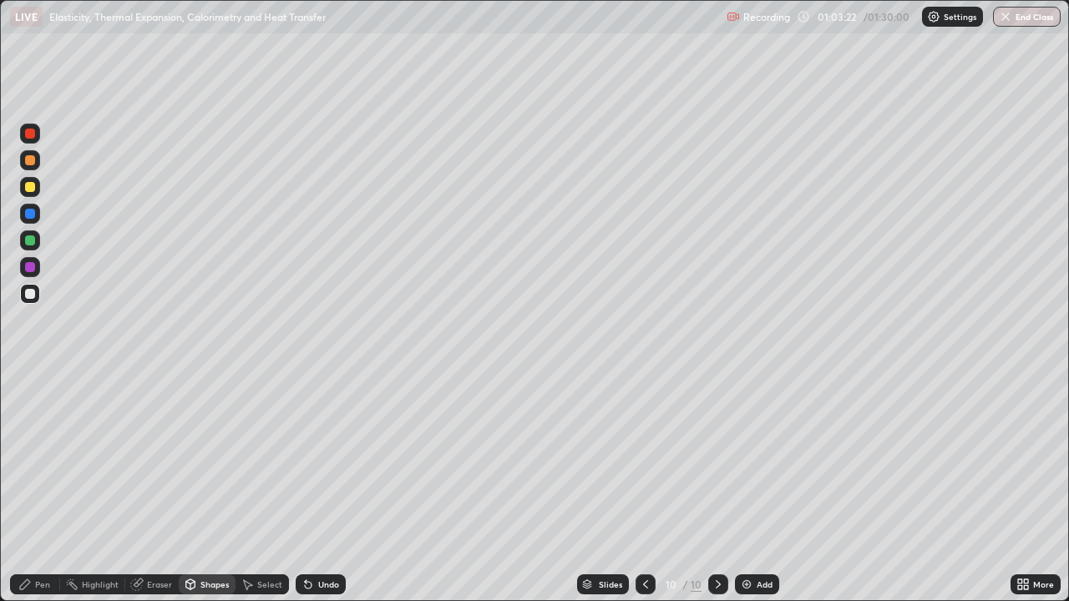
click at [38, 488] on div "Pen" at bounding box center [42, 584] width 15 height 8
click at [200, 488] on div "Shapes" at bounding box center [214, 584] width 28 height 8
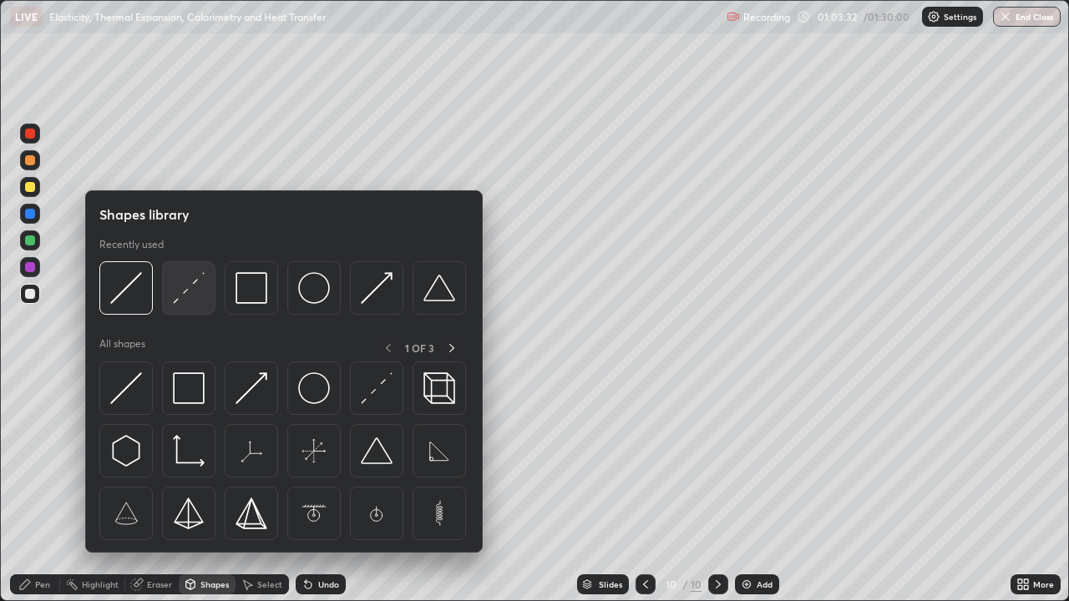
click at [176, 298] on img at bounding box center [189, 288] width 32 height 32
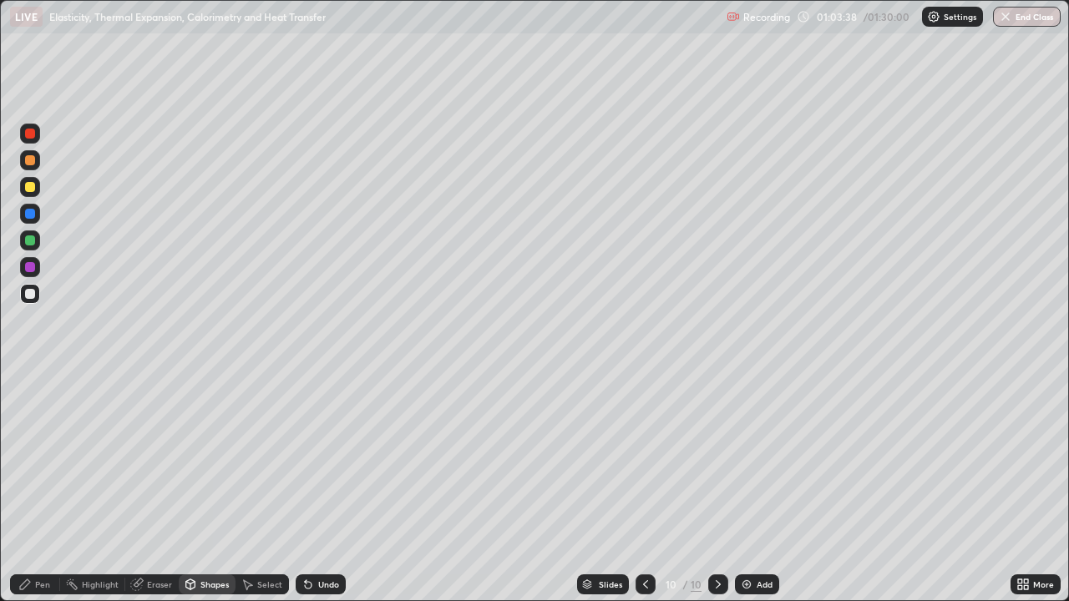
click at [38, 488] on div "Pen" at bounding box center [42, 584] width 15 height 8
click at [32, 211] on div at bounding box center [30, 214] width 10 height 10
click at [204, 488] on div "Shapes" at bounding box center [214, 584] width 28 height 8
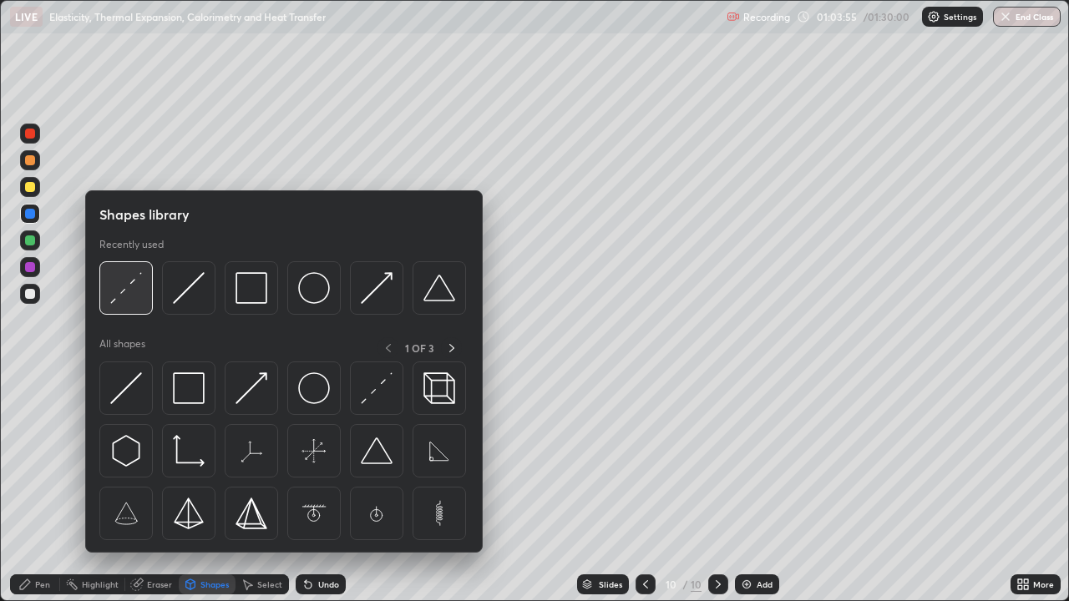
click at [138, 300] on img at bounding box center [126, 288] width 32 height 32
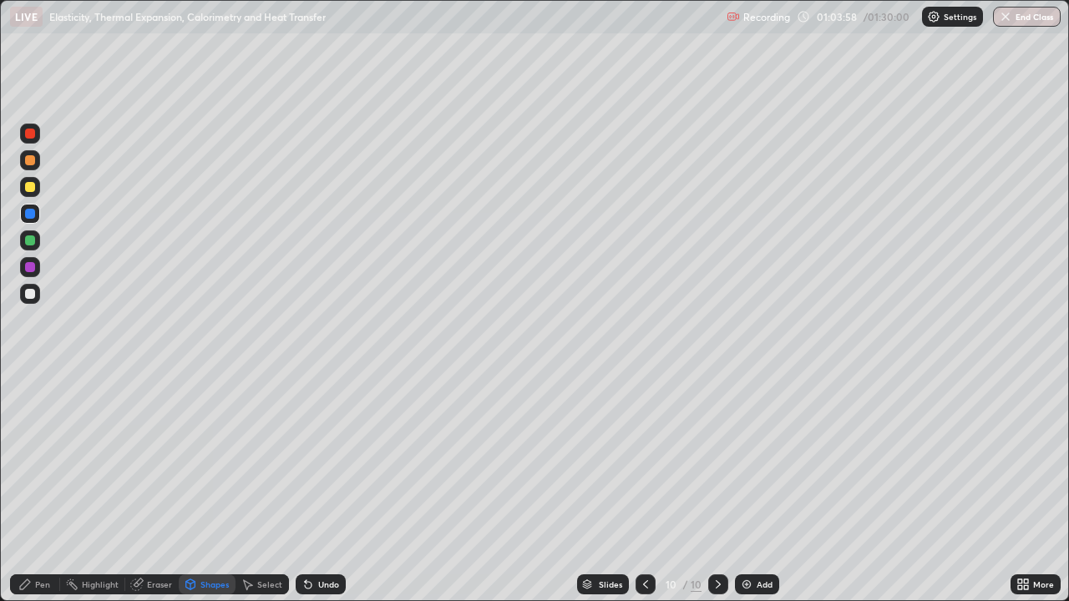
click at [311, 488] on icon at bounding box center [307, 584] width 13 height 13
click at [38, 298] on div at bounding box center [30, 294] width 20 height 20
click at [207, 488] on div "Shapes" at bounding box center [214, 584] width 28 height 8
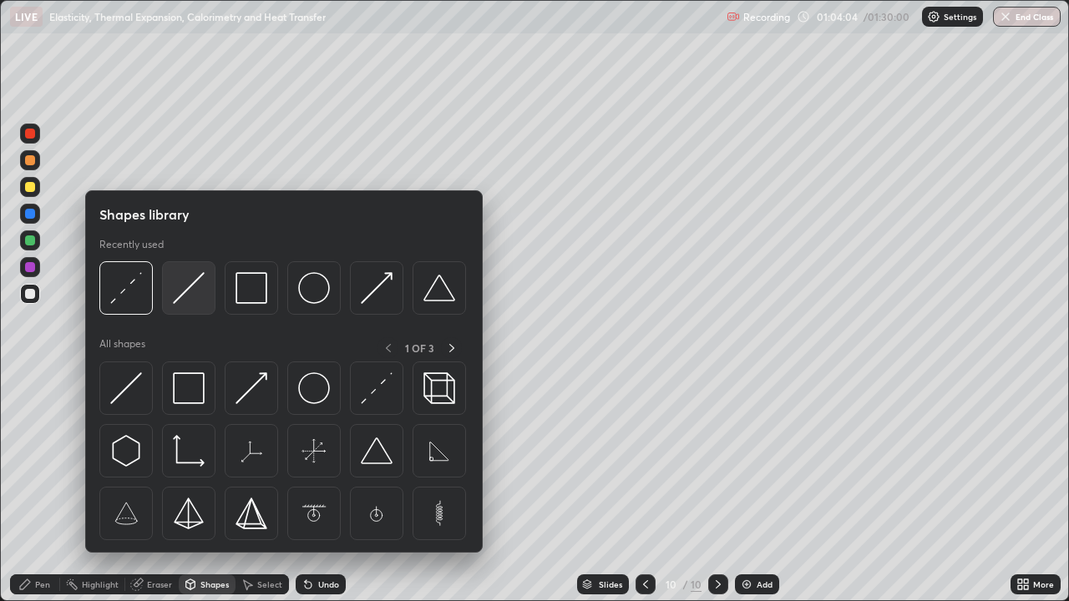
click at [181, 304] on img at bounding box center [189, 288] width 32 height 32
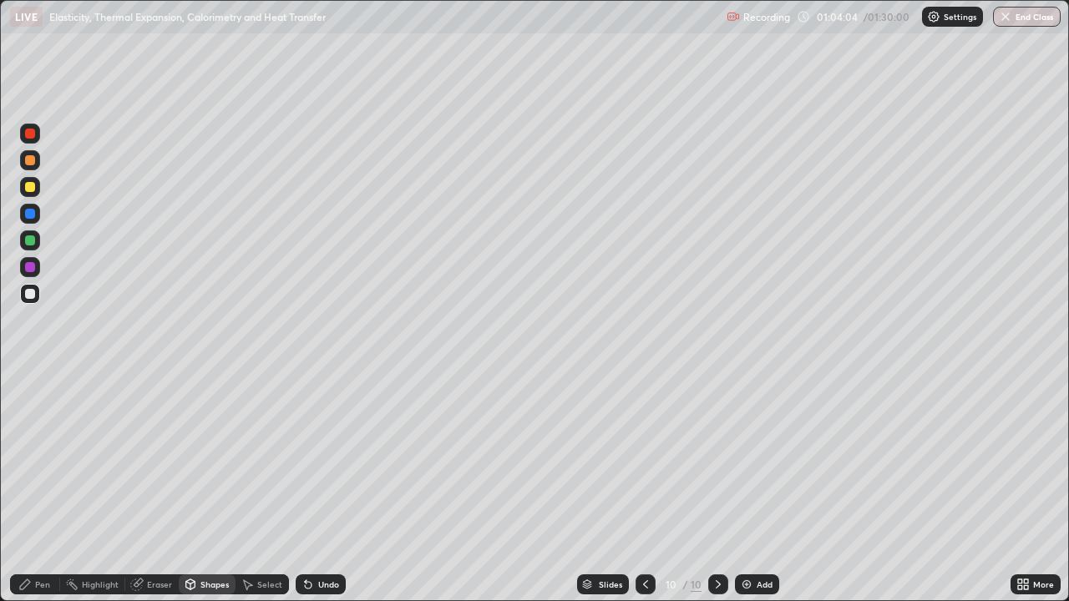
click at [38, 300] on div at bounding box center [30, 294] width 20 height 20
click at [203, 488] on div "Shapes" at bounding box center [214, 584] width 28 height 8
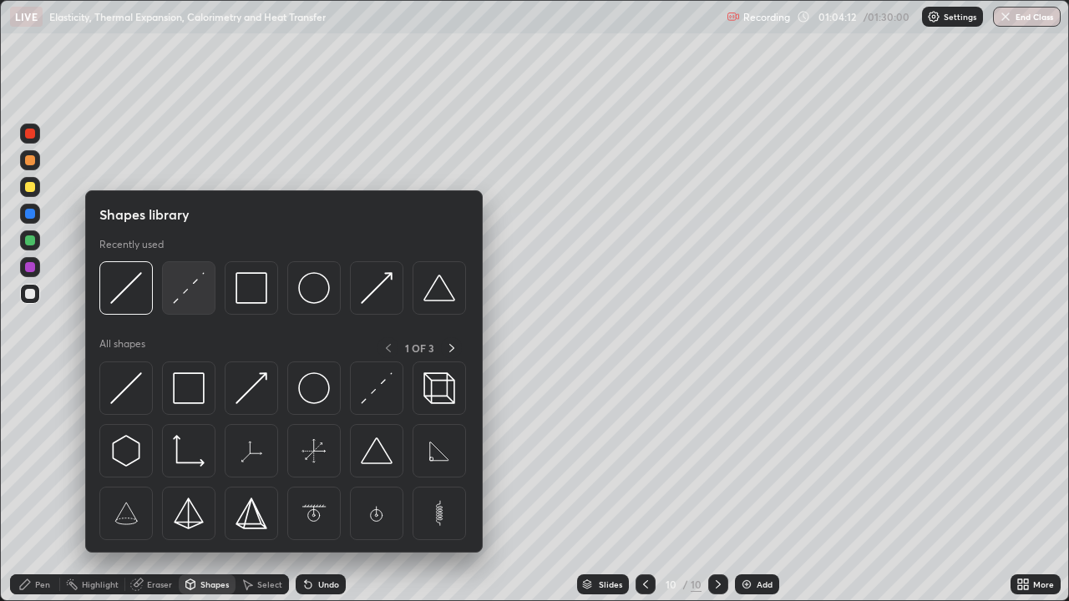
click at [170, 313] on div at bounding box center [188, 287] width 53 height 53
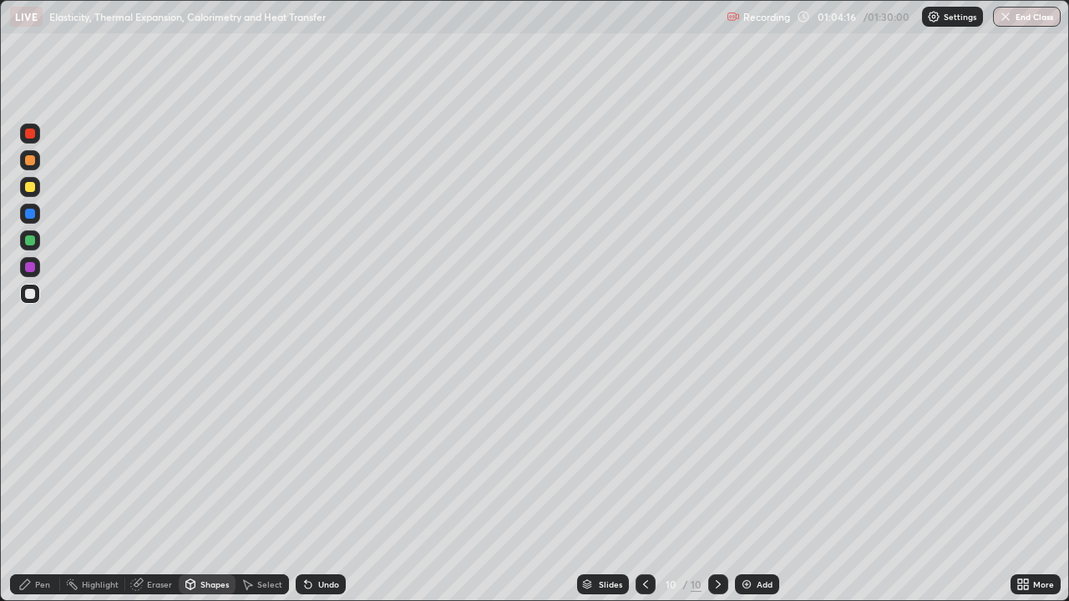
click at [47, 488] on div "Pen" at bounding box center [42, 584] width 15 height 8
click at [30, 213] on div at bounding box center [30, 214] width 10 height 10
click at [33, 241] on div at bounding box center [30, 241] width 10 height 10
click at [92, 488] on div "Highlight" at bounding box center [92, 585] width 65 height 20
click at [31, 488] on icon at bounding box center [24, 584] width 13 height 13
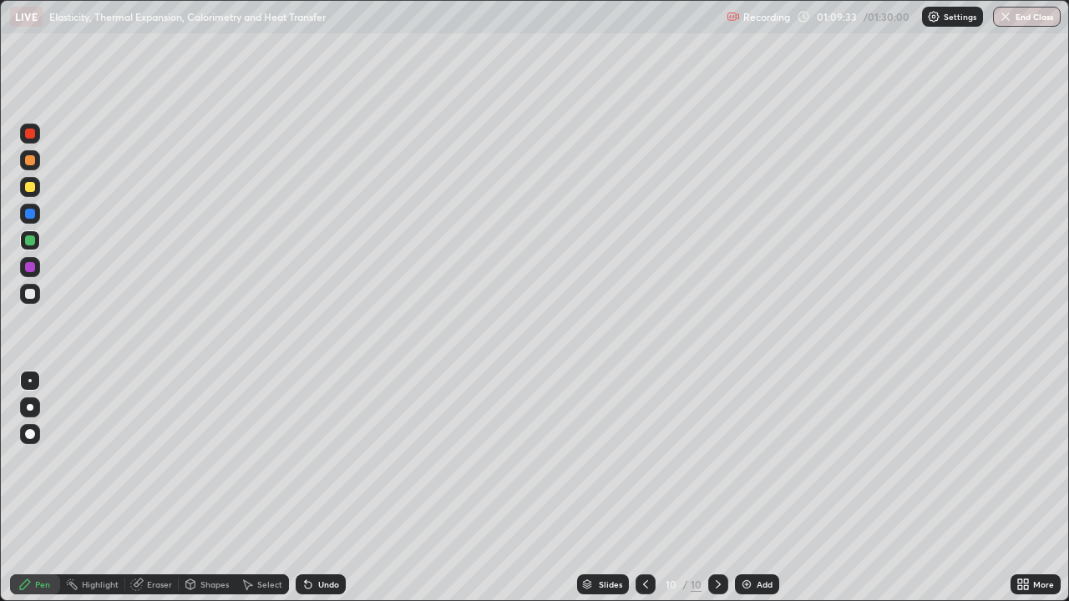
click at [767, 488] on div "Add" at bounding box center [765, 584] width 16 height 8
click at [31, 294] on div at bounding box center [30, 294] width 10 height 10
click at [318, 488] on div "Undo" at bounding box center [321, 585] width 50 height 20
click at [327, 488] on div "Undo" at bounding box center [328, 584] width 21 height 8
click at [641, 488] on div at bounding box center [646, 585] width 20 height 20
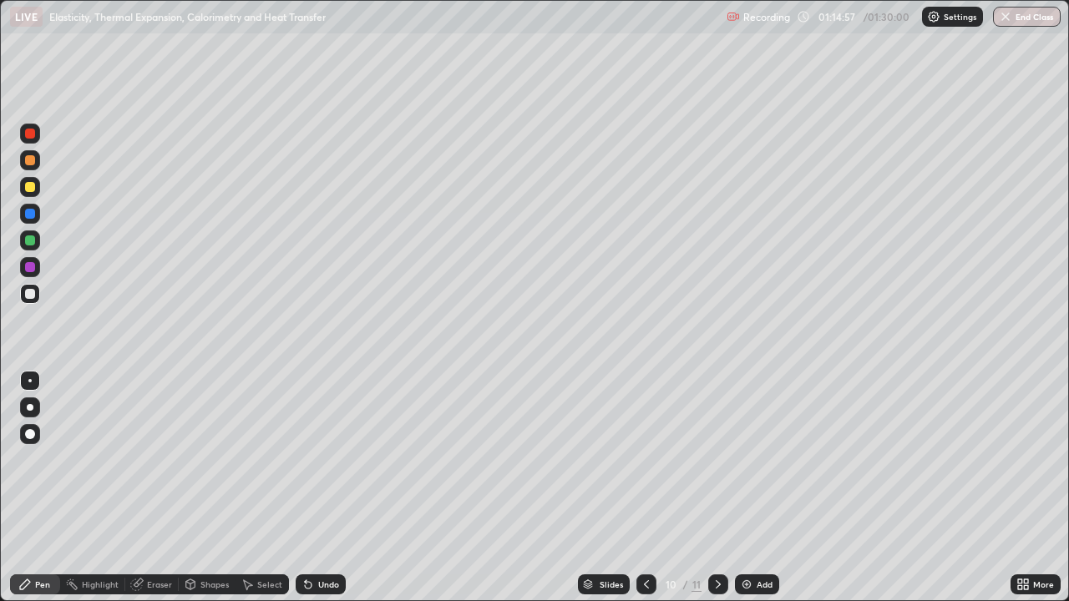
click at [715, 488] on icon at bounding box center [718, 584] width 13 height 13
click at [313, 488] on div "Undo" at bounding box center [321, 585] width 50 height 20
click at [310, 488] on div "Undo" at bounding box center [321, 585] width 50 height 20
click at [33, 290] on div at bounding box center [30, 294] width 10 height 10
click at [636, 488] on div at bounding box center [646, 585] width 20 height 20
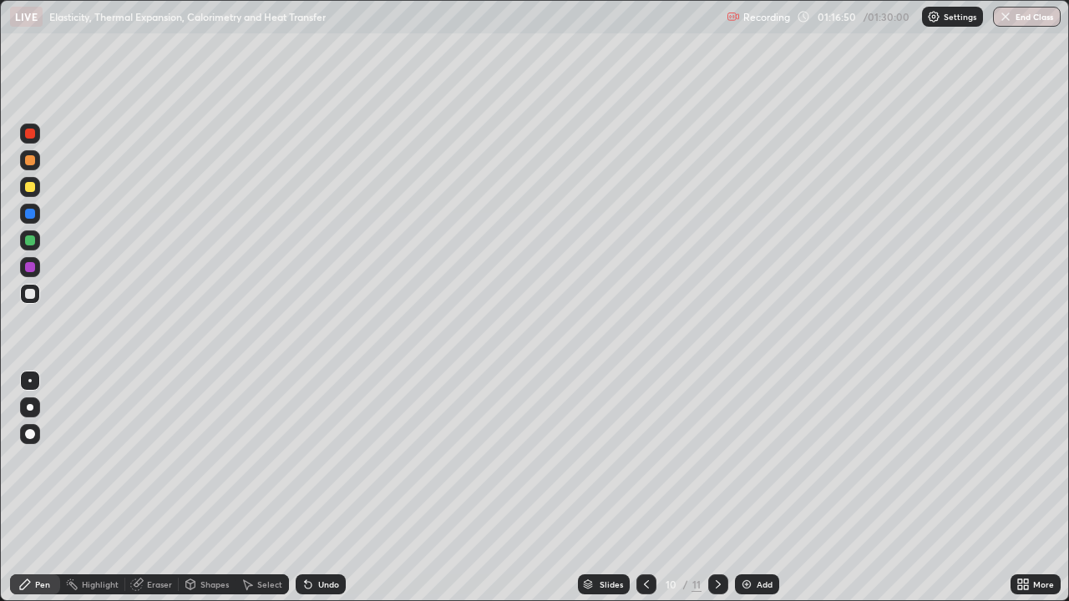
click at [717, 488] on icon at bounding box center [718, 584] width 13 height 13
click at [652, 488] on div at bounding box center [646, 585] width 20 height 20
click at [716, 488] on icon at bounding box center [718, 584] width 13 height 13
click at [1012, 17] on button "End Class" at bounding box center [1027, 17] width 68 height 20
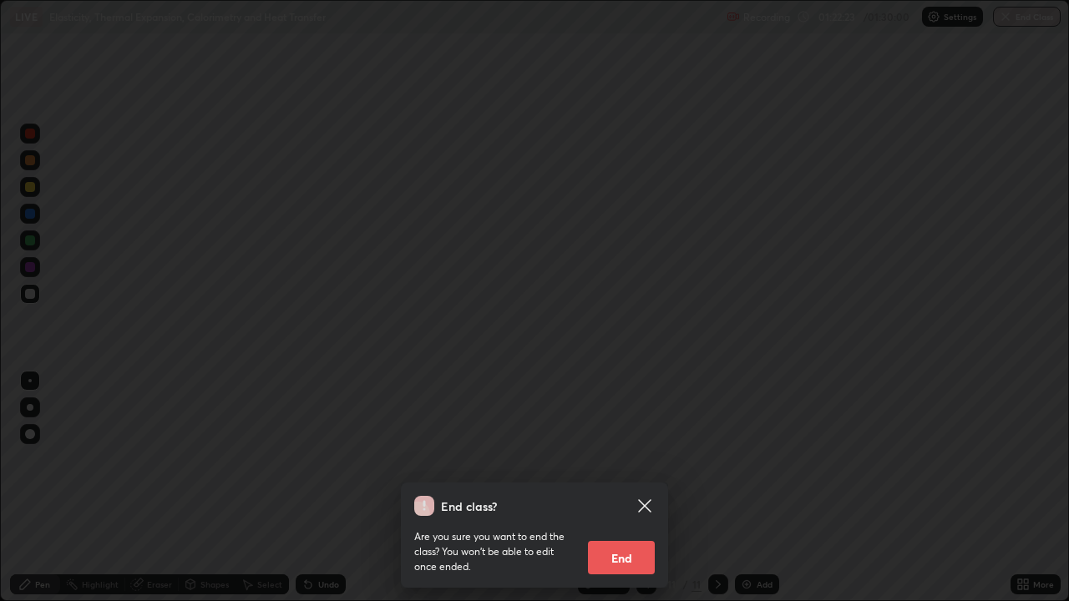
click at [624, 488] on button "End" at bounding box center [621, 557] width 67 height 33
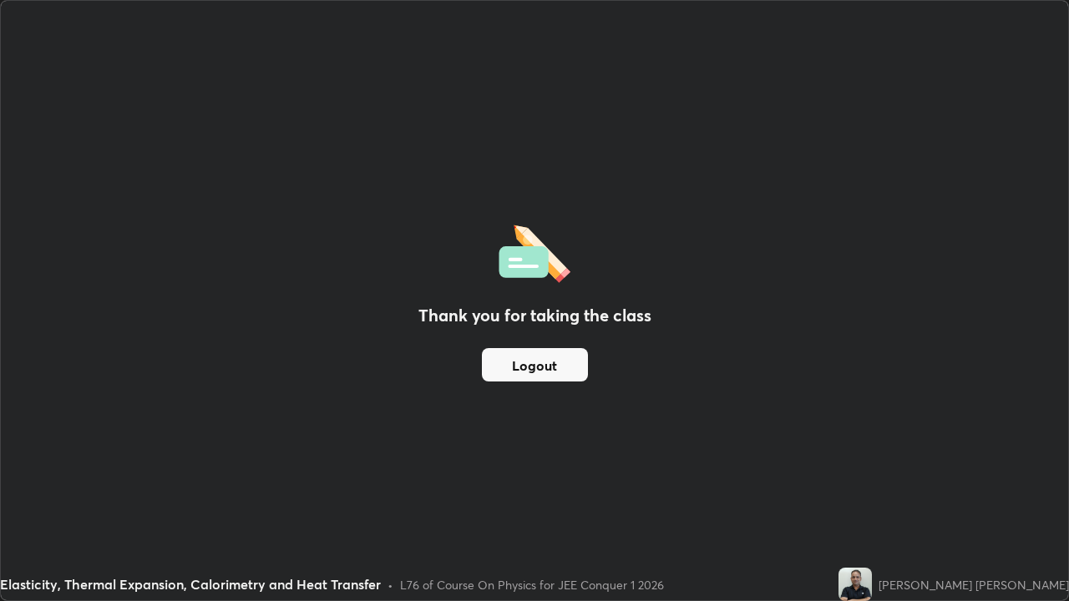
click at [540, 365] on button "Logout" at bounding box center [535, 364] width 106 height 33
